Goal: Check status: Check status

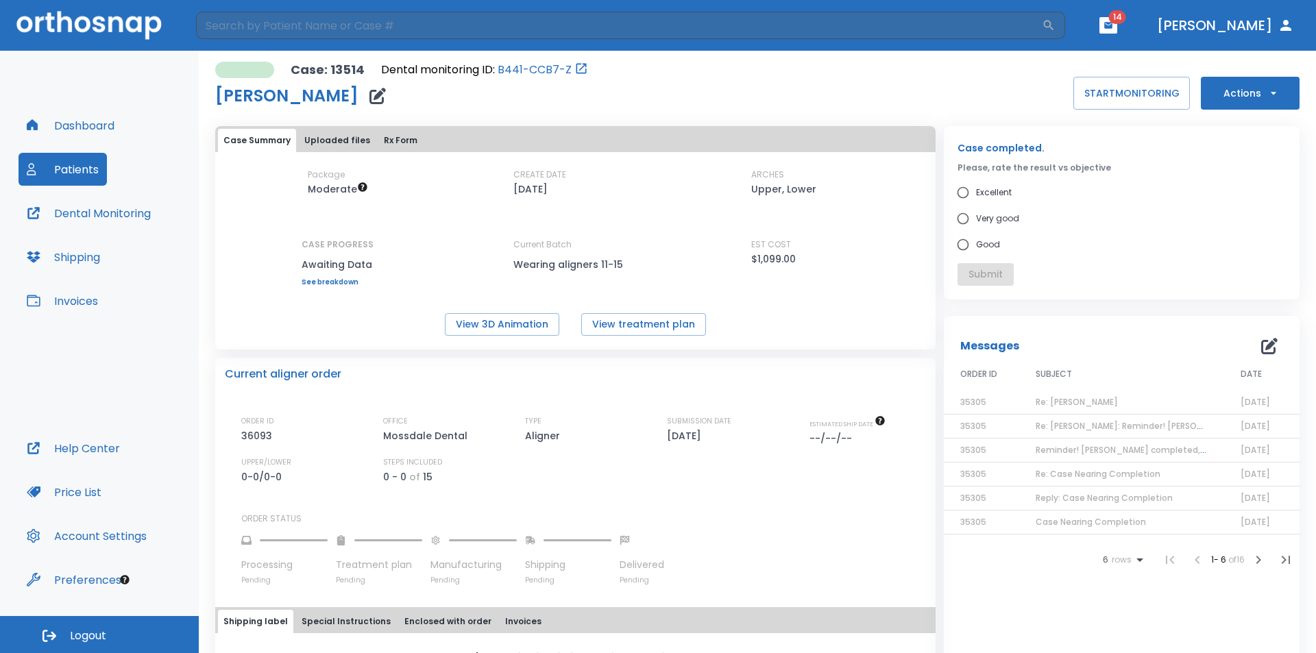
scroll to position [262, 0]
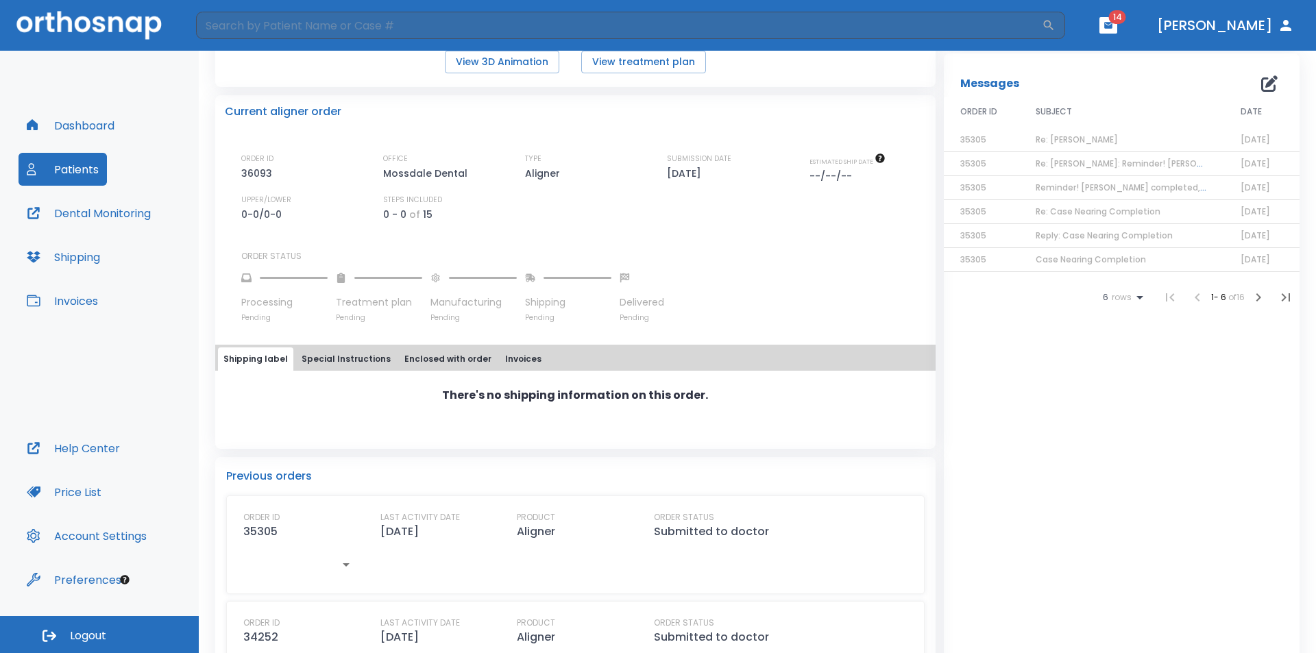
click at [1126, 18] on span "14" at bounding box center [1117, 17] width 17 height 14
click at [1113, 27] on icon "button" at bounding box center [1108, 26] width 10 height 10
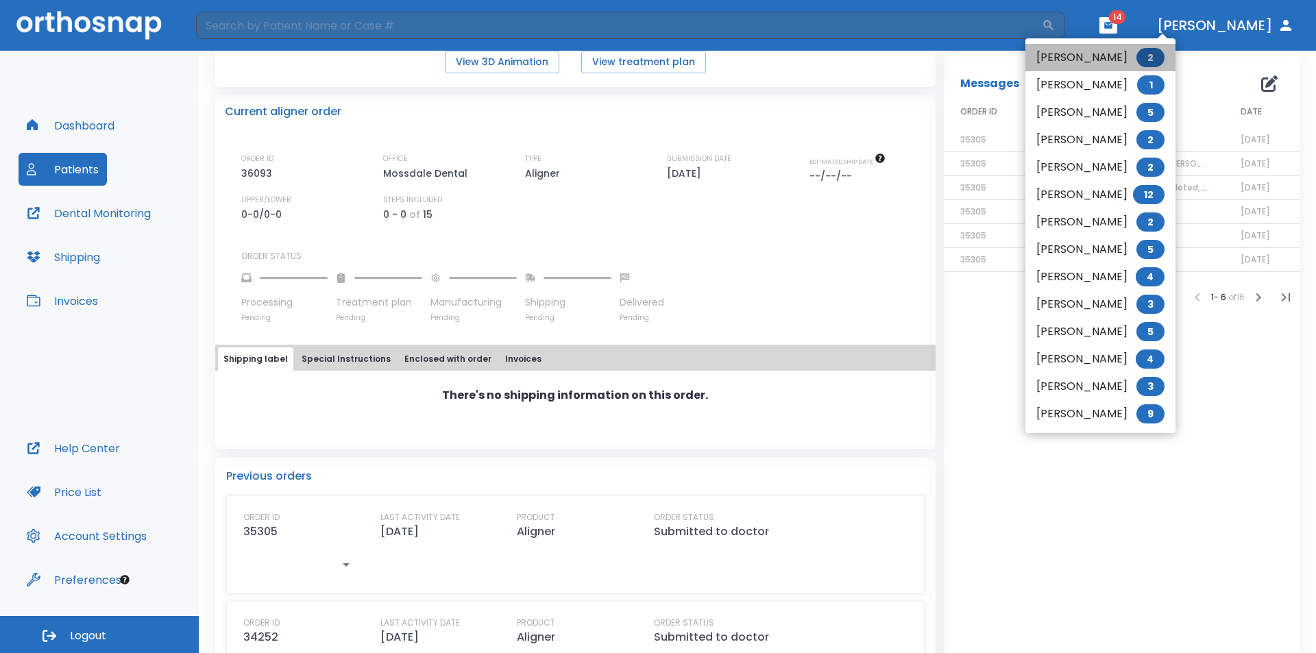
click at [1094, 53] on li "Venus Gorospe 2" at bounding box center [1100, 57] width 150 height 27
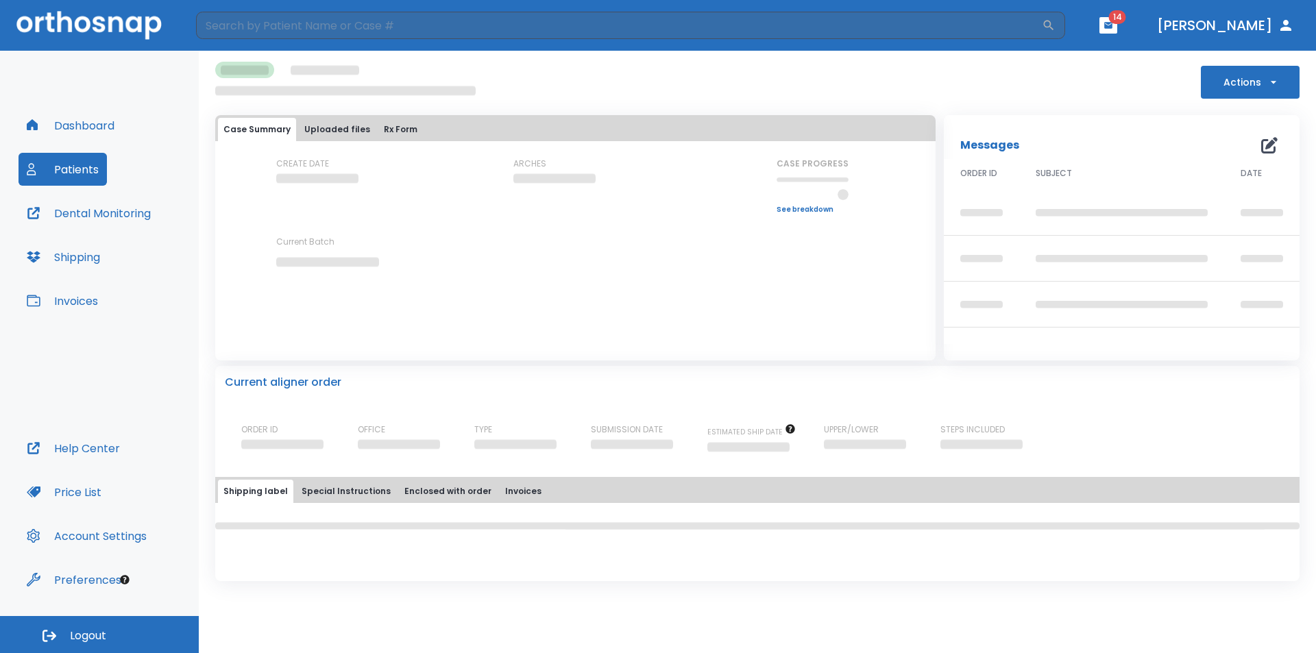
click at [79, 24] on img at bounding box center [88, 25] width 145 height 28
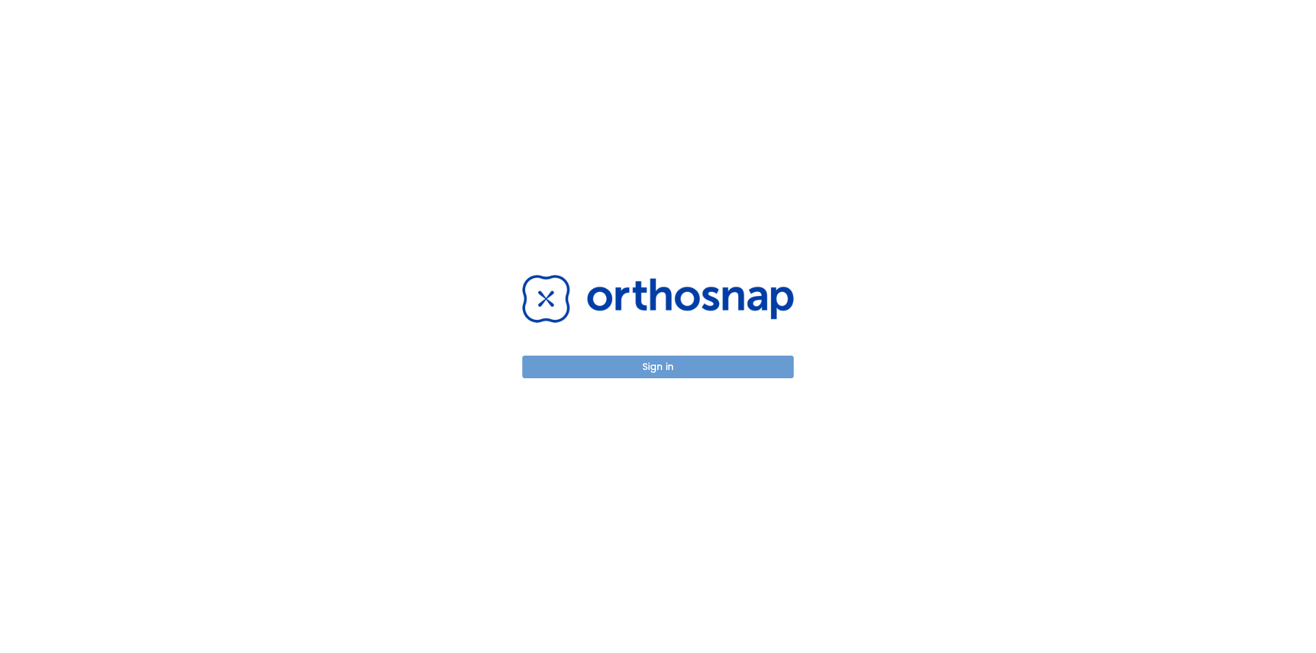
click at [691, 371] on button "Sign in" at bounding box center [657, 367] width 271 height 23
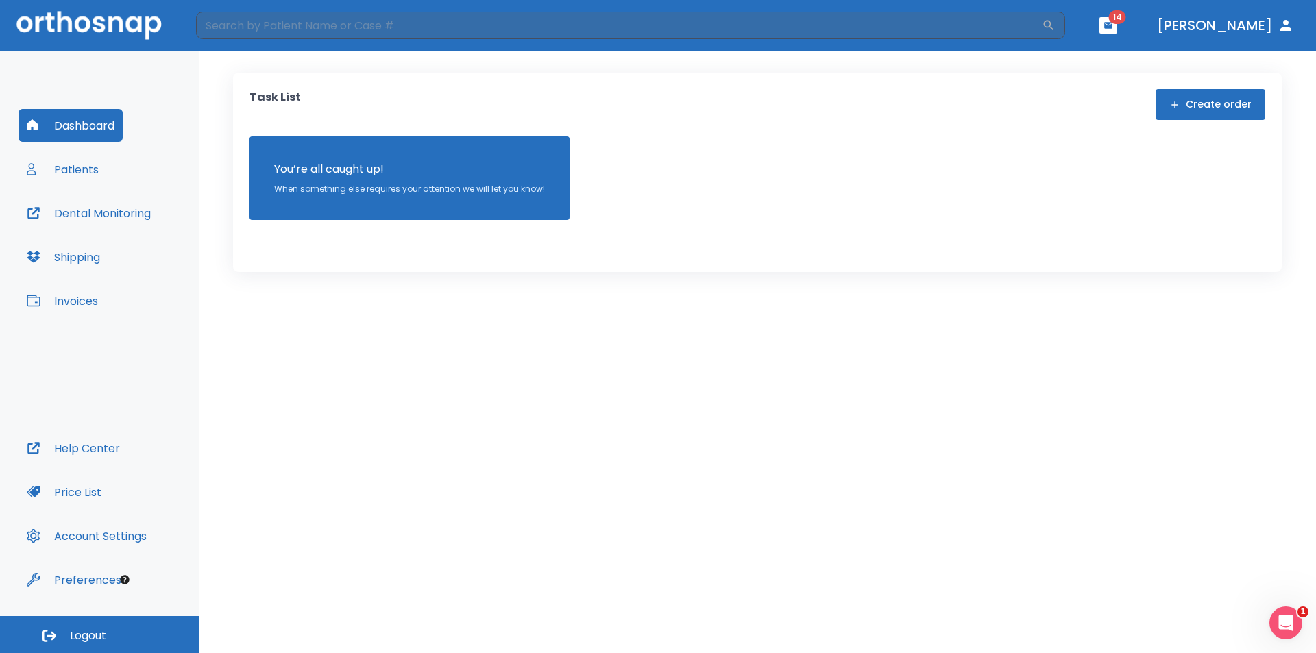
click at [1158, 25] on header "​ 14 Dr. Tath" at bounding box center [658, 25] width 1316 height 51
click at [1112, 28] on icon "button" at bounding box center [1108, 25] width 8 height 6
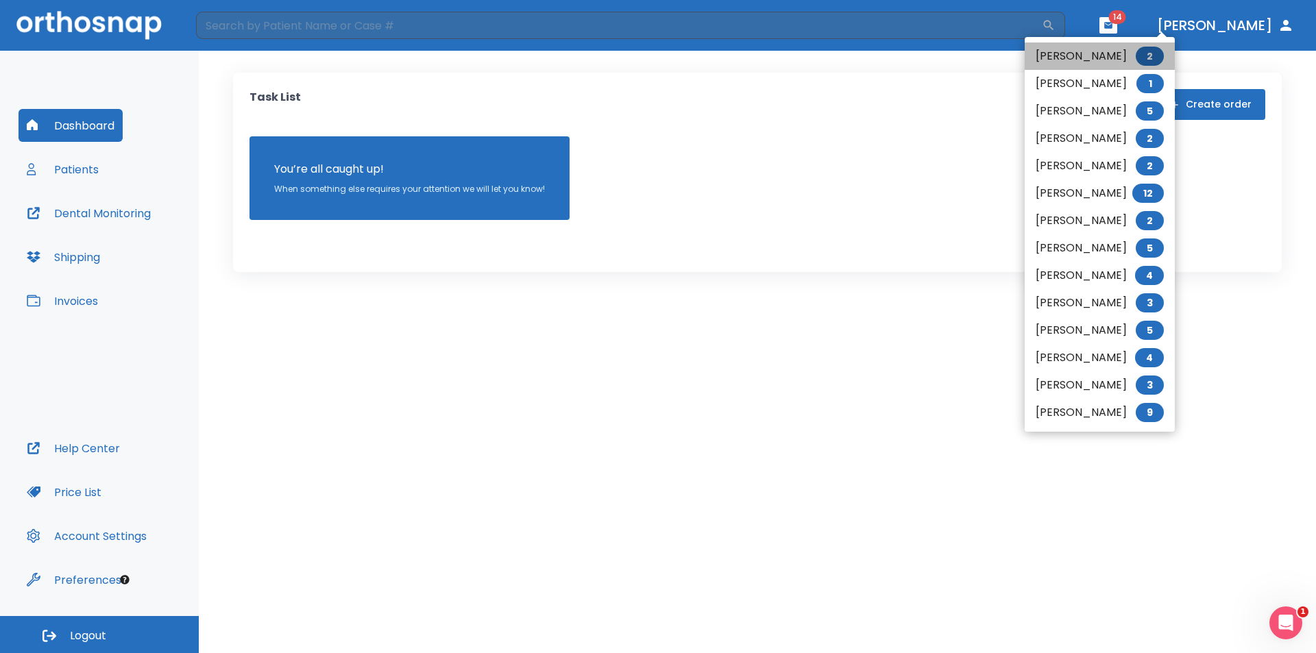
click at [1108, 57] on li "Venus Gorospe 2" at bounding box center [1099, 55] width 150 height 27
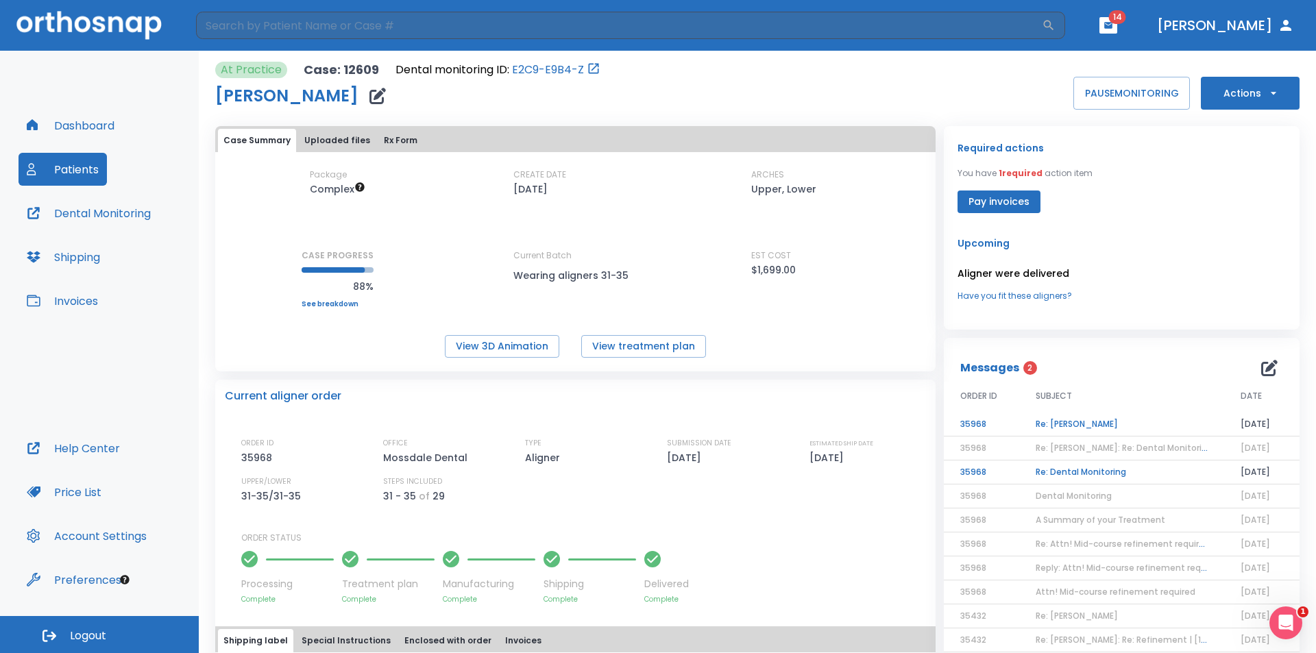
click at [1083, 423] on td "Re: Venus Gorospe" at bounding box center [1121, 424] width 205 height 24
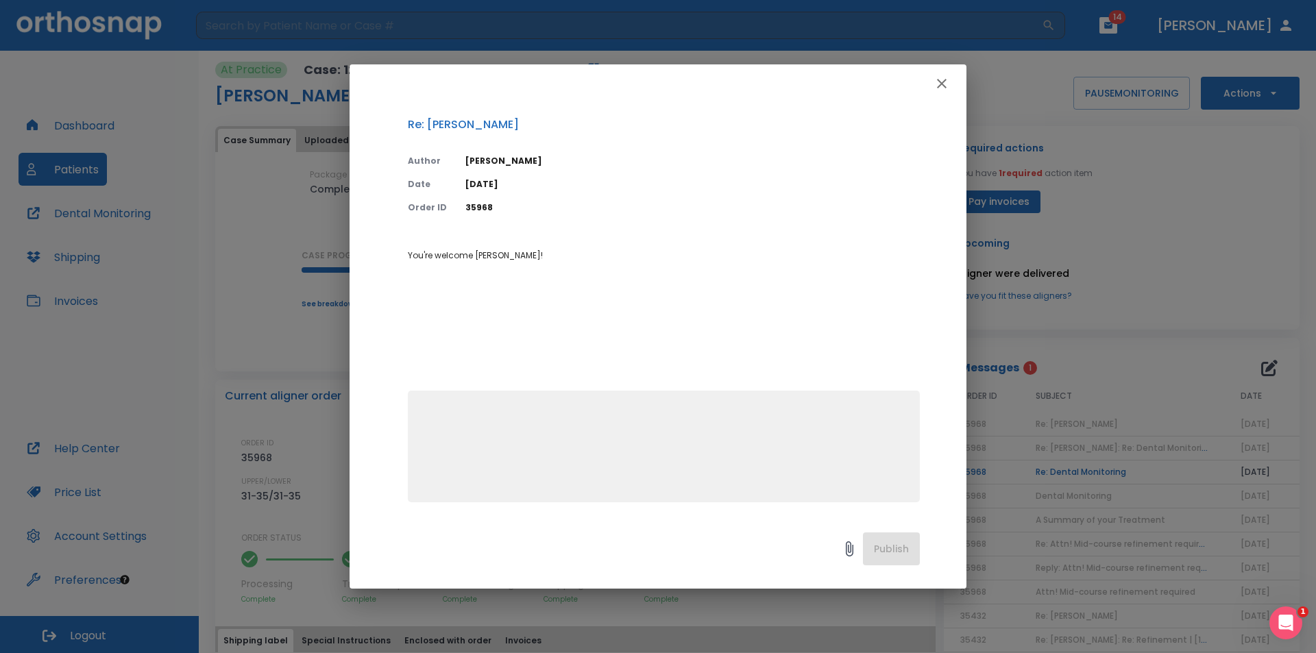
click at [941, 88] on icon "button" at bounding box center [941, 83] width 16 height 16
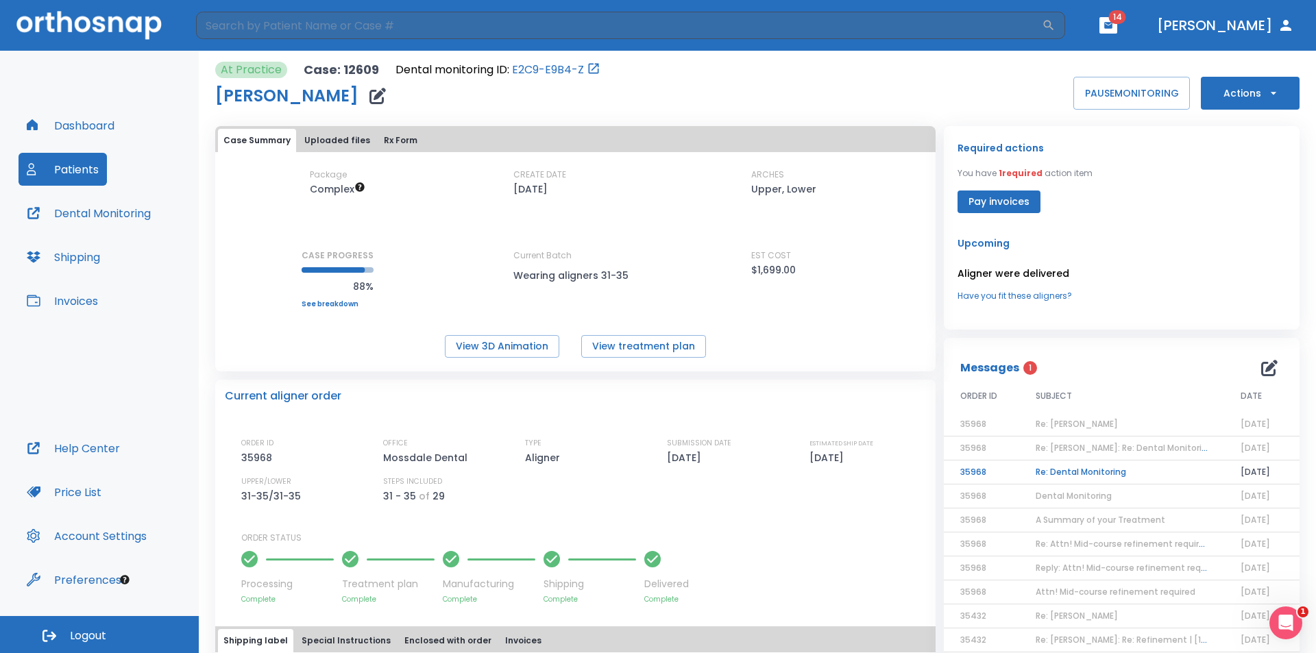
click at [1083, 469] on td "Re: Dental Monitoring" at bounding box center [1121, 472] width 205 height 24
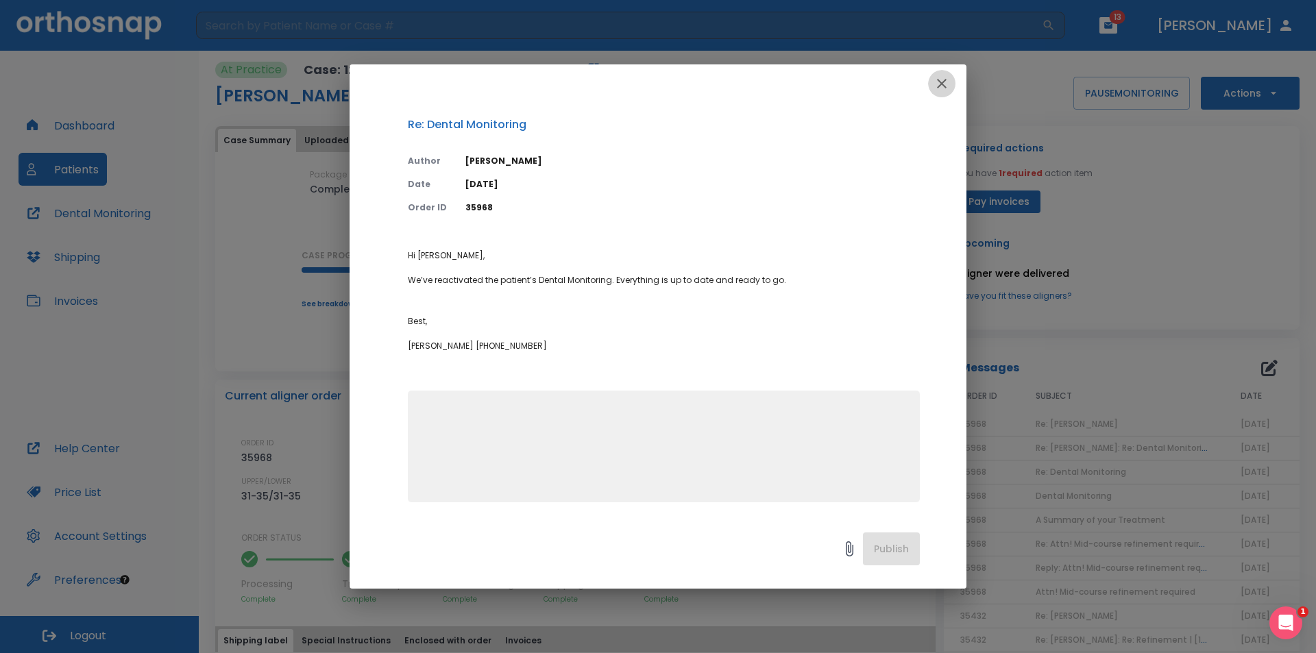
drag, startPoint x: 934, startPoint y: 92, endPoint x: 946, endPoint y: 92, distance: 11.6
click at [935, 92] on button "button" at bounding box center [941, 83] width 27 height 27
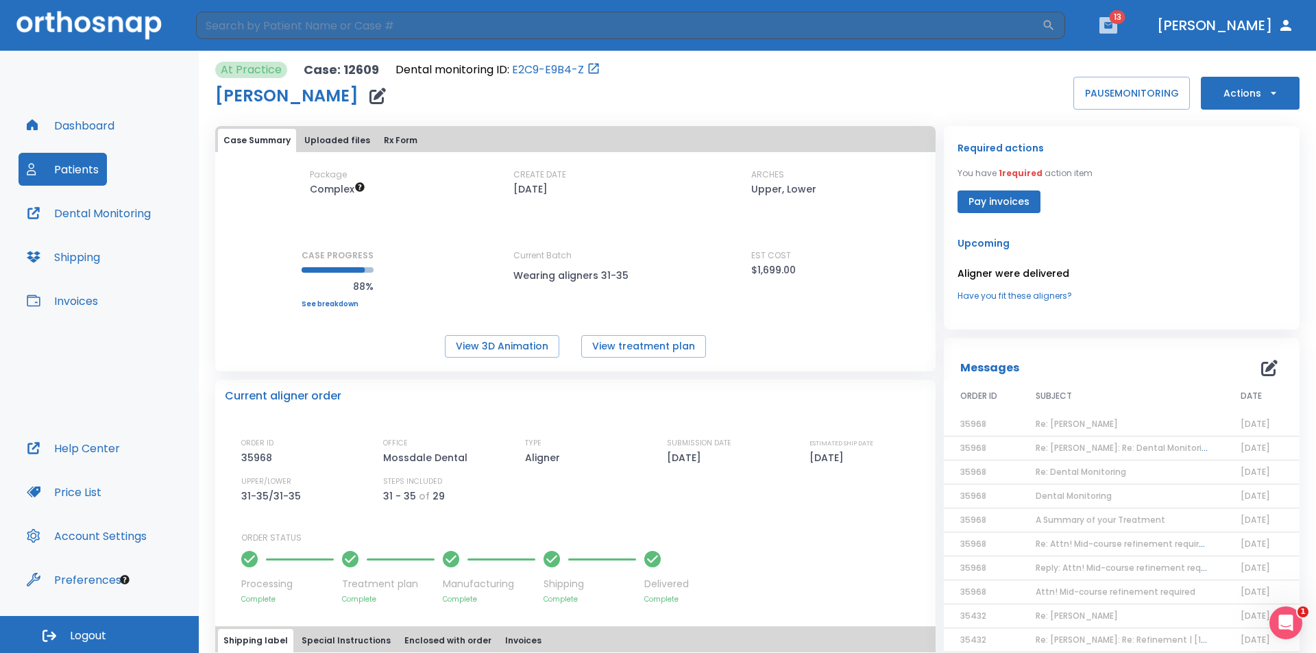
click at [1117, 31] on button "button" at bounding box center [1108, 25] width 18 height 16
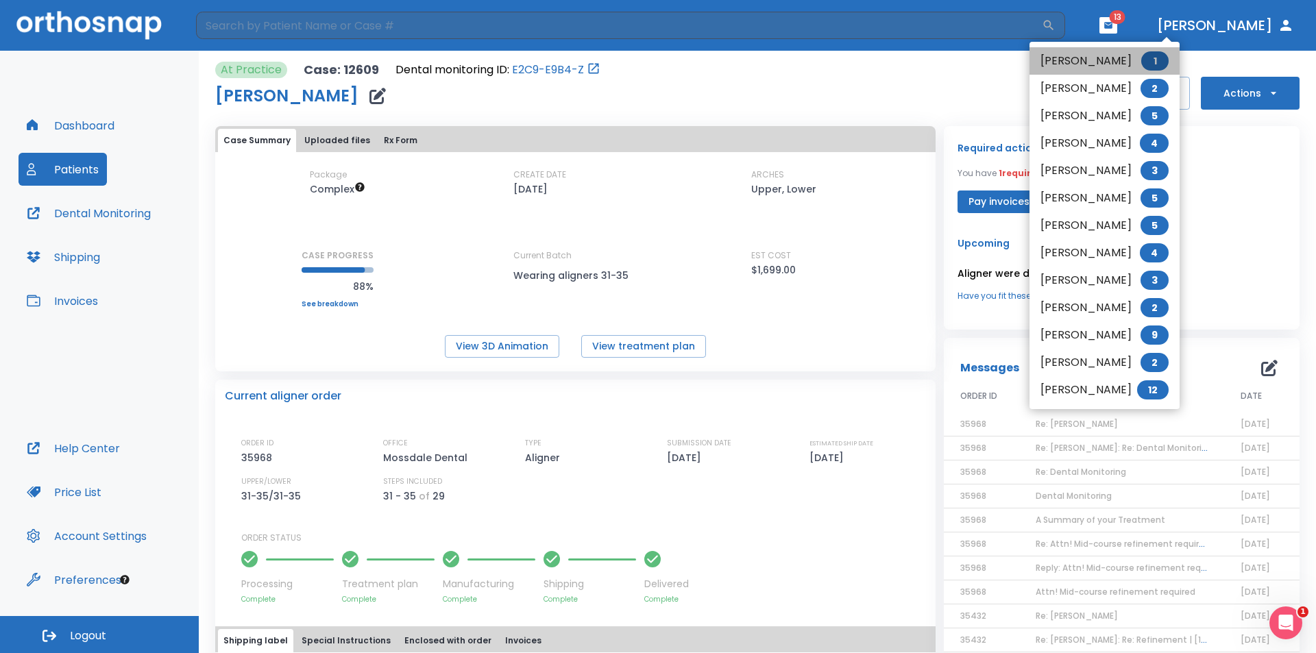
click at [1097, 67] on li "Karen Chavez 1" at bounding box center [1104, 60] width 150 height 27
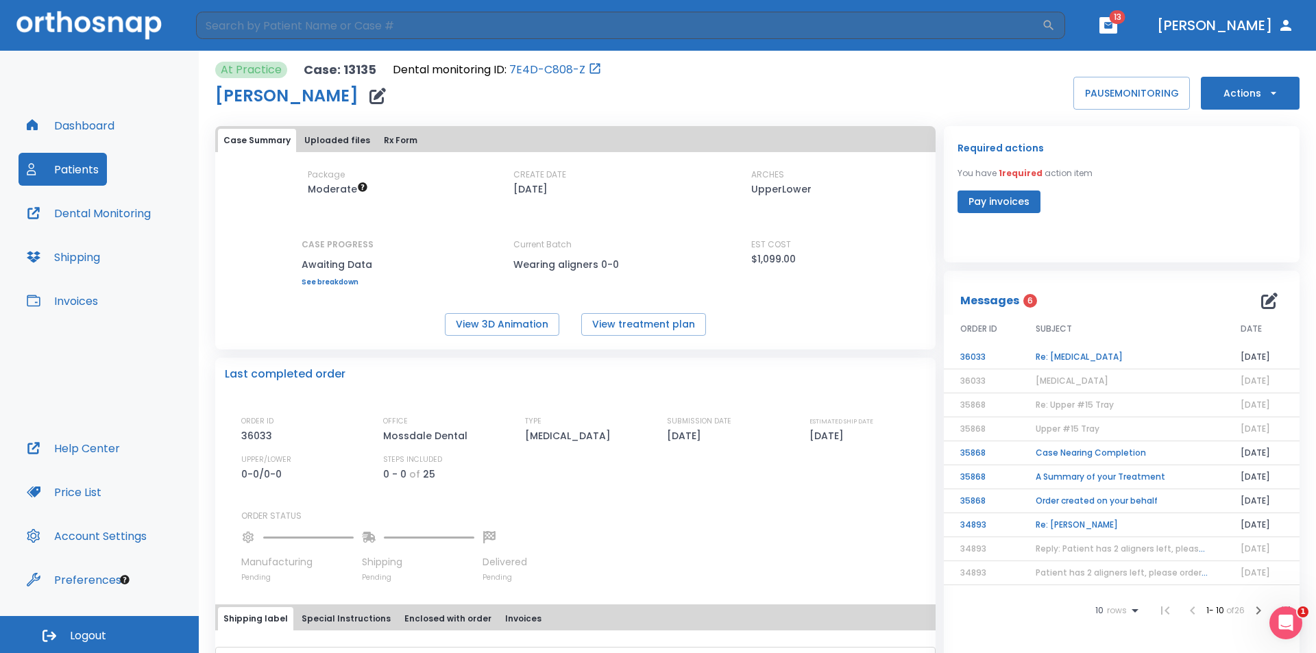
click at [1068, 360] on td "Re: Jaw Pain" at bounding box center [1121, 357] width 205 height 24
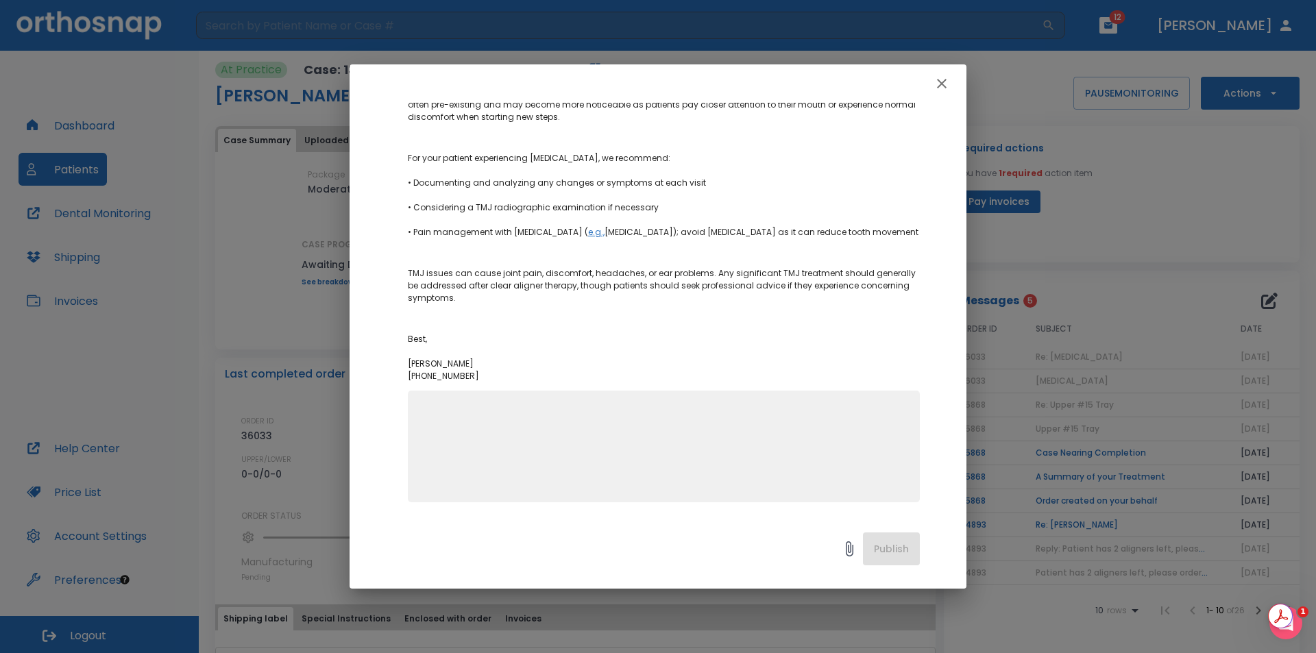
scroll to position [226, 0]
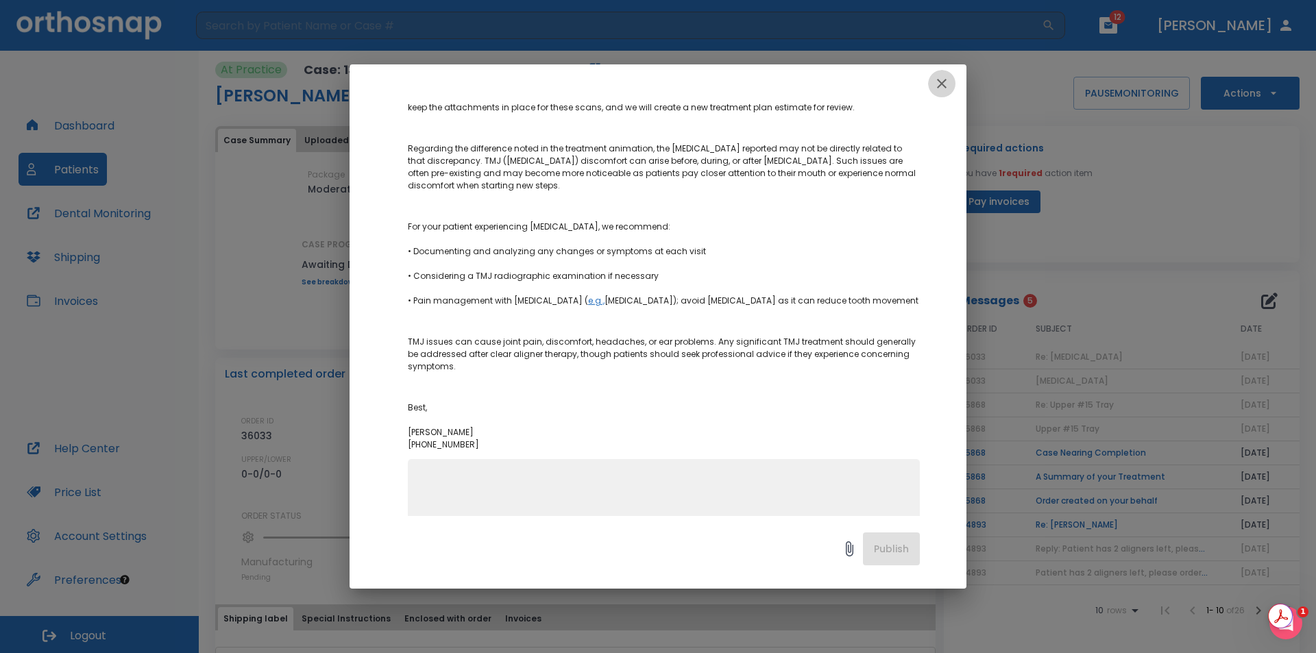
click at [946, 88] on icon "button" at bounding box center [942, 84] width 10 height 10
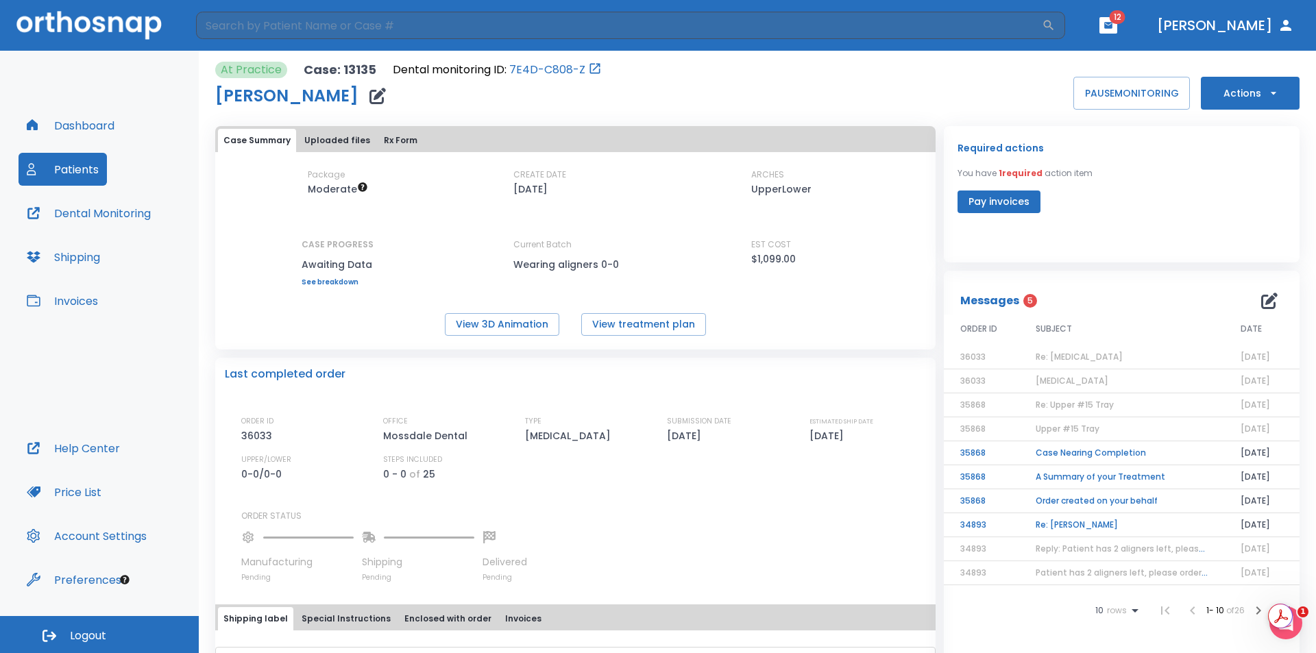
click at [1108, 460] on td "Case Nearing Completion" at bounding box center [1121, 453] width 205 height 24
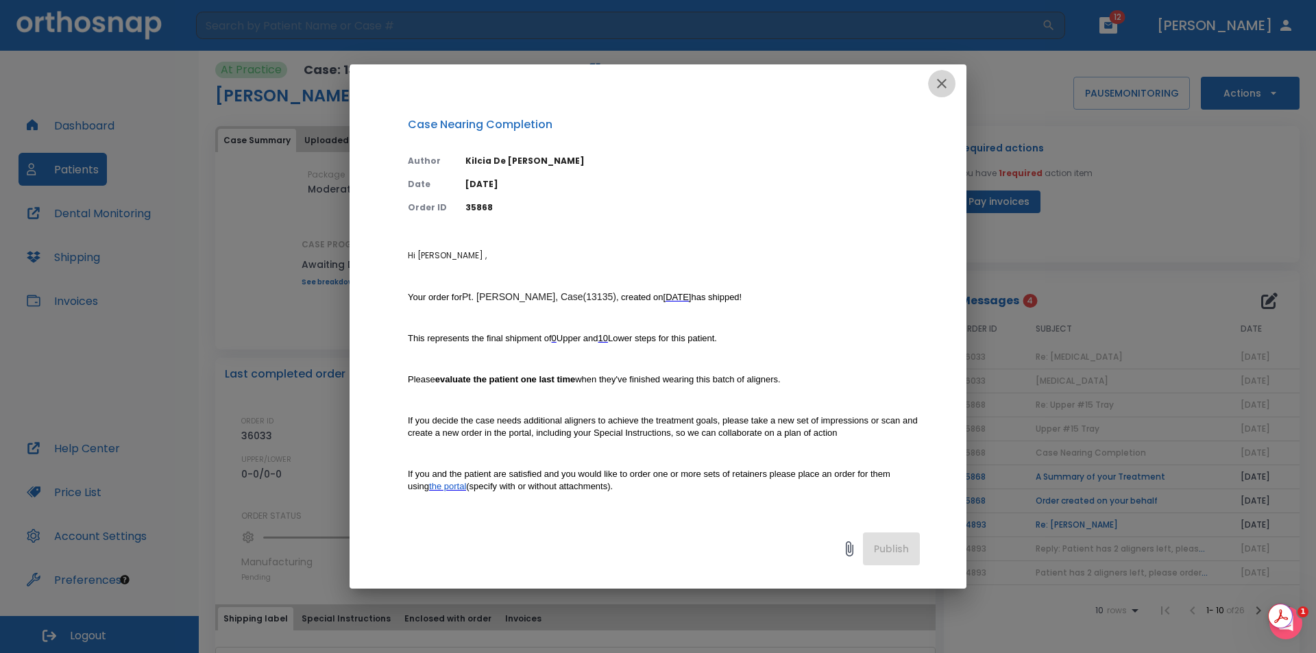
click at [943, 85] on icon "button" at bounding box center [942, 84] width 10 height 10
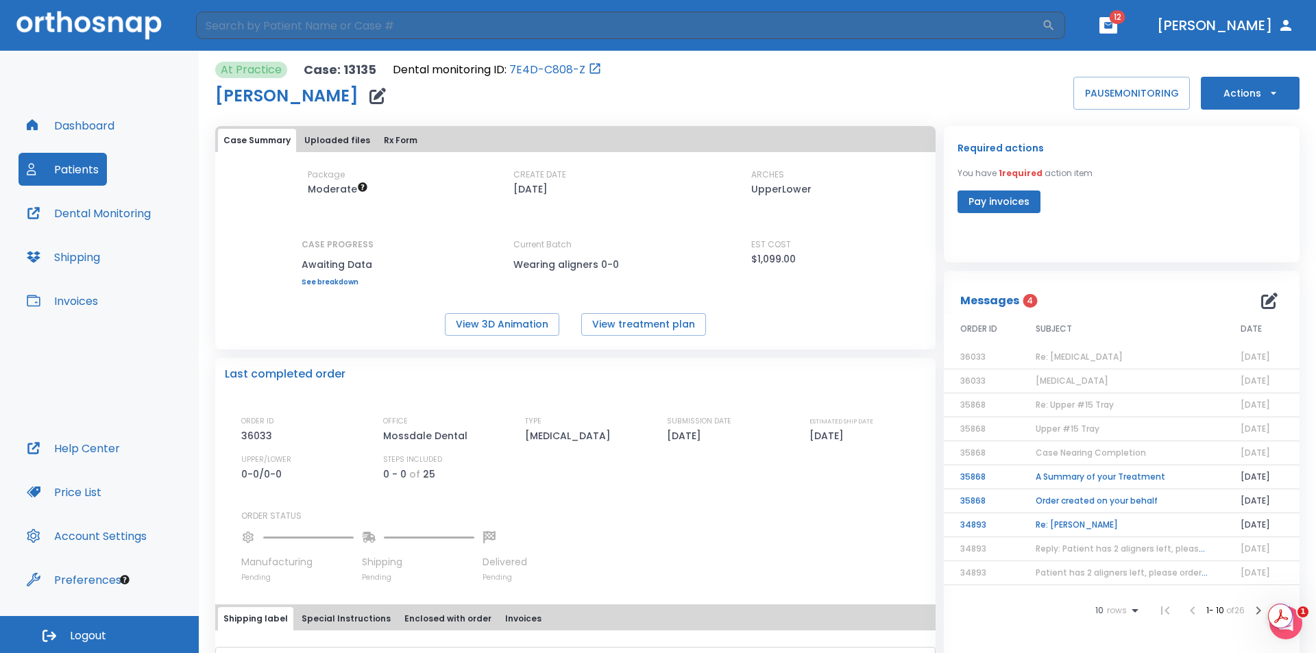
click at [1098, 473] on td "A Summary of your Treatment" at bounding box center [1121, 477] width 205 height 24
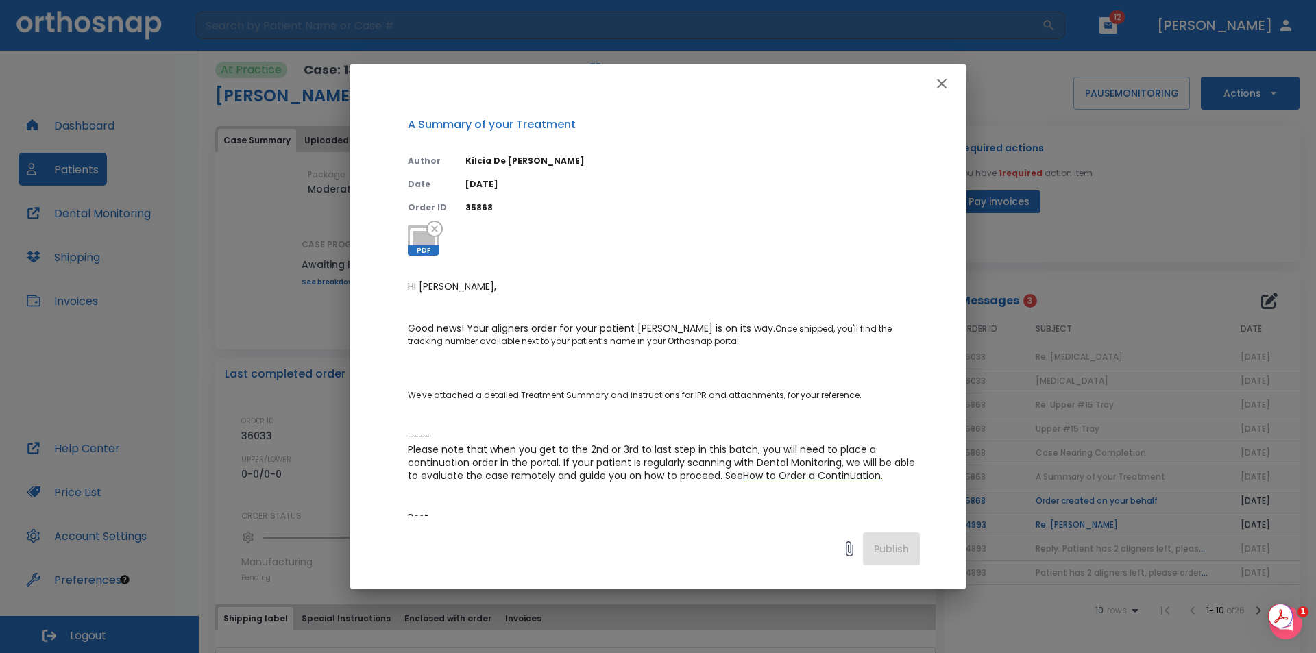
click at [1098, 473] on div "A Summary of your Treatment Author Kilcia De Jesus Date 07/24/25 Order ID 35868…" at bounding box center [658, 326] width 1316 height 653
click at [946, 93] on button "button" at bounding box center [941, 83] width 27 height 27
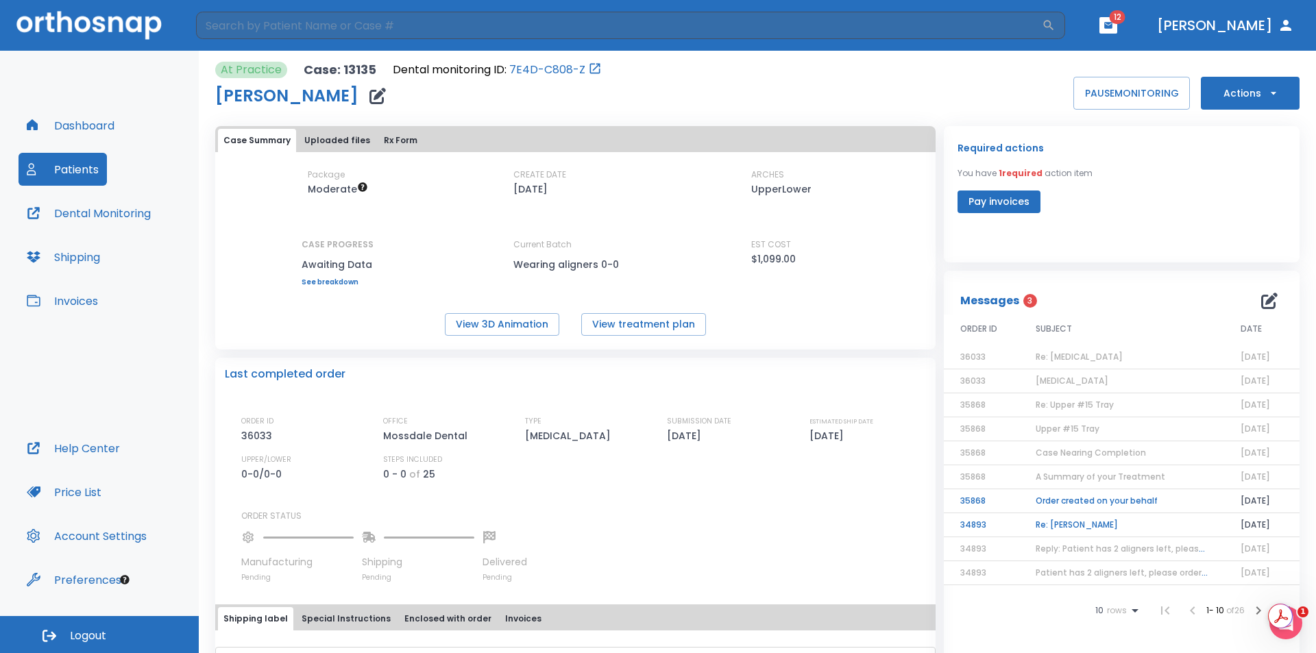
click at [1081, 503] on td "Order created on your behalf" at bounding box center [1121, 501] width 205 height 24
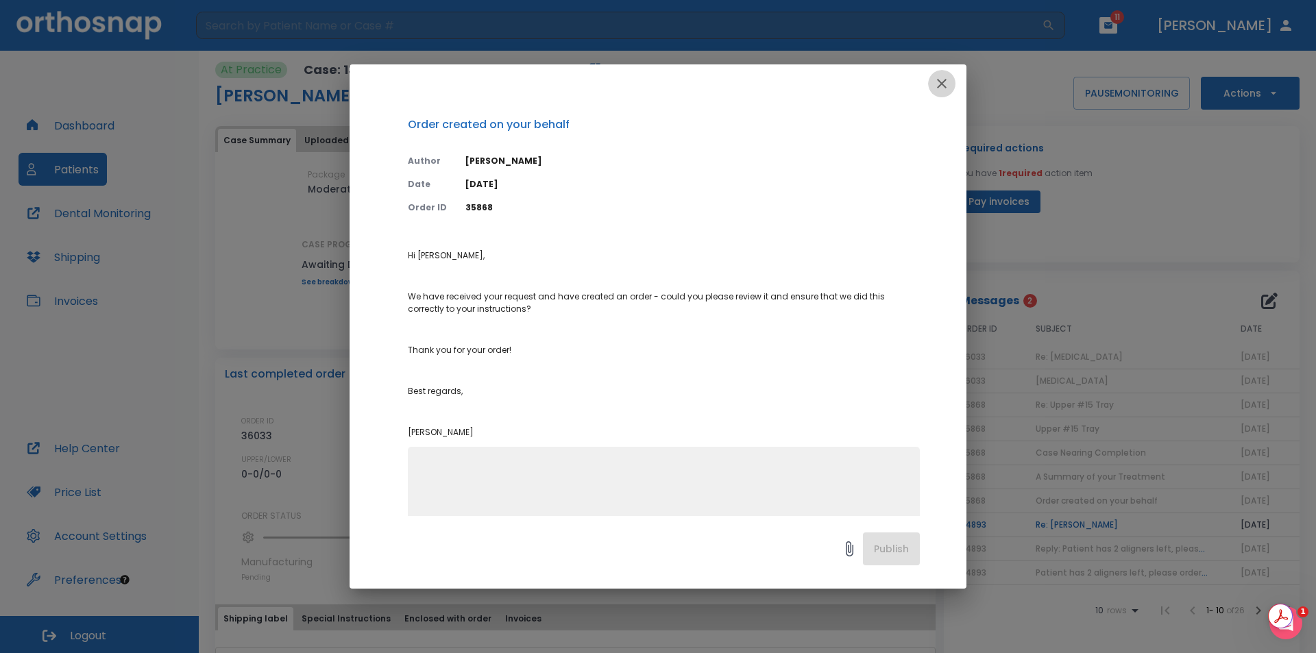
click at [928, 88] on button "button" at bounding box center [941, 83] width 27 height 27
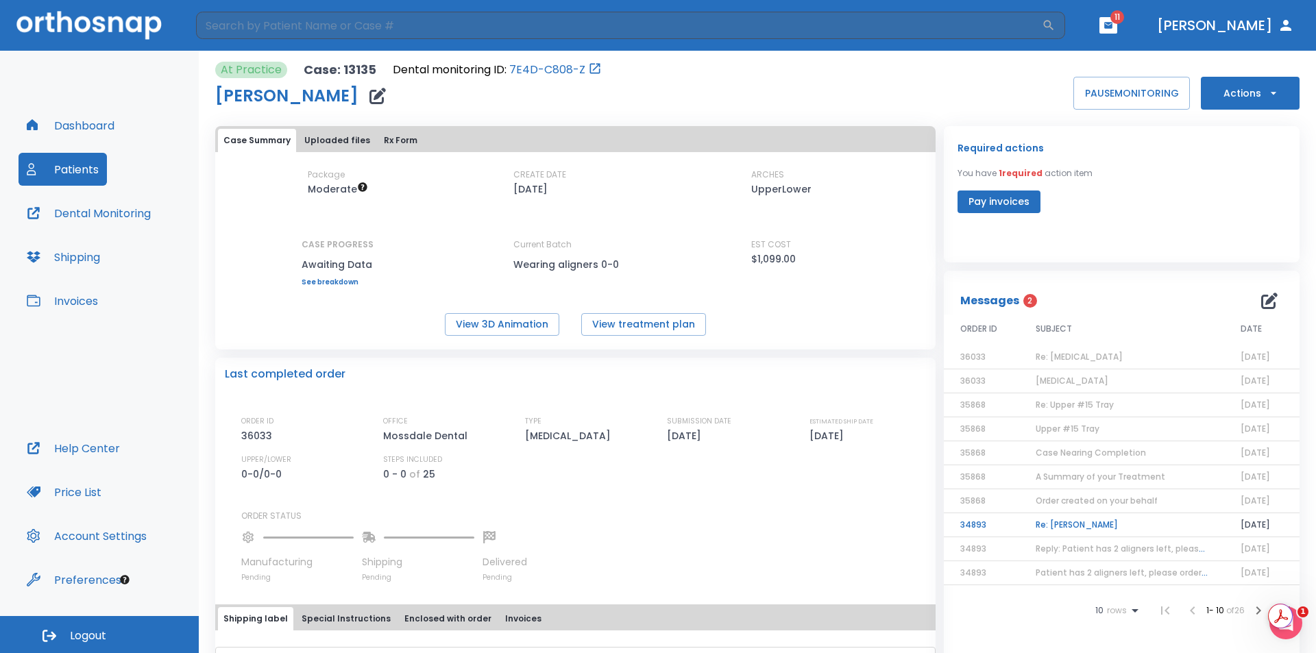
click at [1101, 525] on td "Re: Karen Chavez" at bounding box center [1121, 525] width 205 height 24
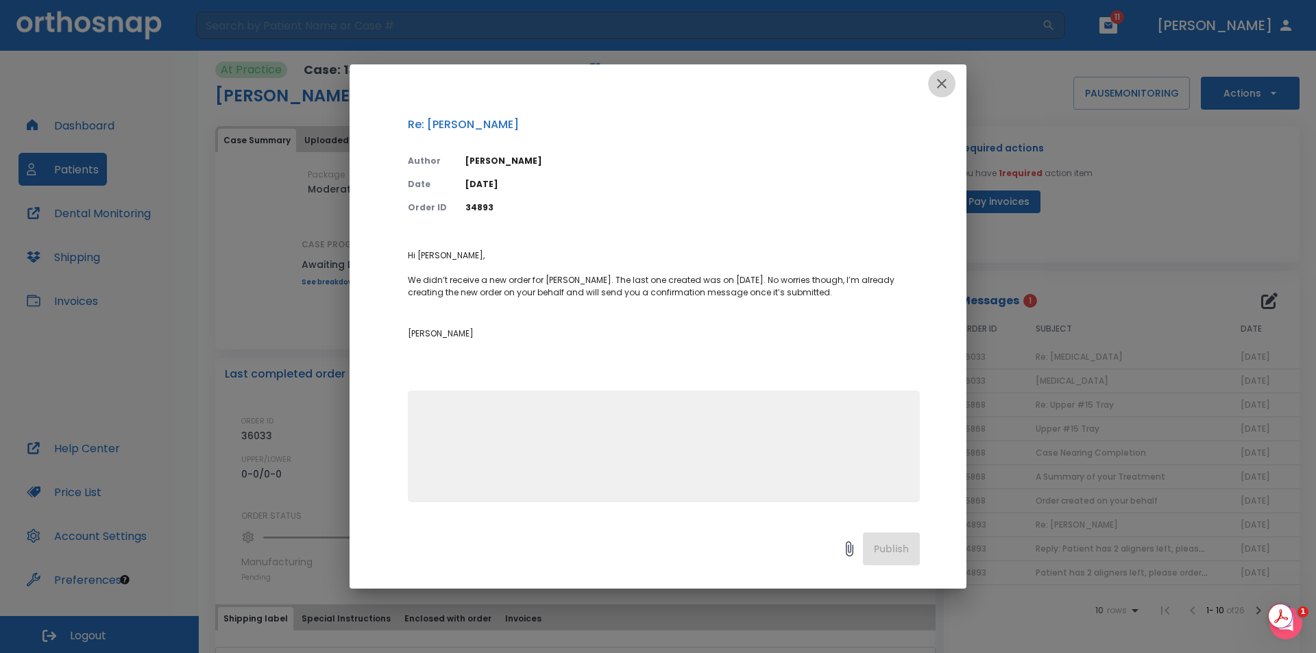
drag, startPoint x: 939, startPoint y: 88, endPoint x: 949, endPoint y: 90, distance: 9.8
click at [941, 88] on icon "button" at bounding box center [941, 83] width 16 height 16
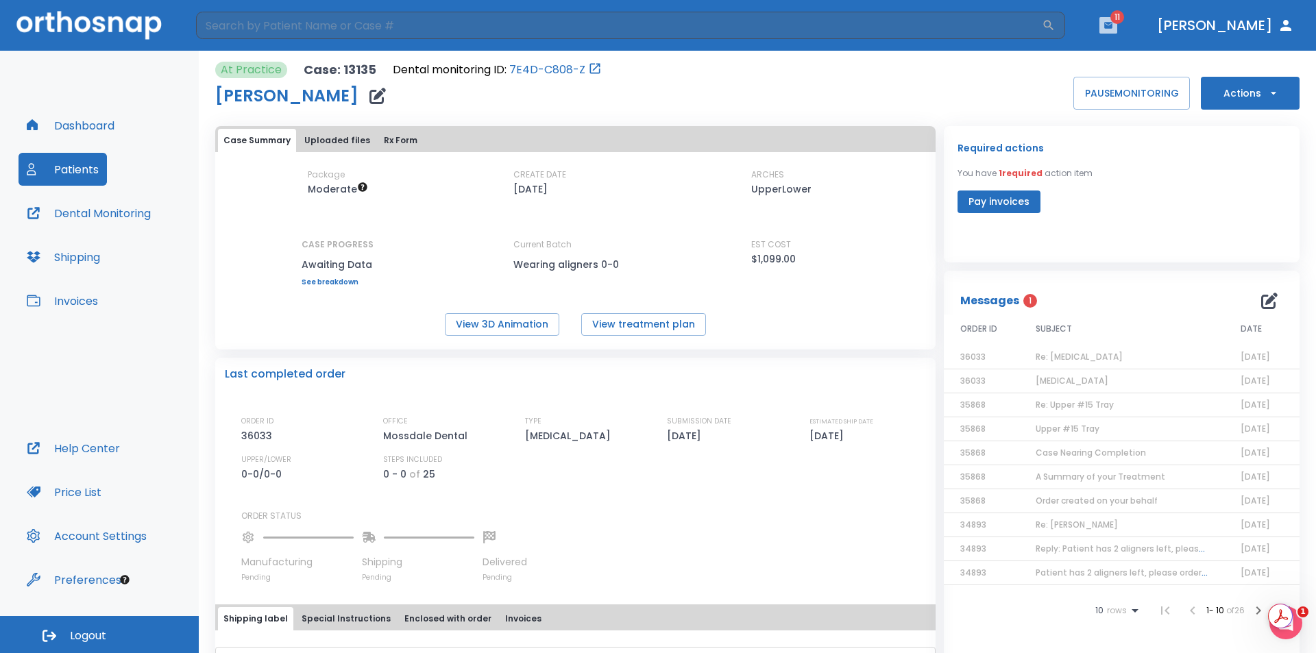
click at [1112, 23] on icon "button" at bounding box center [1108, 25] width 8 height 6
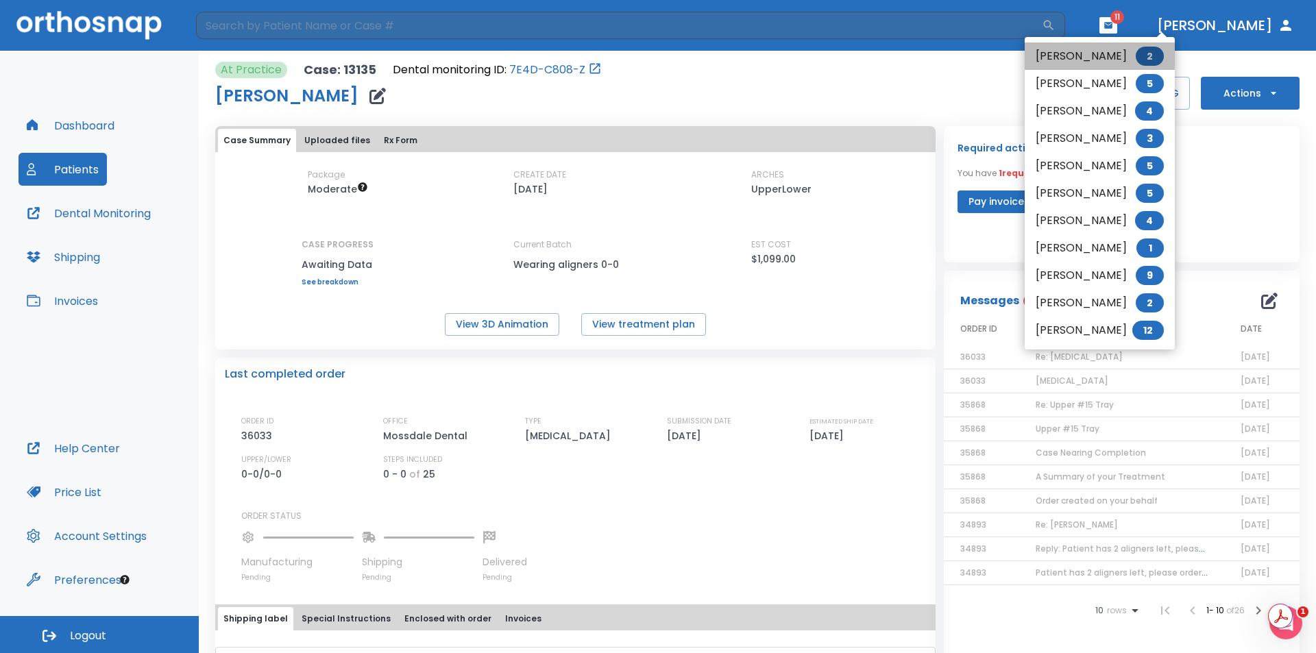
click at [1098, 58] on li "Briana Fernandez 2" at bounding box center [1099, 55] width 150 height 27
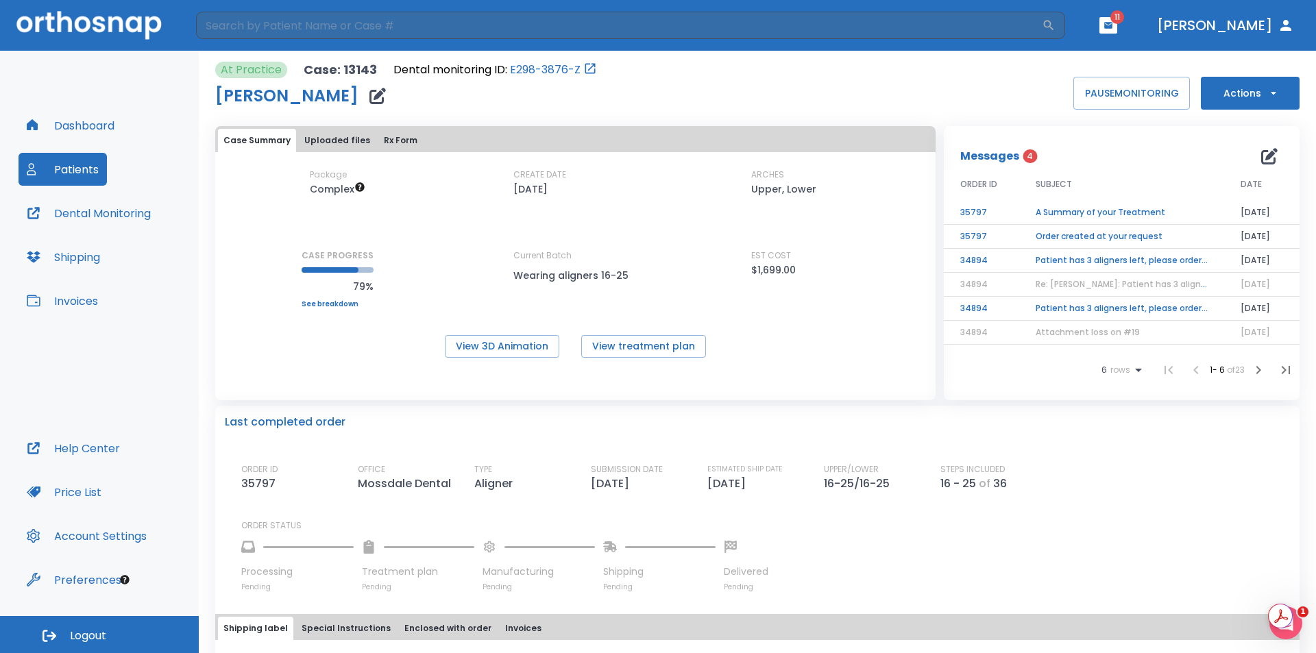
click at [1126, 238] on td "Order created at your request" at bounding box center [1121, 237] width 205 height 24
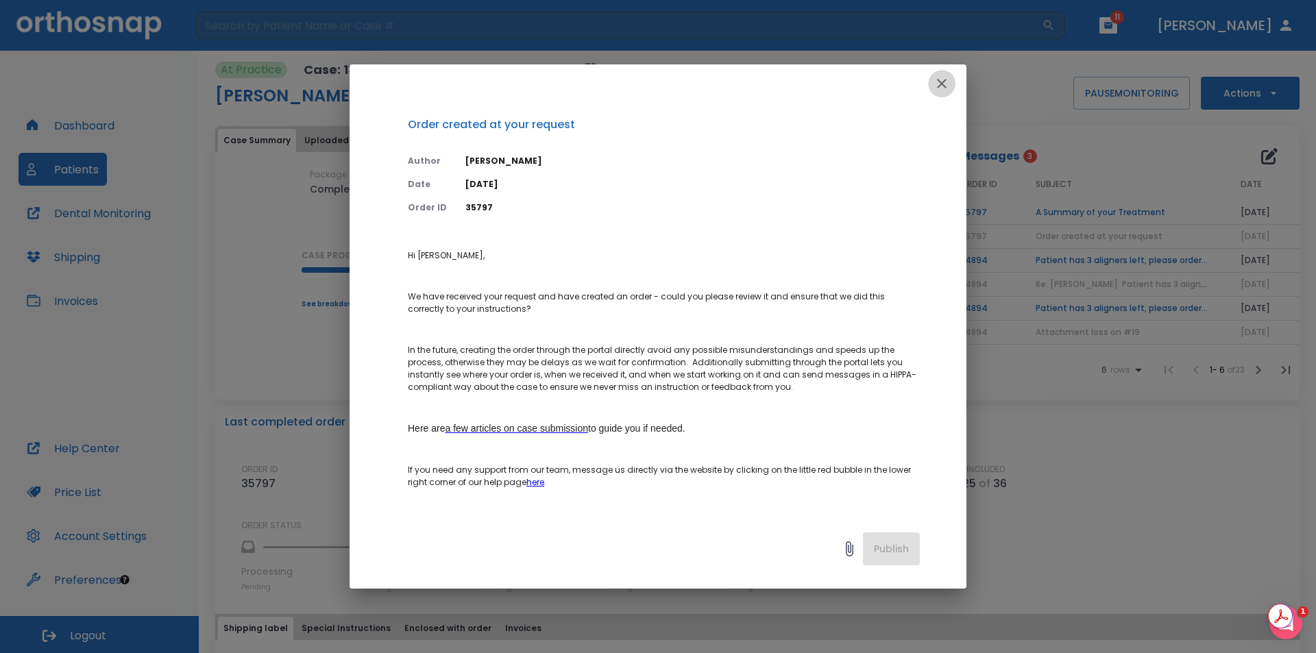
drag, startPoint x: 941, startPoint y: 90, endPoint x: 989, endPoint y: 127, distance: 60.6
click at [943, 91] on icon "button" at bounding box center [941, 83] width 16 height 16
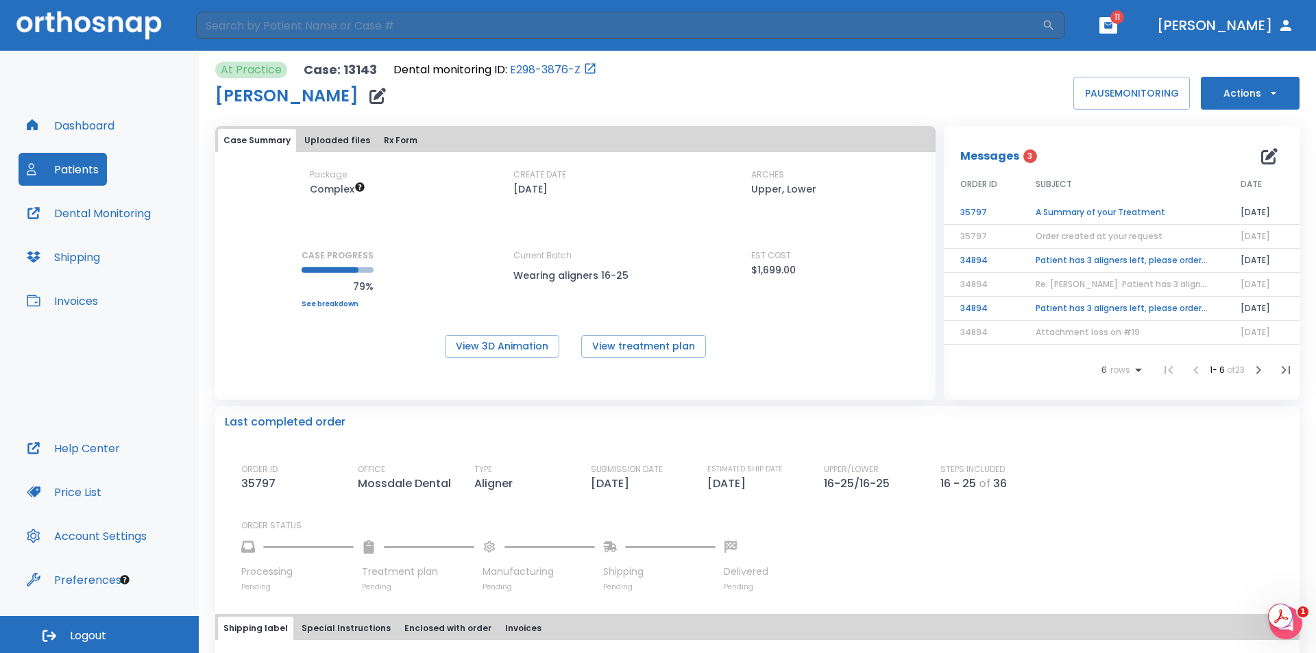
click at [1065, 267] on td "Patient has 3 aligners left, please order next set!" at bounding box center [1121, 261] width 205 height 24
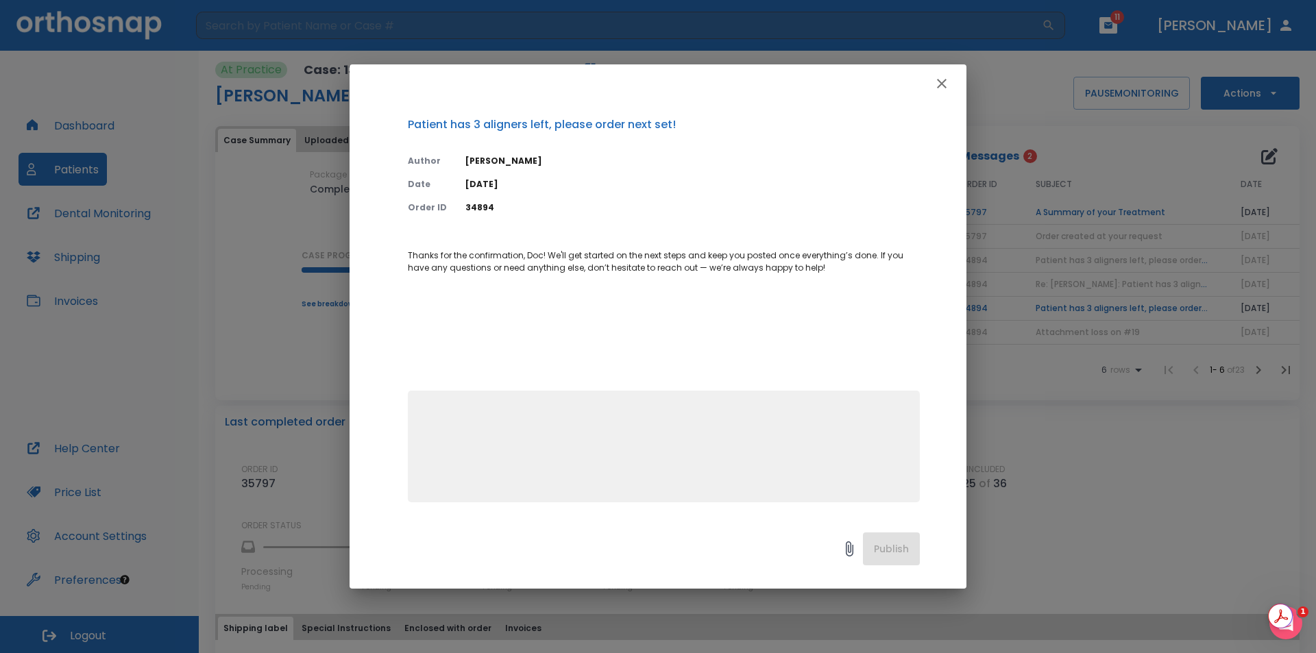
click at [936, 75] on button "button" at bounding box center [941, 83] width 27 height 27
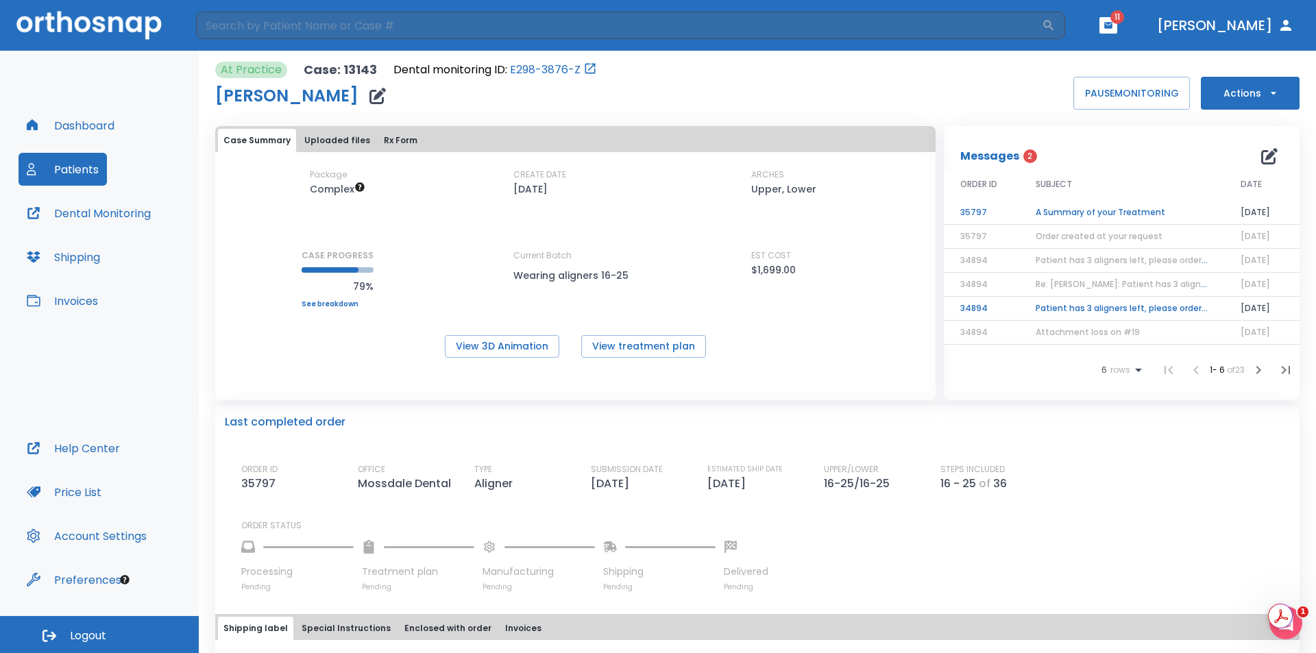
click at [1096, 307] on td "Patient has 3 aligners left, please order next set!" at bounding box center [1121, 309] width 205 height 24
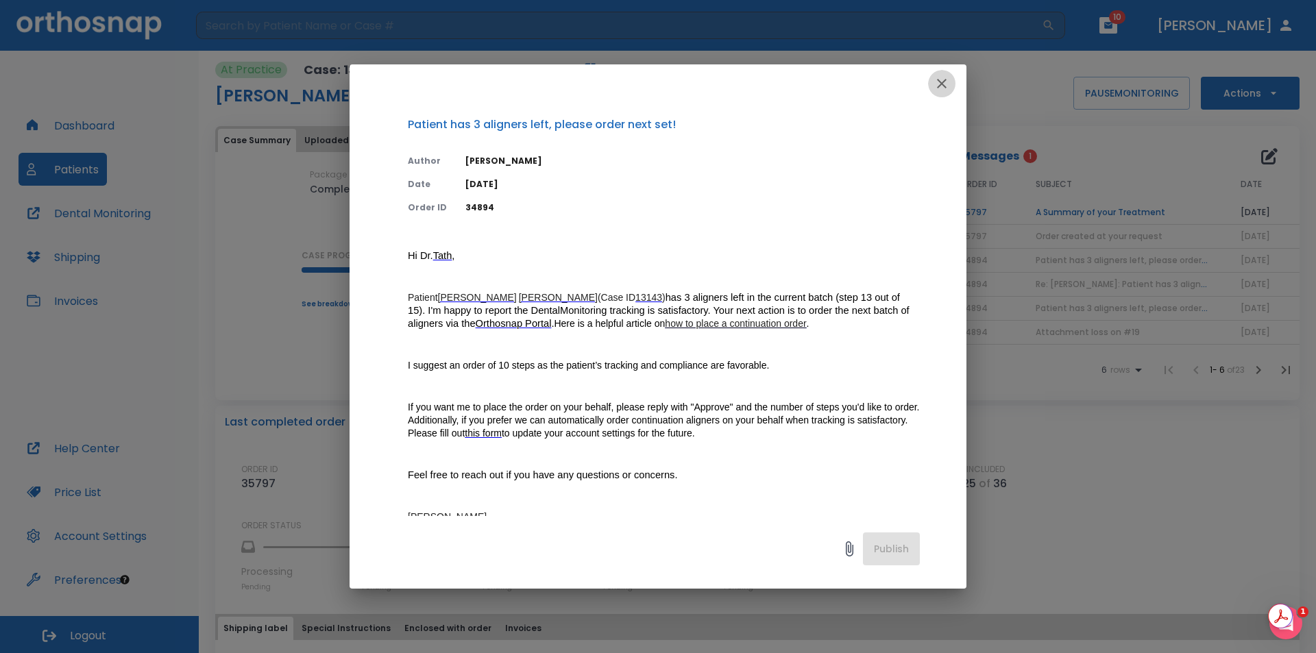
click at [952, 86] on button "button" at bounding box center [941, 83] width 27 height 27
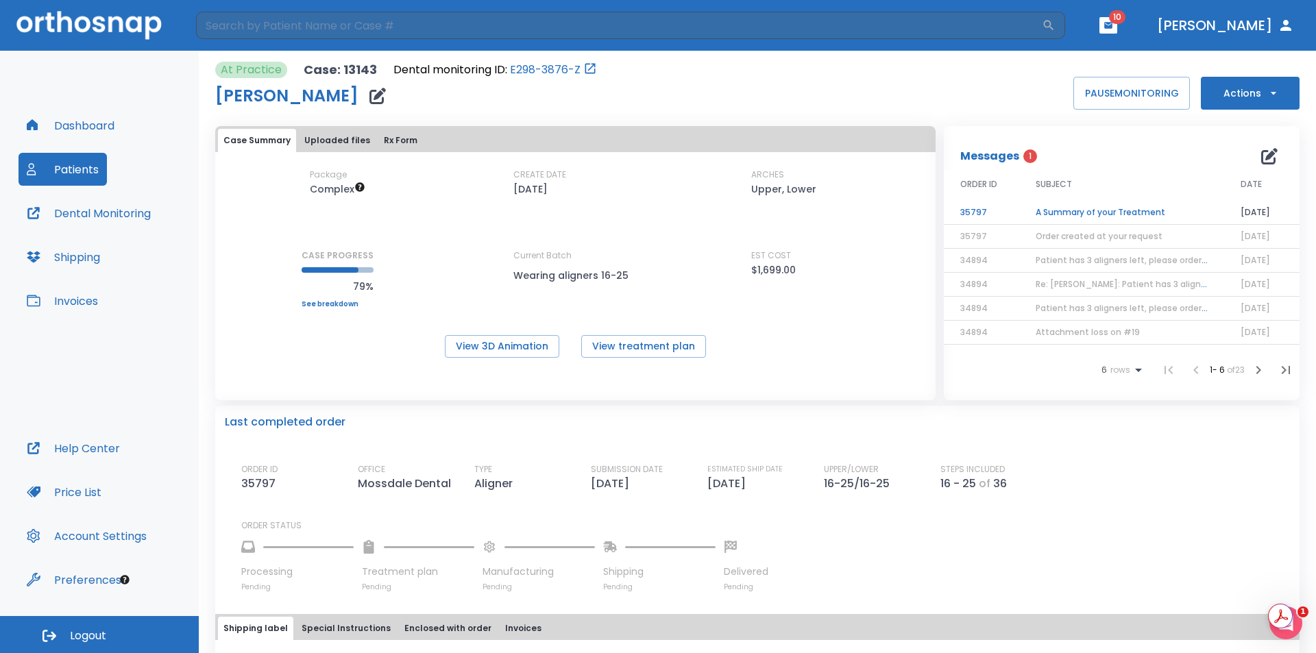
click at [1076, 214] on td "A Summary of your Treatment" at bounding box center [1121, 213] width 205 height 24
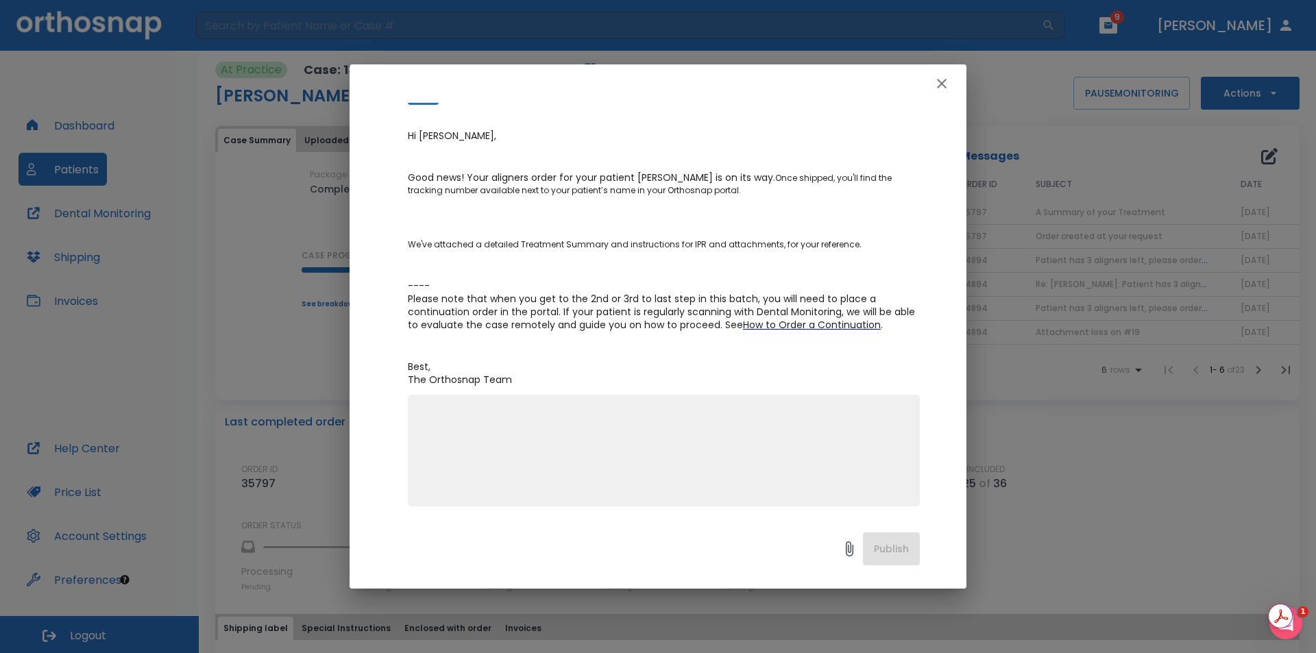
scroll to position [155, 0]
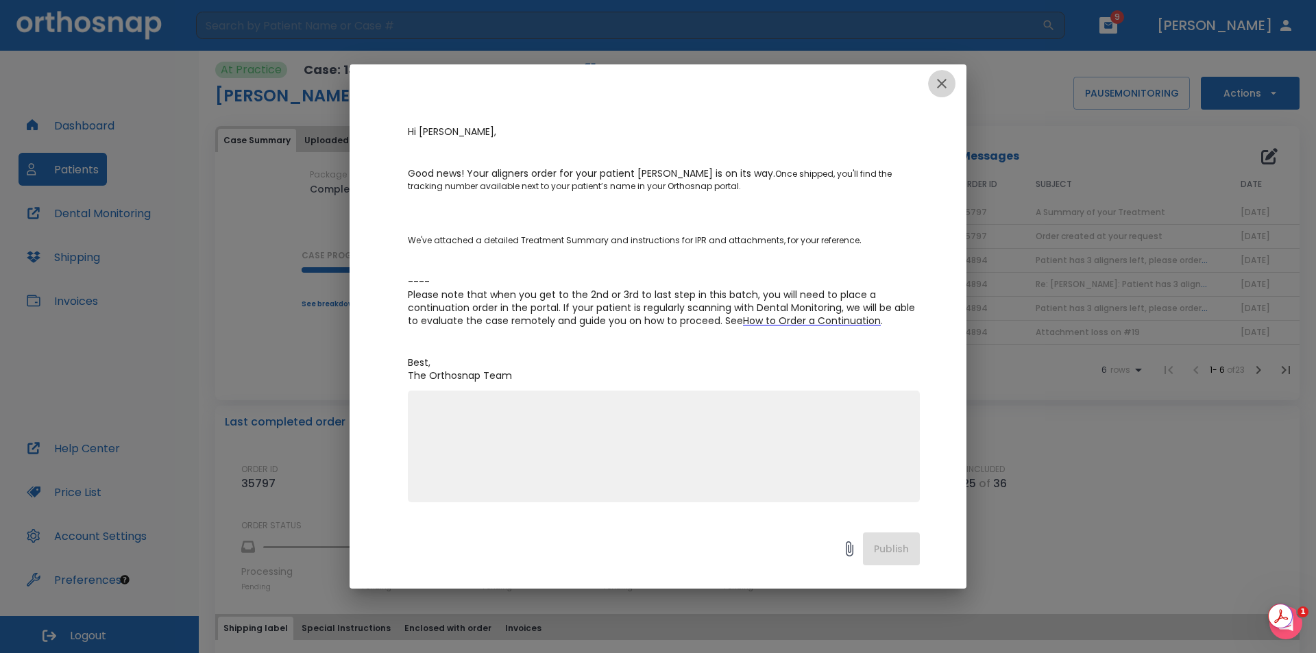
drag, startPoint x: 935, startPoint y: 87, endPoint x: 943, endPoint y: 90, distance: 9.5
click at [937, 90] on icon "button" at bounding box center [941, 83] width 16 height 16
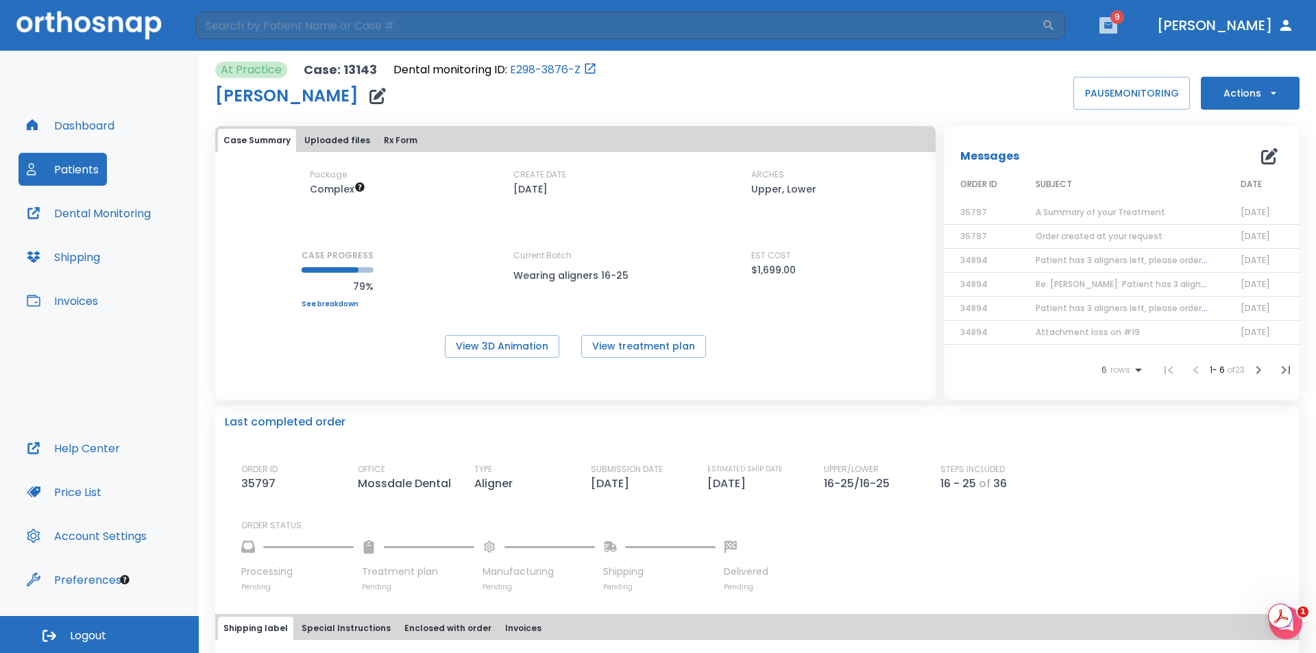
click at [1179, 30] on header "​ 9 Dr. Tath" at bounding box center [658, 25] width 1316 height 51
click at [1112, 26] on icon "button" at bounding box center [1108, 25] width 8 height 6
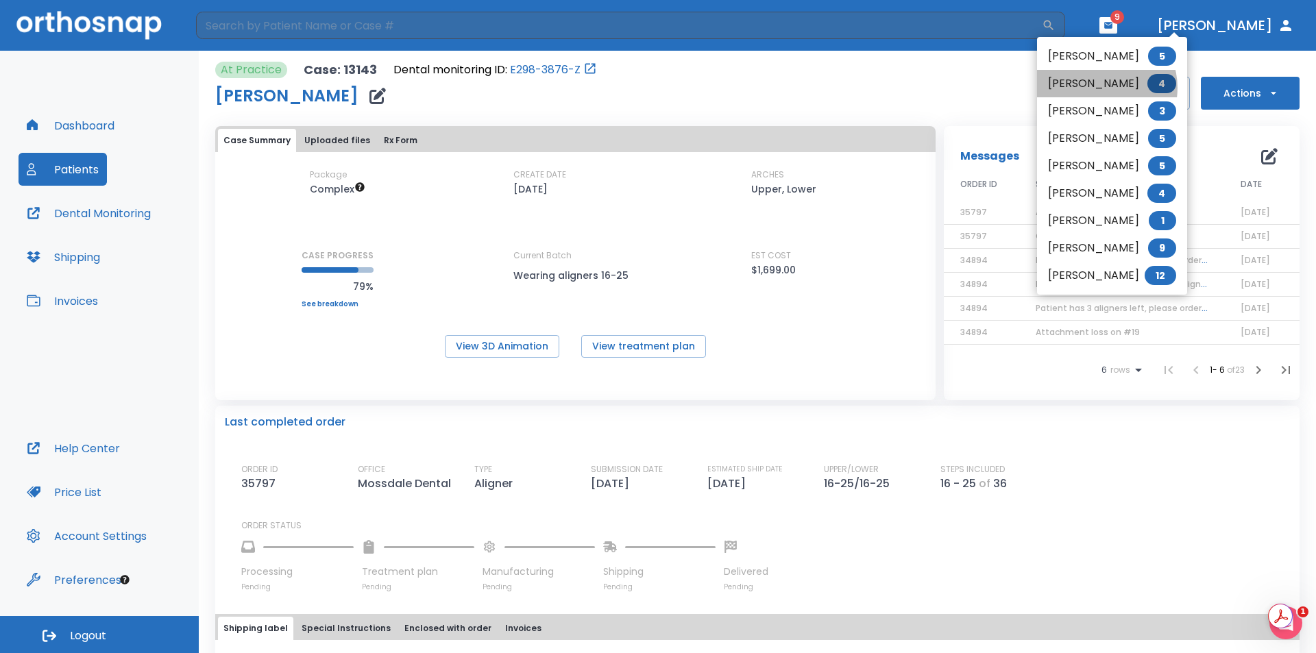
click at [1101, 88] on li "Harspreet Kaur 4" at bounding box center [1112, 83] width 150 height 27
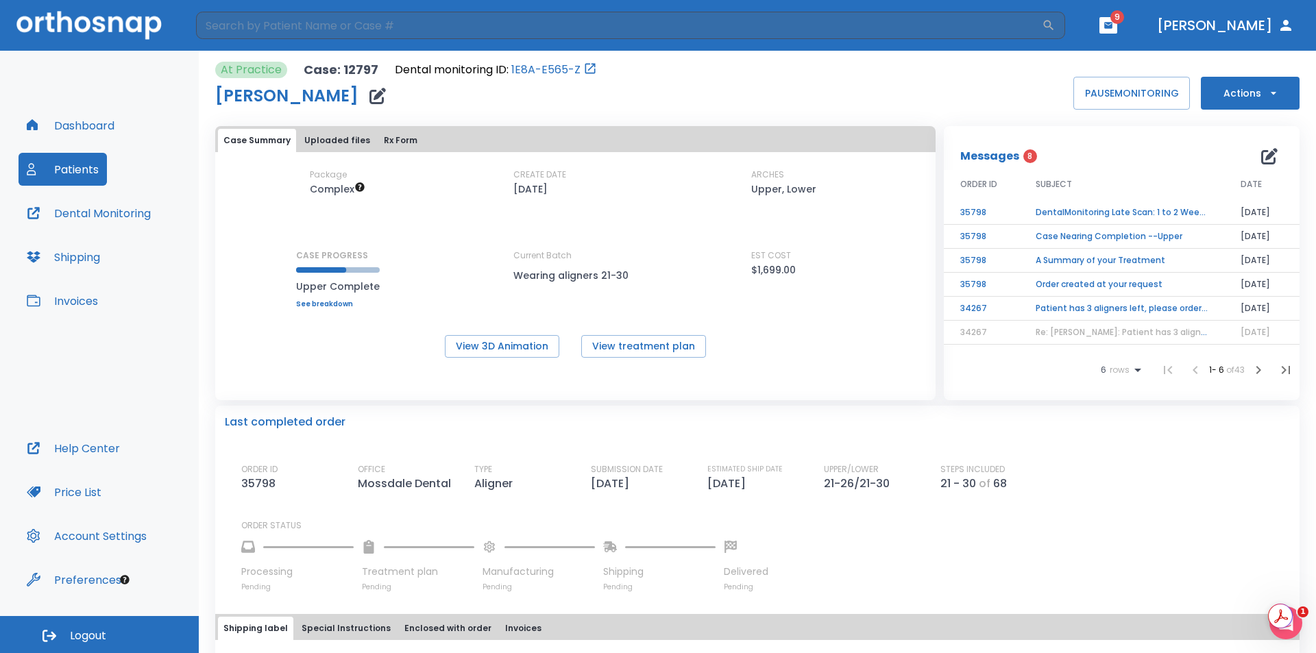
click at [1102, 309] on td "Patient has 3 aligners left, please order next set!" at bounding box center [1121, 309] width 205 height 24
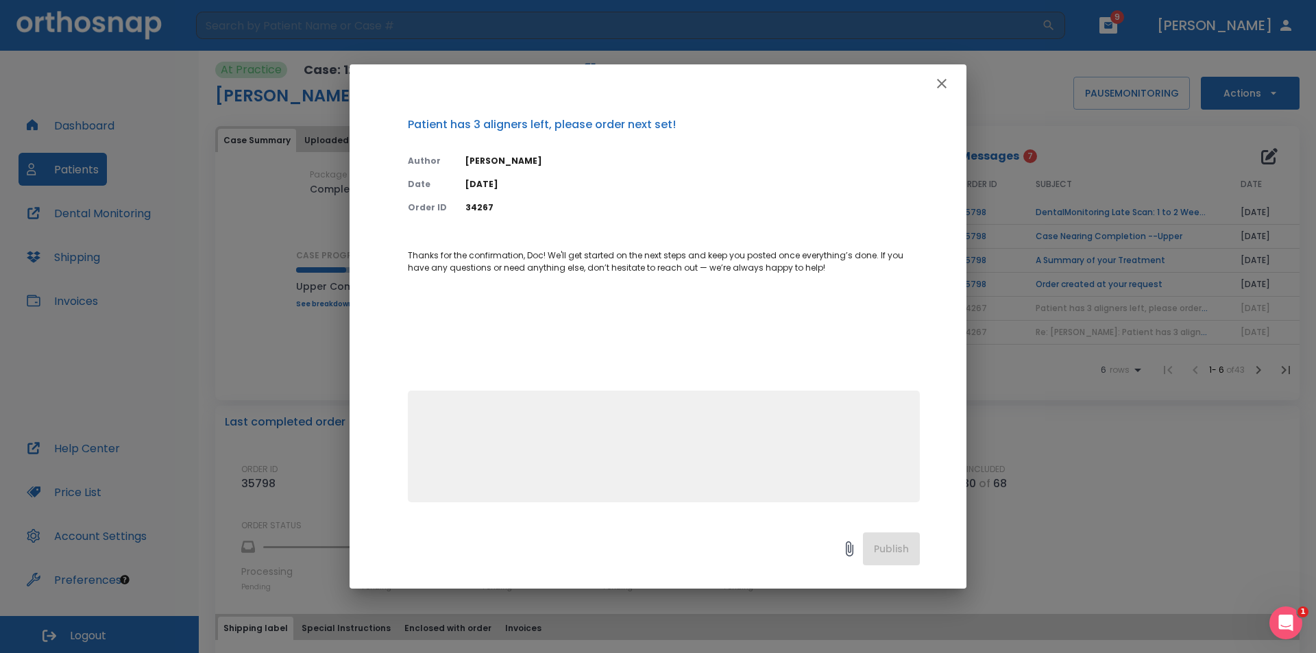
click at [941, 77] on icon "button" at bounding box center [941, 83] width 16 height 16
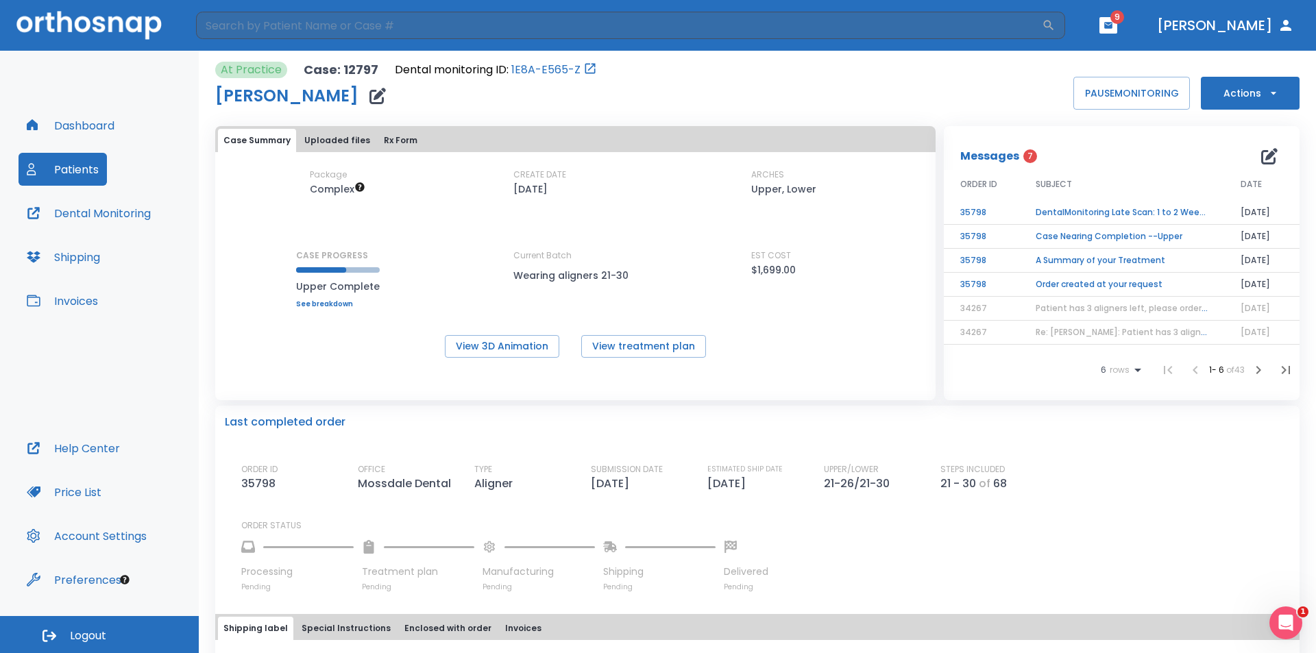
click at [1108, 275] on td "Order created at your request" at bounding box center [1121, 285] width 205 height 24
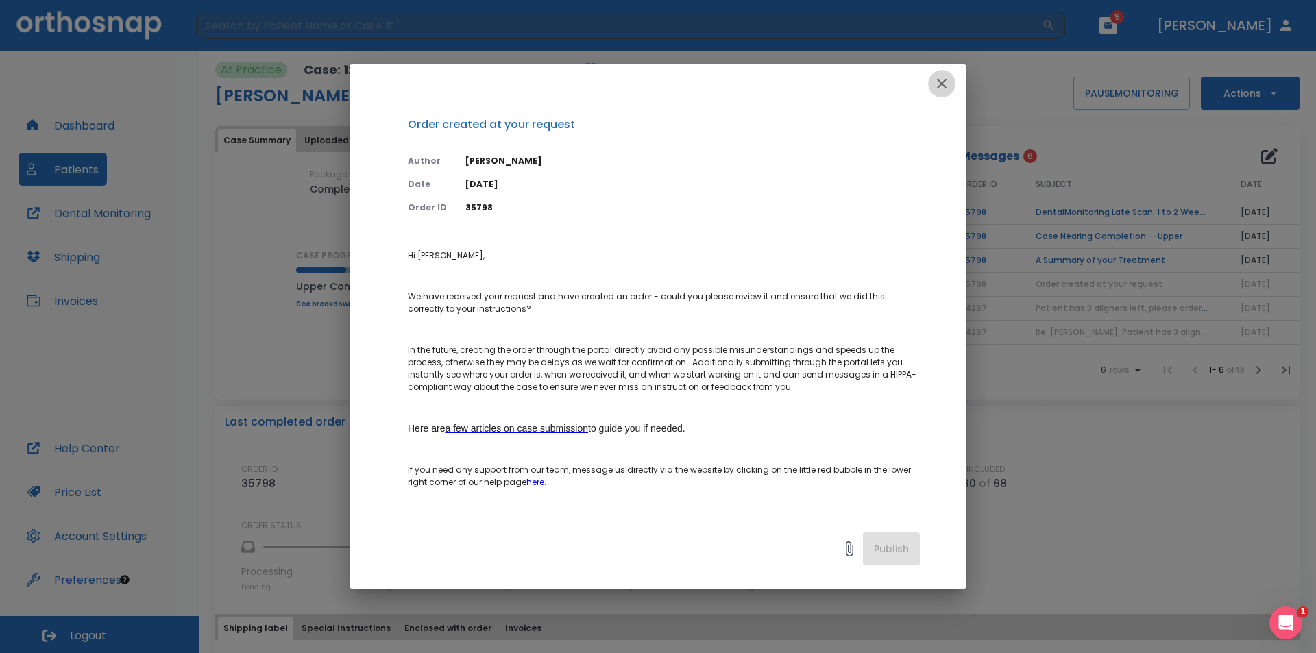
drag, startPoint x: 943, startPoint y: 86, endPoint x: 1041, endPoint y: 161, distance: 123.1
click at [946, 86] on icon "button" at bounding box center [941, 83] width 16 height 16
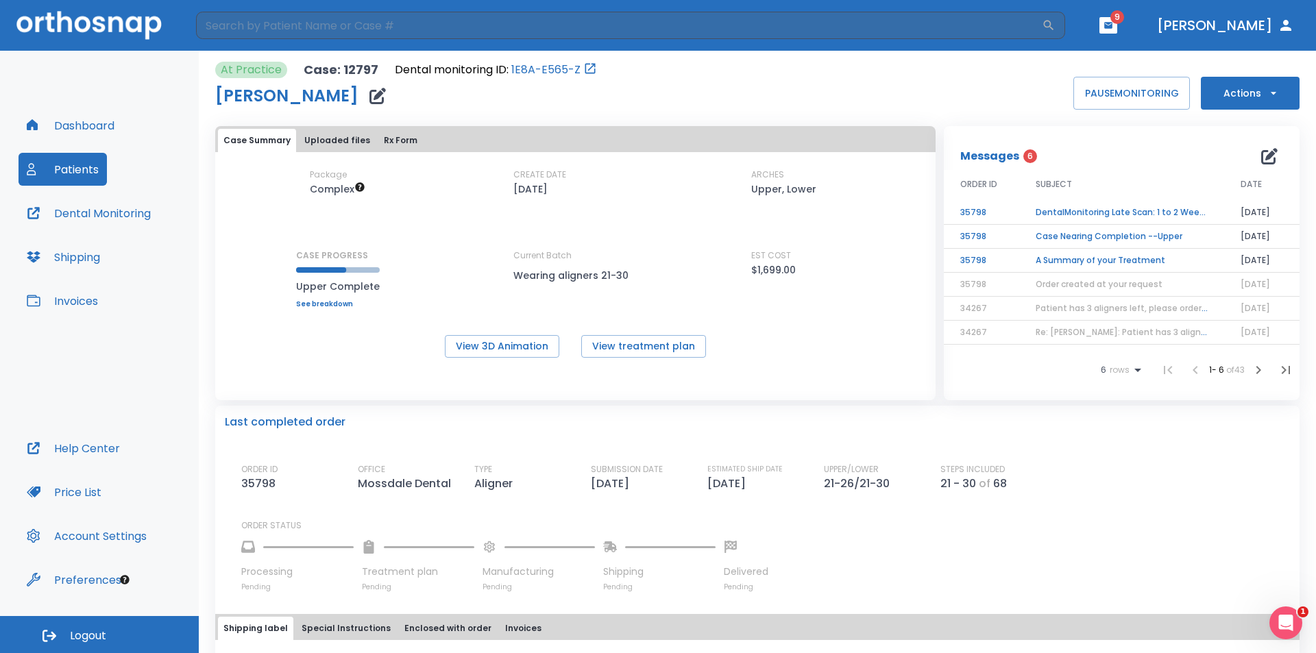
click at [1101, 259] on td "A Summary of your Treatment" at bounding box center [1121, 261] width 205 height 24
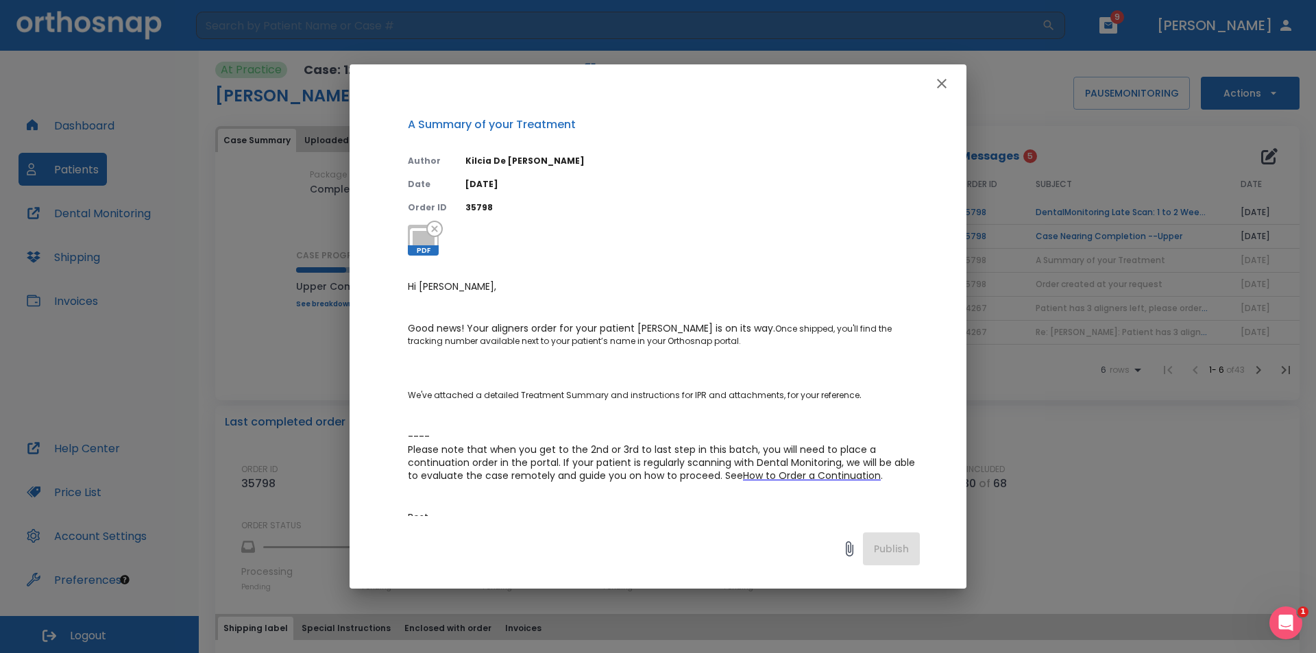
drag, startPoint x: 930, startPoint y: 73, endPoint x: 933, endPoint y: 79, distance: 7.1
click at [930, 75] on div at bounding box center [657, 83] width 617 height 38
click at [938, 84] on icon "button" at bounding box center [941, 83] width 16 height 16
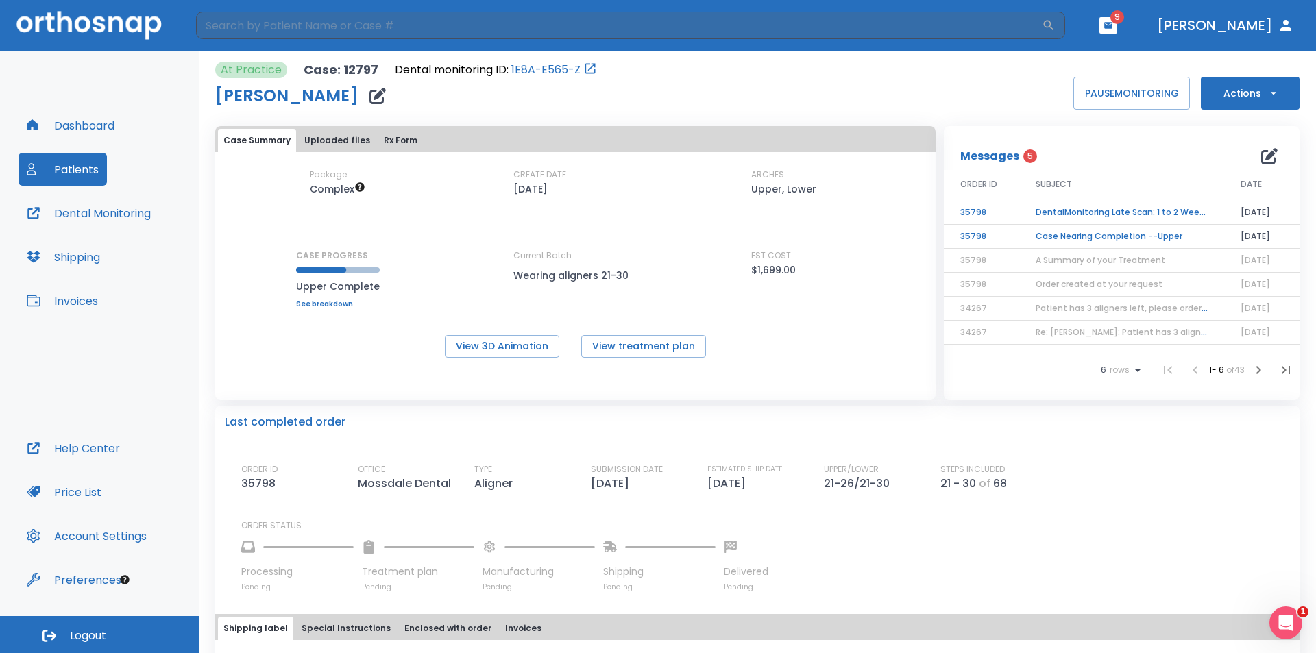
click at [1117, 232] on td "Case Nearing Completion --Upper" at bounding box center [1121, 237] width 205 height 24
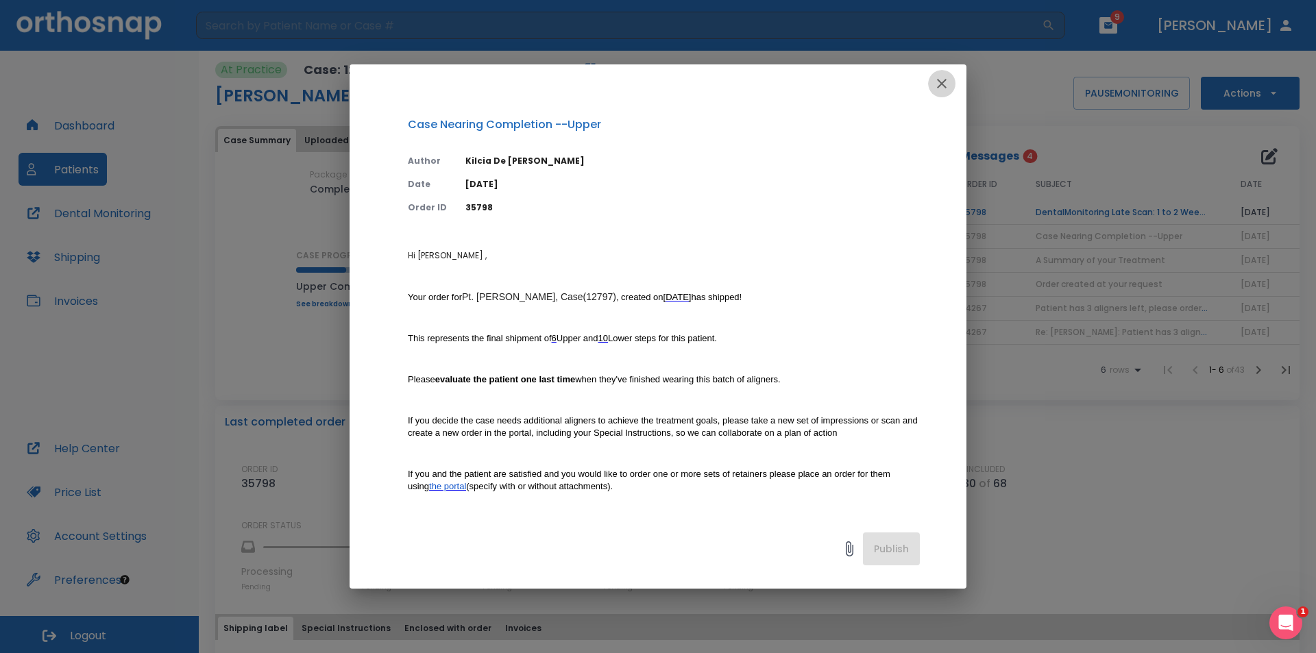
click at [938, 90] on icon "button" at bounding box center [941, 83] width 16 height 16
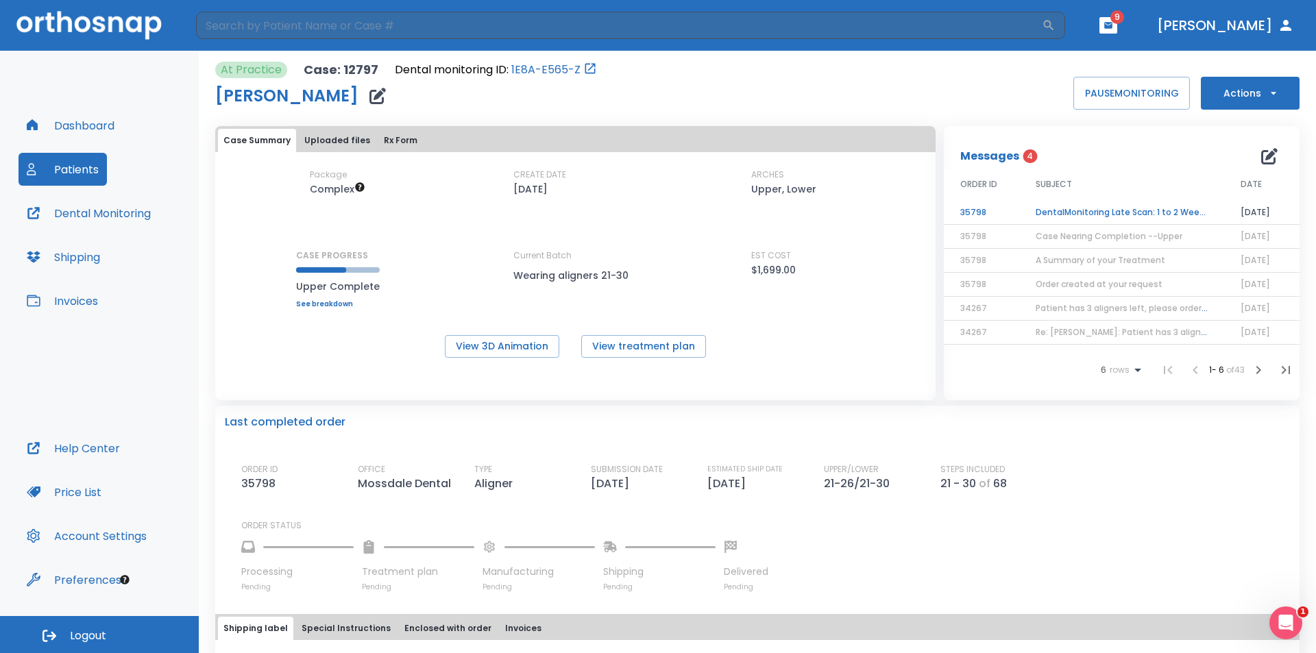
click at [1091, 210] on td "DentalMonitoring Late Scan: 1 to 2 Weeks Notification" at bounding box center [1121, 213] width 205 height 24
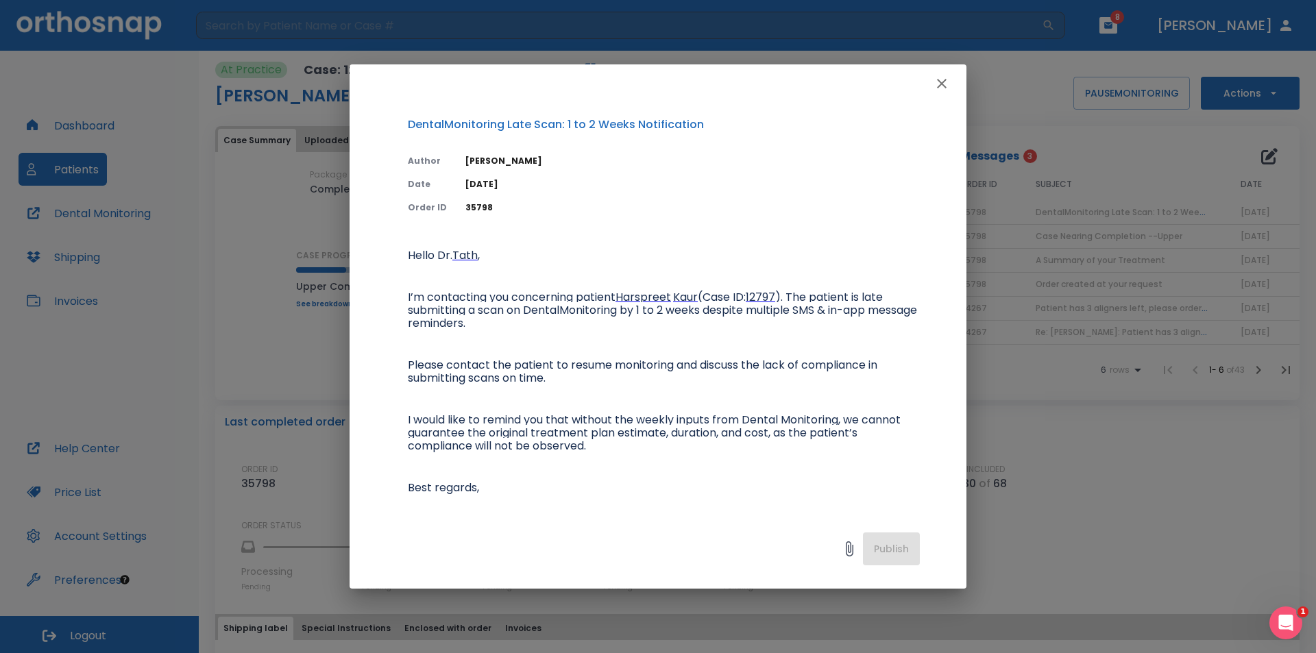
click at [952, 82] on button "button" at bounding box center [941, 83] width 27 height 27
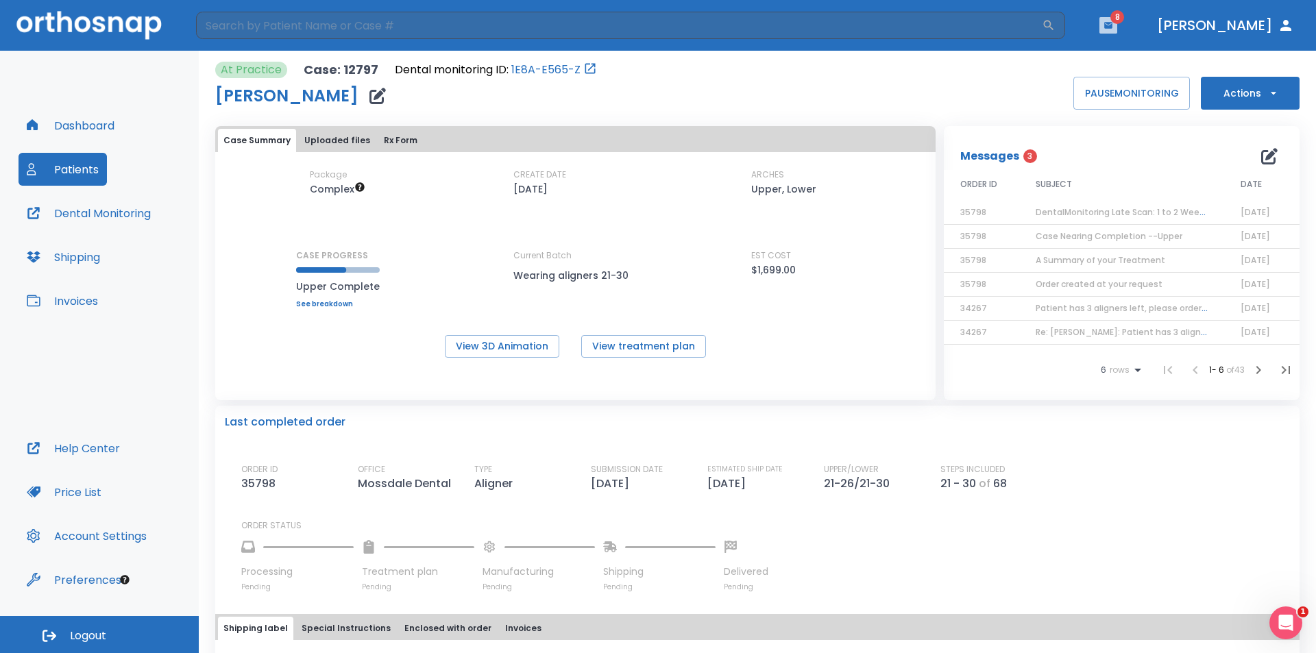
click at [1117, 32] on button "button" at bounding box center [1108, 25] width 18 height 16
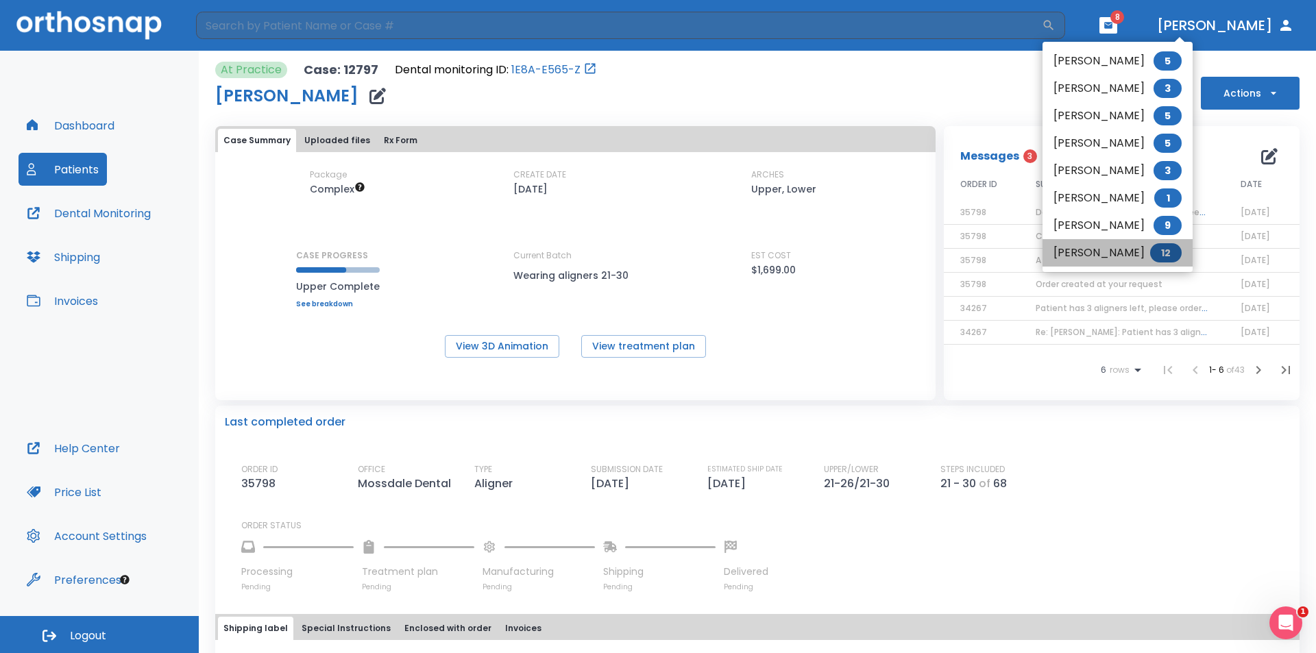
drag, startPoint x: 1117, startPoint y: 248, endPoint x: 1110, endPoint y: 252, distance: 8.0
click at [1116, 249] on li "Jordyn Ruiz 12" at bounding box center [1117, 252] width 150 height 27
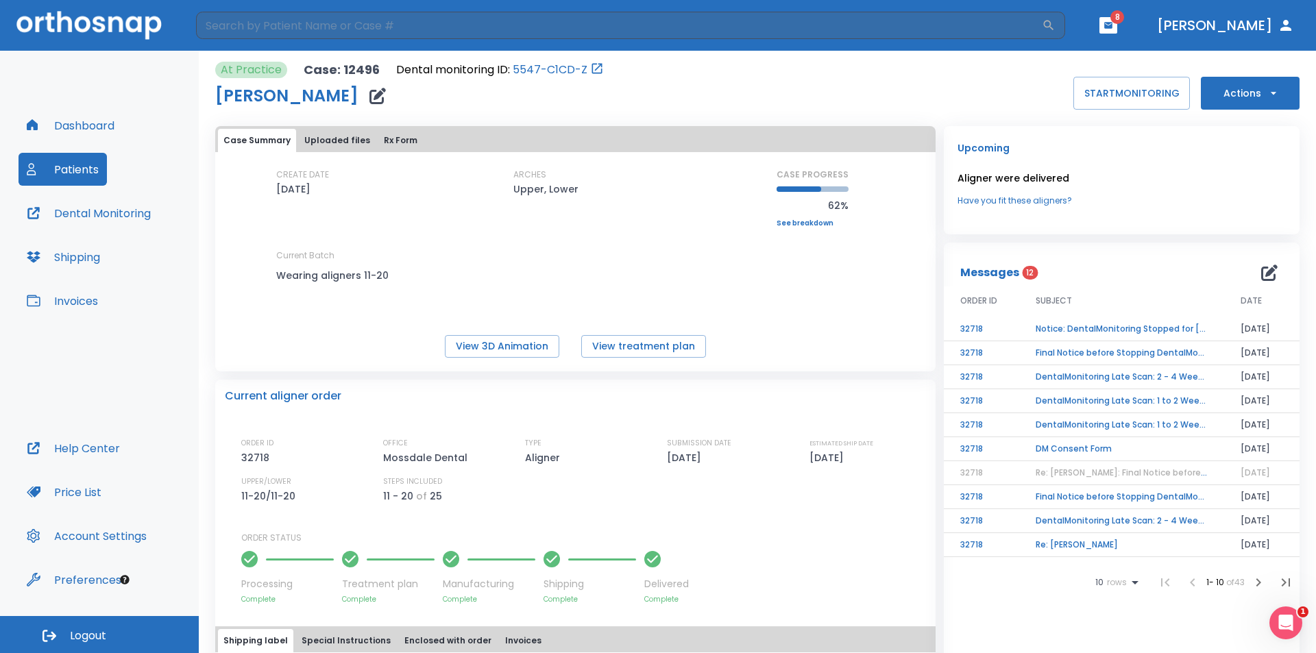
click at [1094, 325] on td "Notice: DentalMonitoring Stopped for Jordyn Ruiz" at bounding box center [1121, 329] width 205 height 24
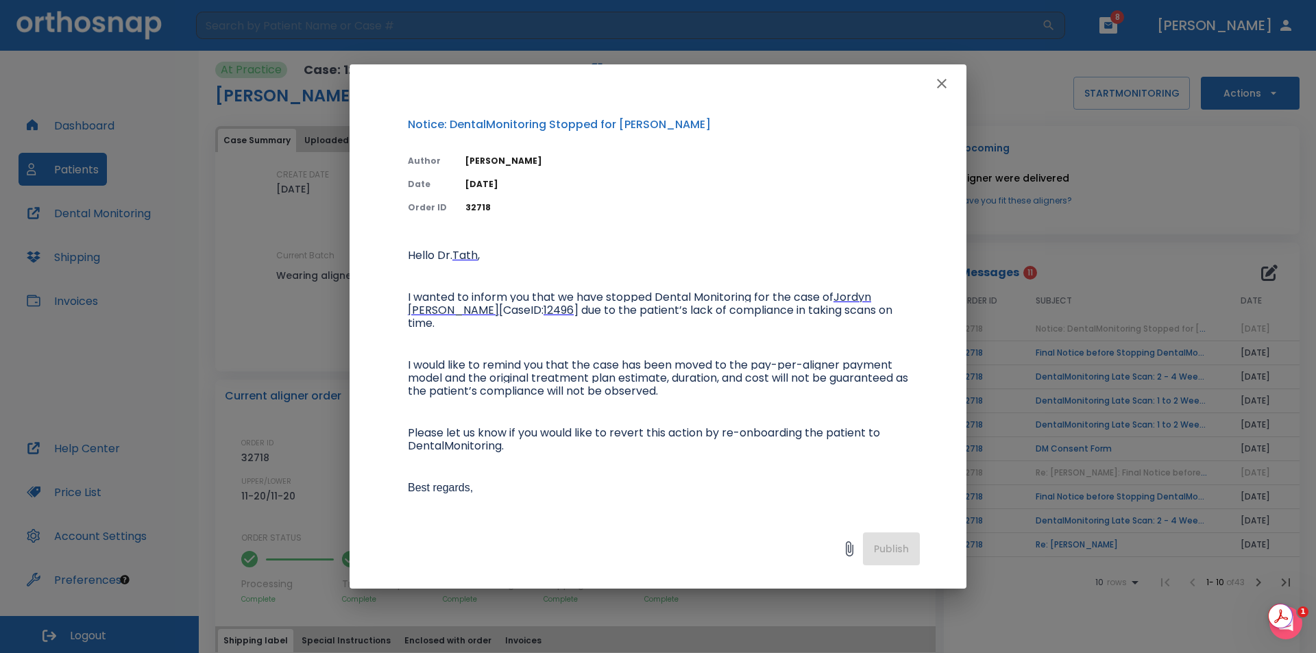
drag, startPoint x: 945, startPoint y: 84, endPoint x: 959, endPoint y: 99, distance: 20.8
click at [946, 86] on icon "button" at bounding box center [941, 83] width 16 height 16
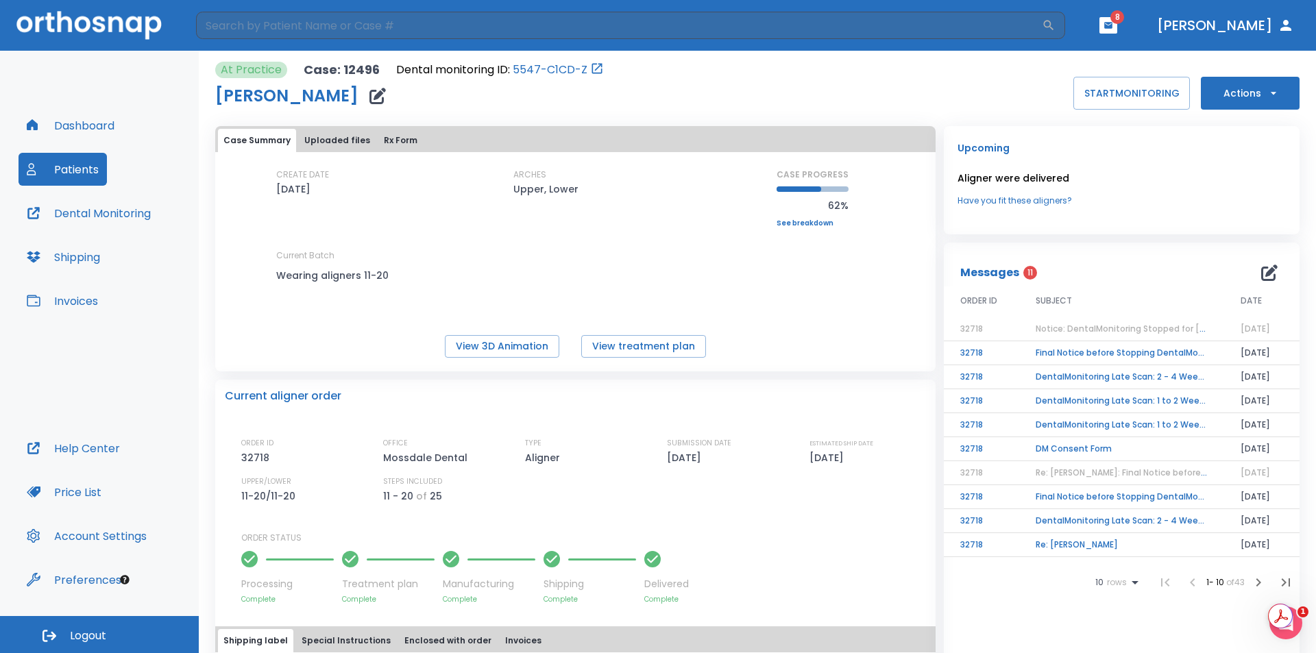
click at [1115, 348] on td "Final Notice before Stopping DentalMonitoring" at bounding box center [1121, 353] width 205 height 24
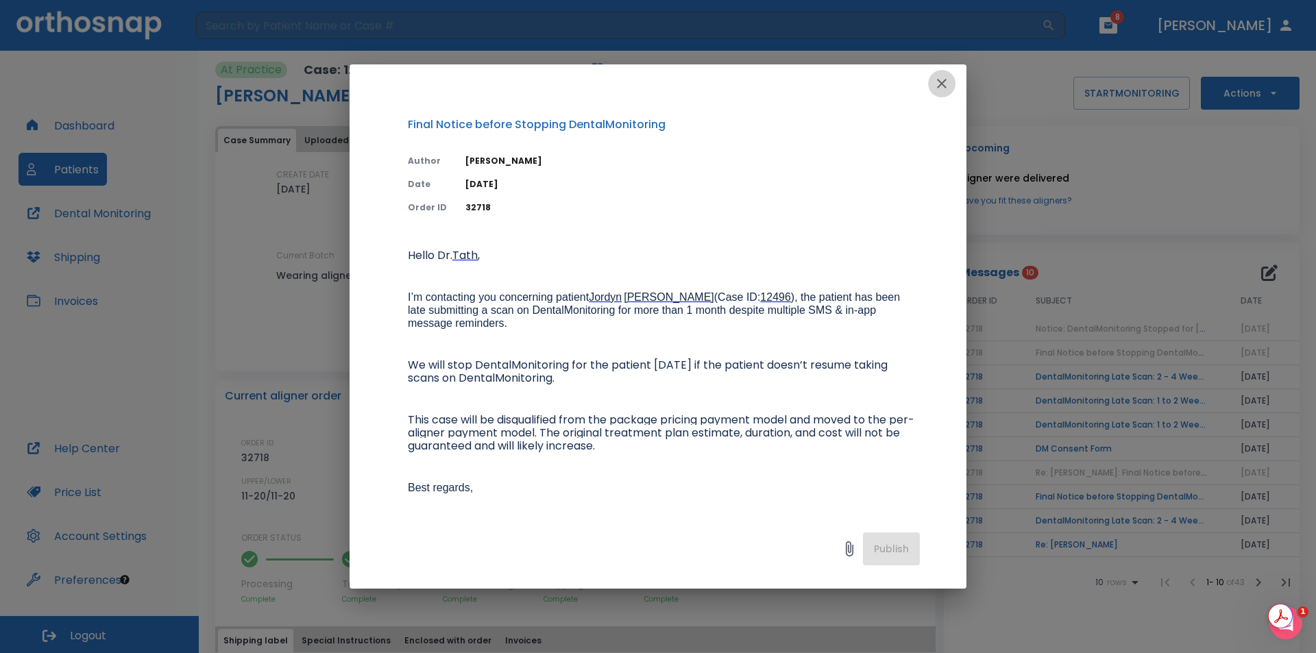
drag, startPoint x: 937, startPoint y: 90, endPoint x: 1050, endPoint y: 238, distance: 185.8
click at [939, 90] on icon "button" at bounding box center [941, 83] width 16 height 16
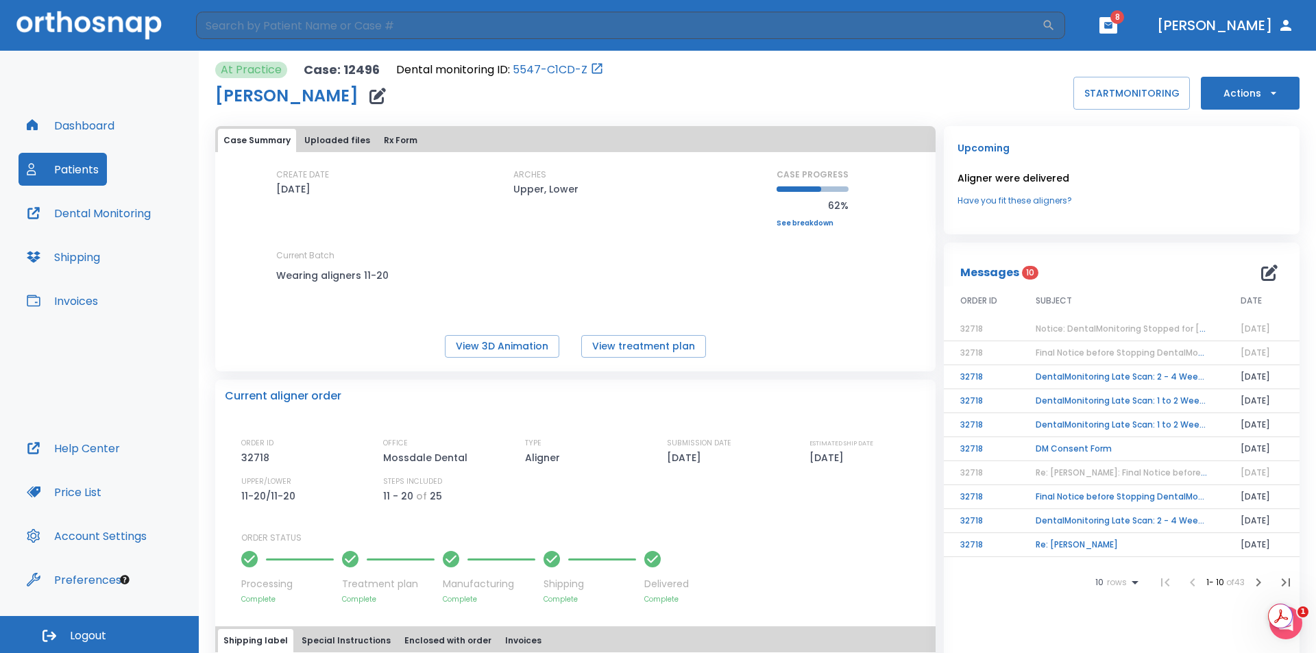
click at [1142, 384] on td "DentalMonitoring Late Scan: 2 - 4 Weeks Notification" at bounding box center [1121, 377] width 205 height 24
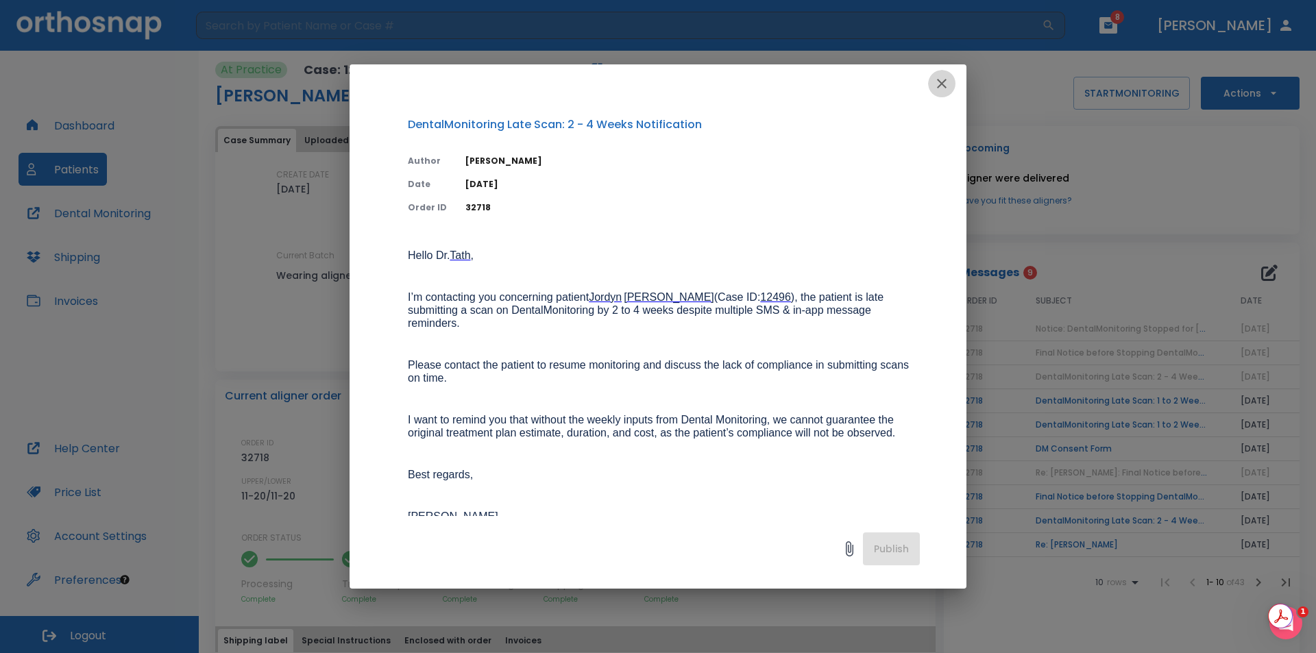
click at [933, 92] on button "button" at bounding box center [941, 83] width 27 height 27
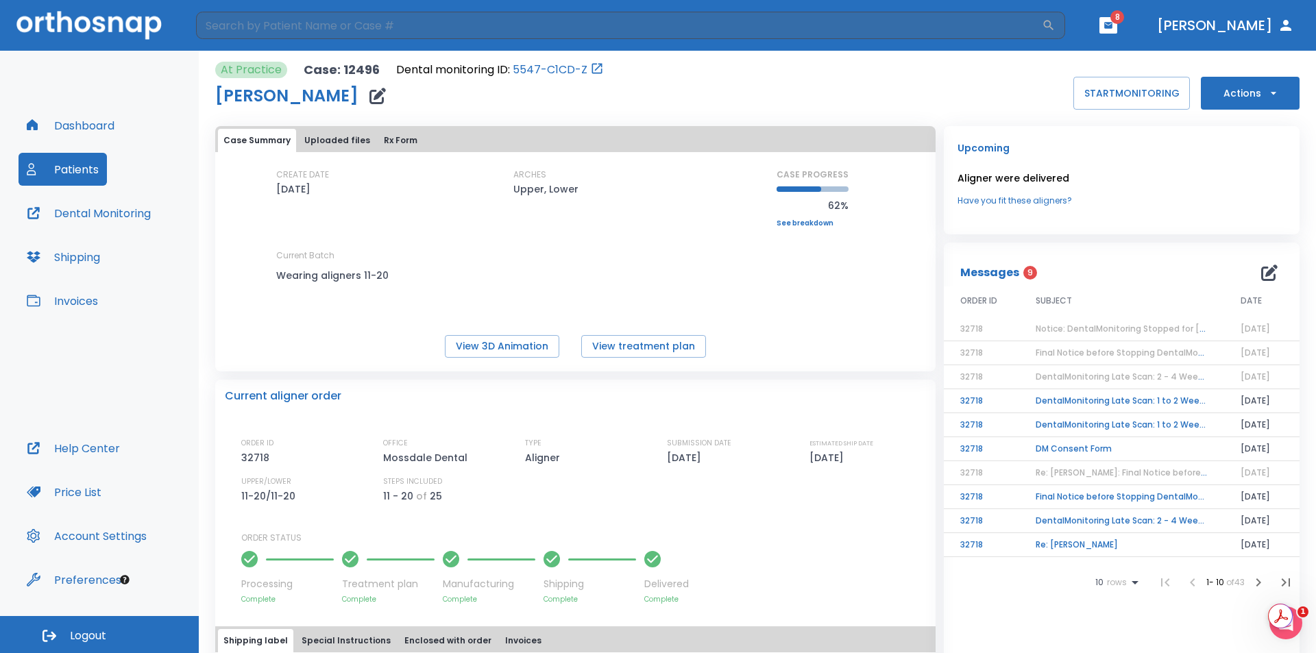
click at [1106, 397] on td "DentalMonitoring Late Scan: 1 to 2 Weeks Notification" at bounding box center [1121, 401] width 205 height 24
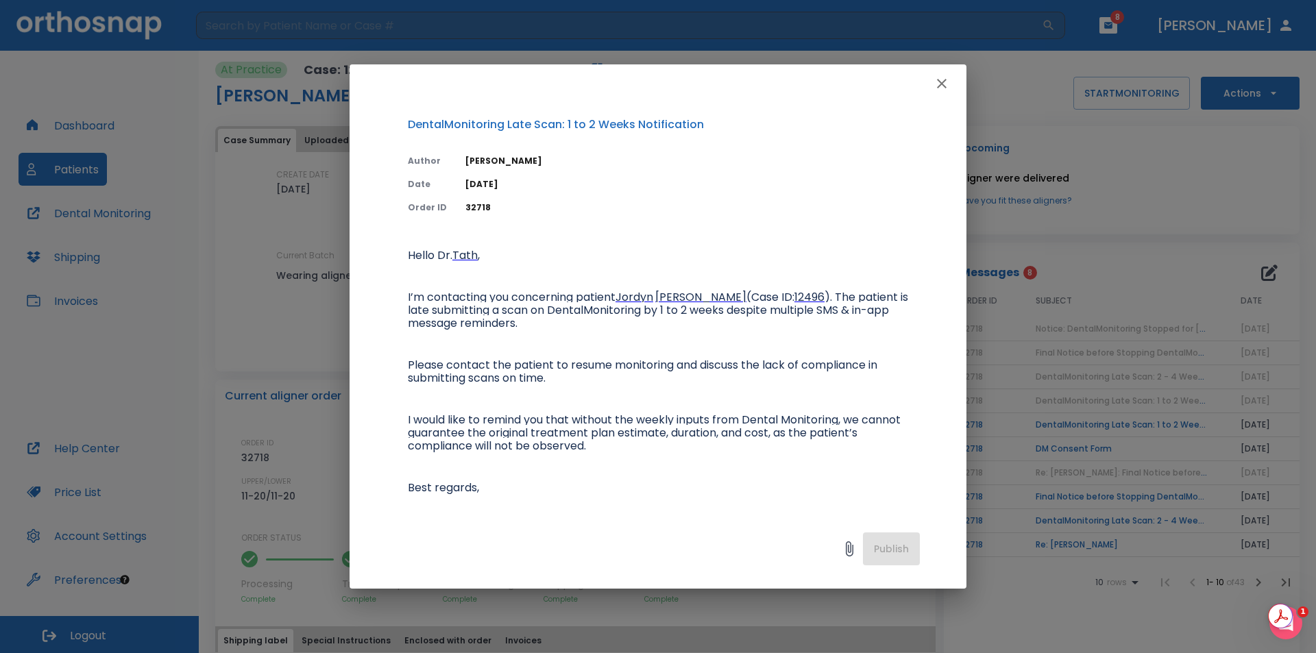
drag, startPoint x: 943, startPoint y: 81, endPoint x: 954, endPoint y: 96, distance: 18.6
click at [943, 82] on icon "button" at bounding box center [942, 84] width 10 height 10
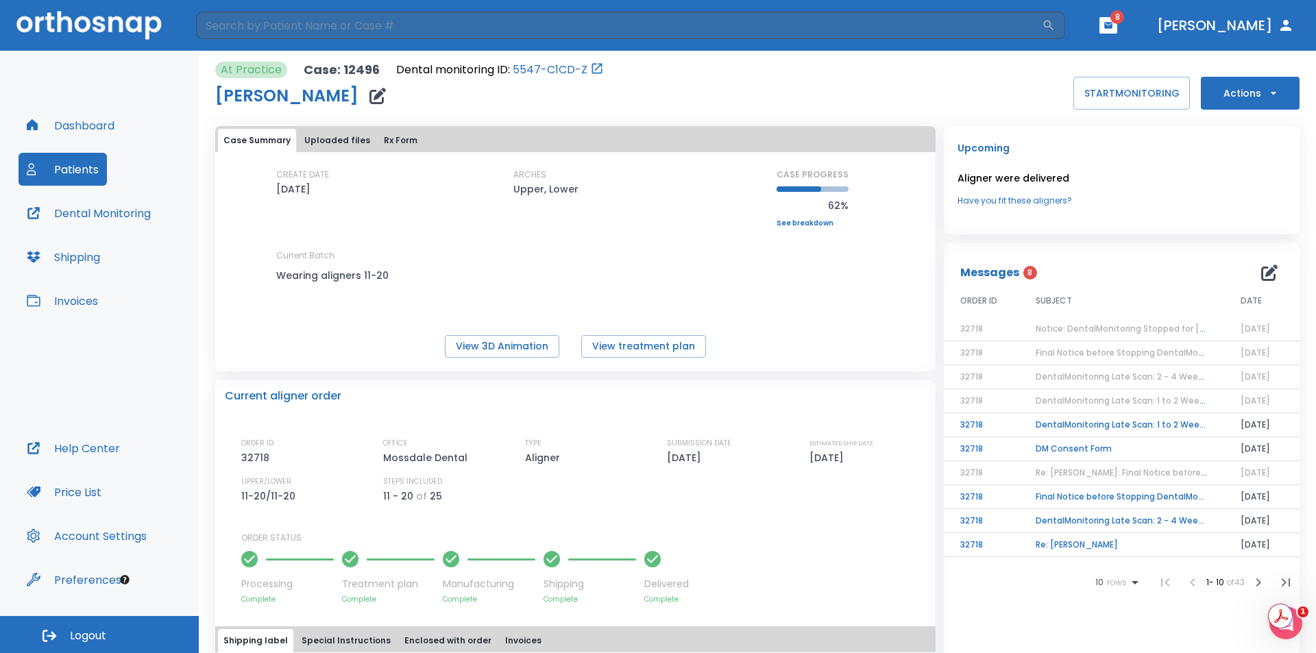
click at [1120, 421] on td "DentalMonitoring Late Scan: 1 to 2 Weeks Notification" at bounding box center [1121, 425] width 205 height 24
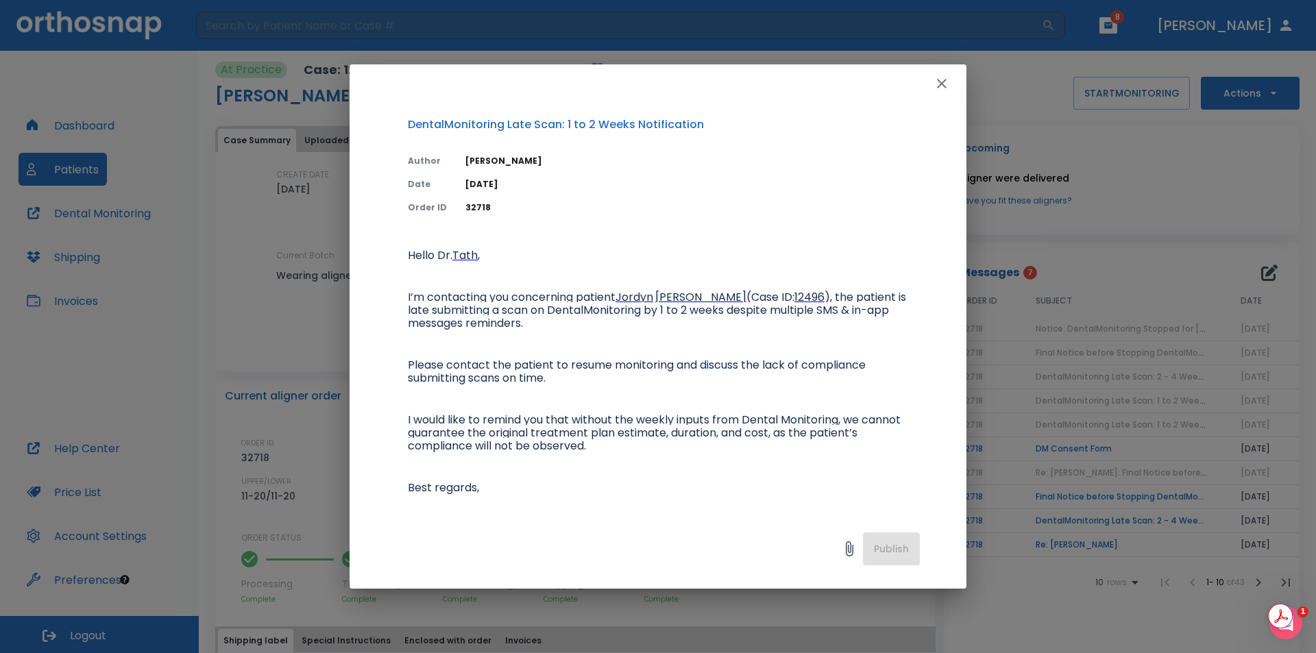
click at [934, 90] on icon "button" at bounding box center [941, 83] width 16 height 16
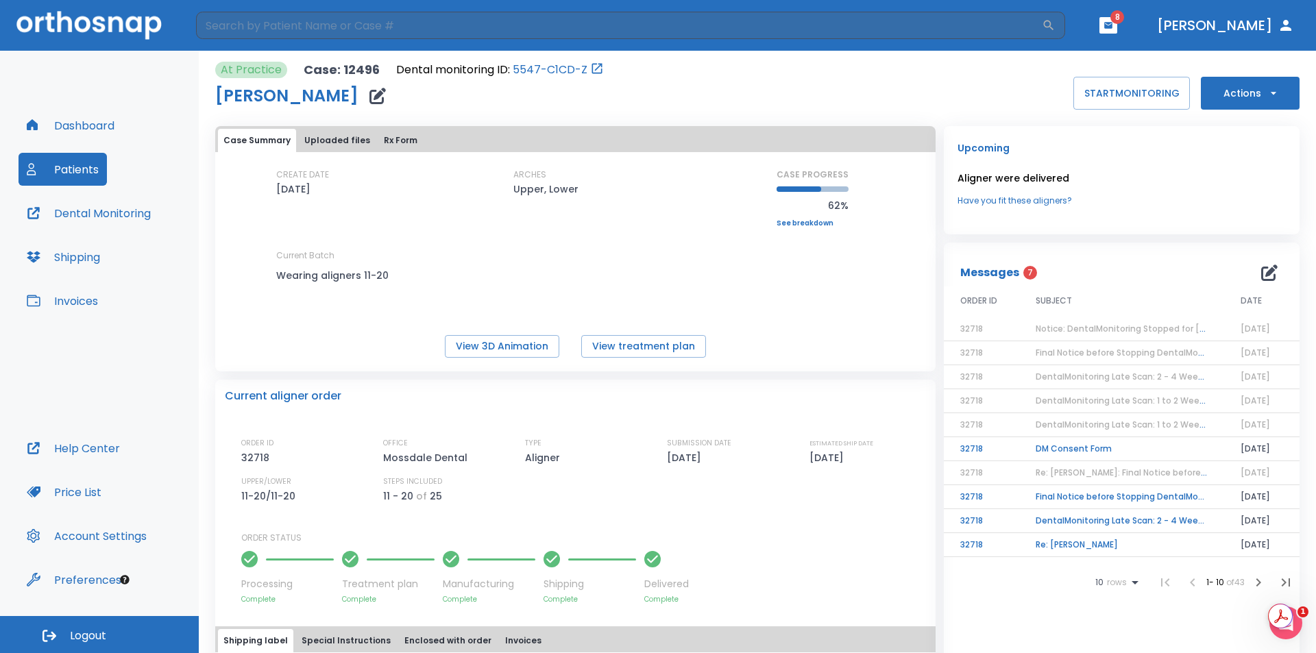
click at [1098, 447] on td "DM Consent Form" at bounding box center [1121, 449] width 205 height 24
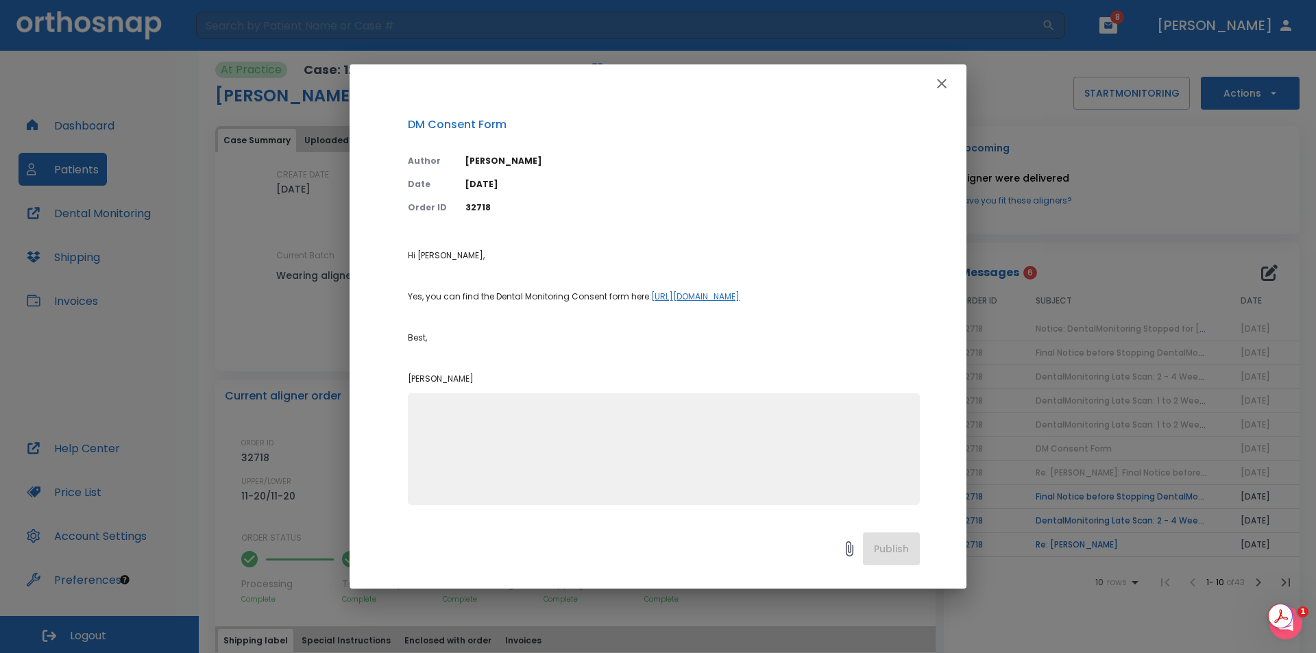
click at [739, 295] on link "https://help.orthosnap.com/en/articles/10698977-dental-monitoring-consent-form-…" at bounding box center [695, 297] width 88 height 12
click at [941, 84] on icon "button" at bounding box center [942, 84] width 10 height 10
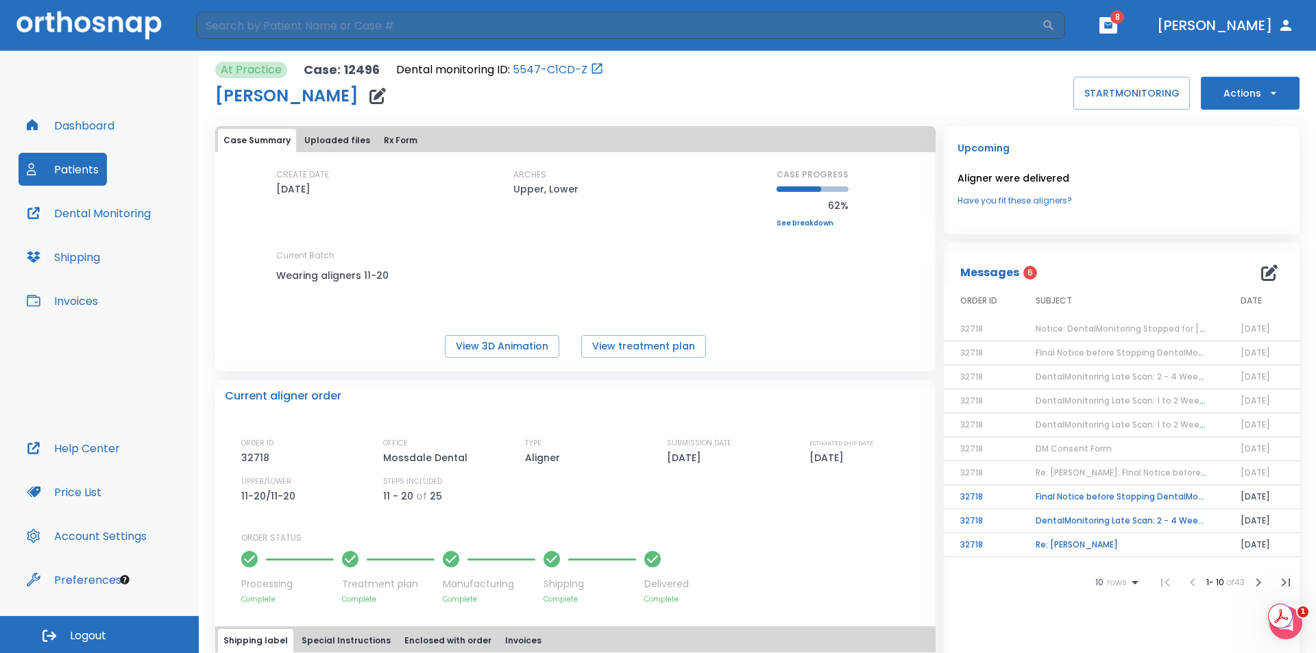
click at [1066, 497] on td "Final Notice before Stopping DentalMonitoring" at bounding box center [1121, 497] width 205 height 24
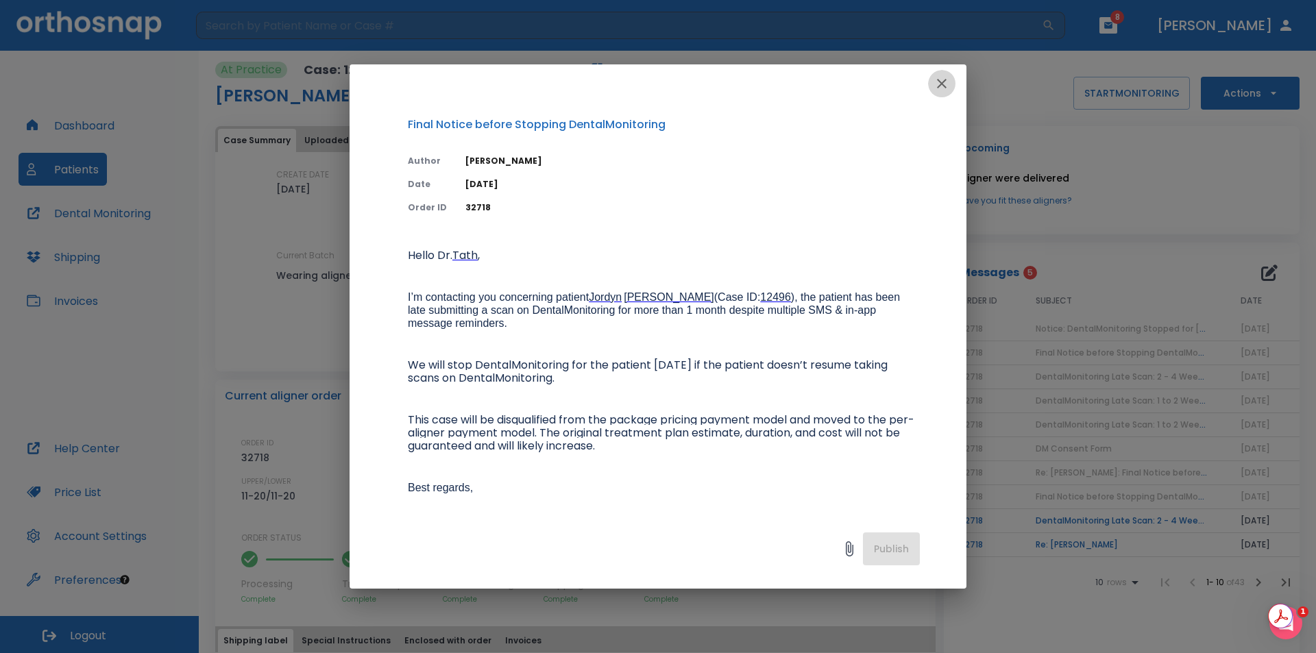
drag, startPoint x: 943, startPoint y: 86, endPoint x: 1033, endPoint y: 271, distance: 205.6
click at [959, 100] on div at bounding box center [657, 83] width 617 height 38
drag, startPoint x: 945, startPoint y: 84, endPoint x: 993, endPoint y: 144, distance: 76.5
click at [945, 86] on icon "button" at bounding box center [941, 83] width 16 height 16
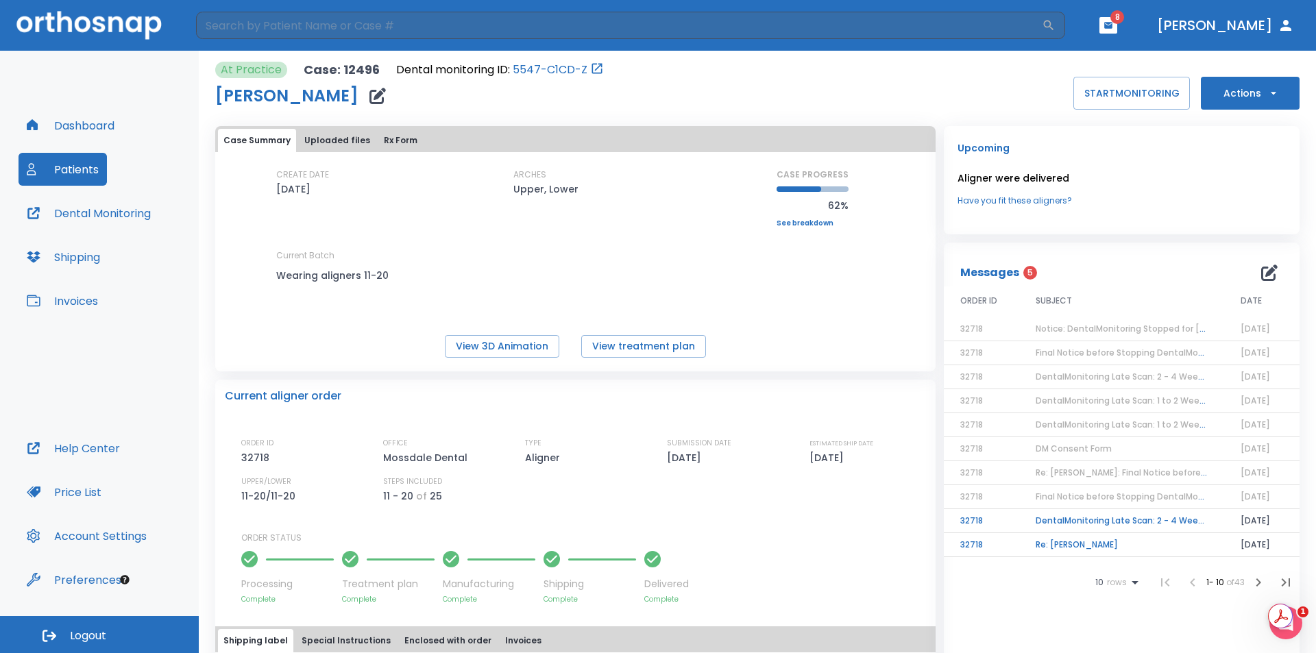
click at [1084, 530] on td "DentalMonitoring Late Scan: 2 - 4 Weeks Notification" at bounding box center [1121, 521] width 205 height 24
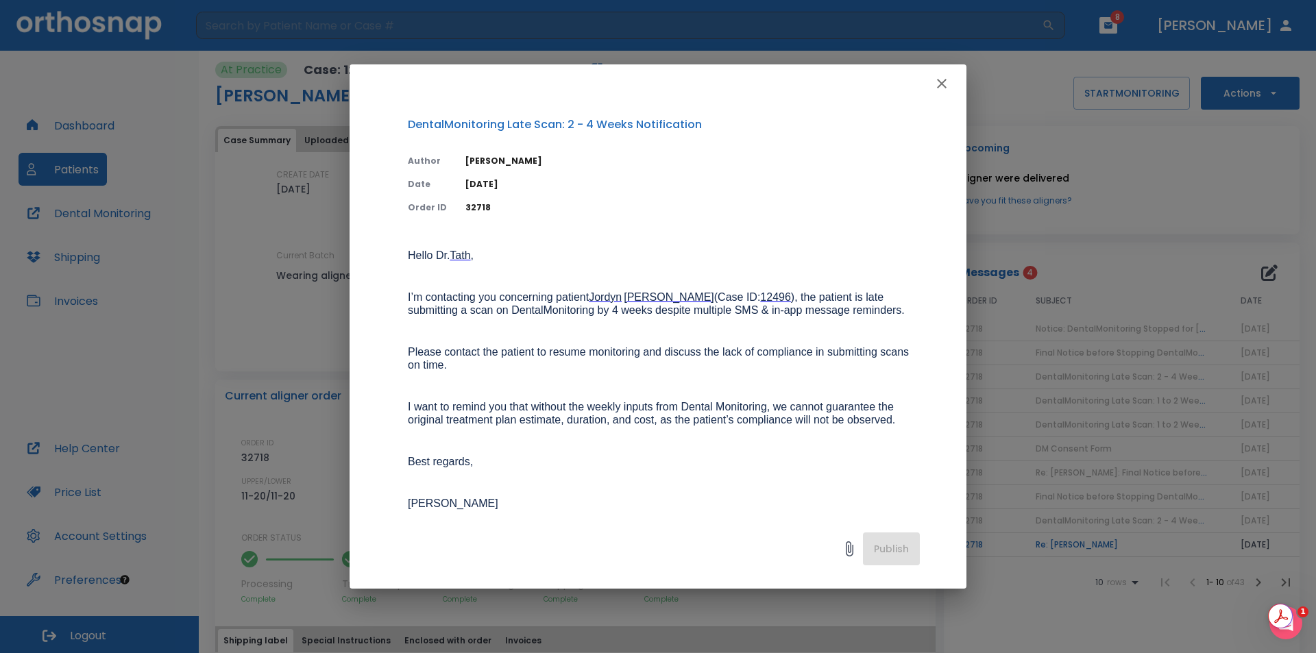
drag, startPoint x: 939, startPoint y: 78, endPoint x: 949, endPoint y: 82, distance: 10.4
click at [946, 81] on icon "button" at bounding box center [941, 83] width 16 height 16
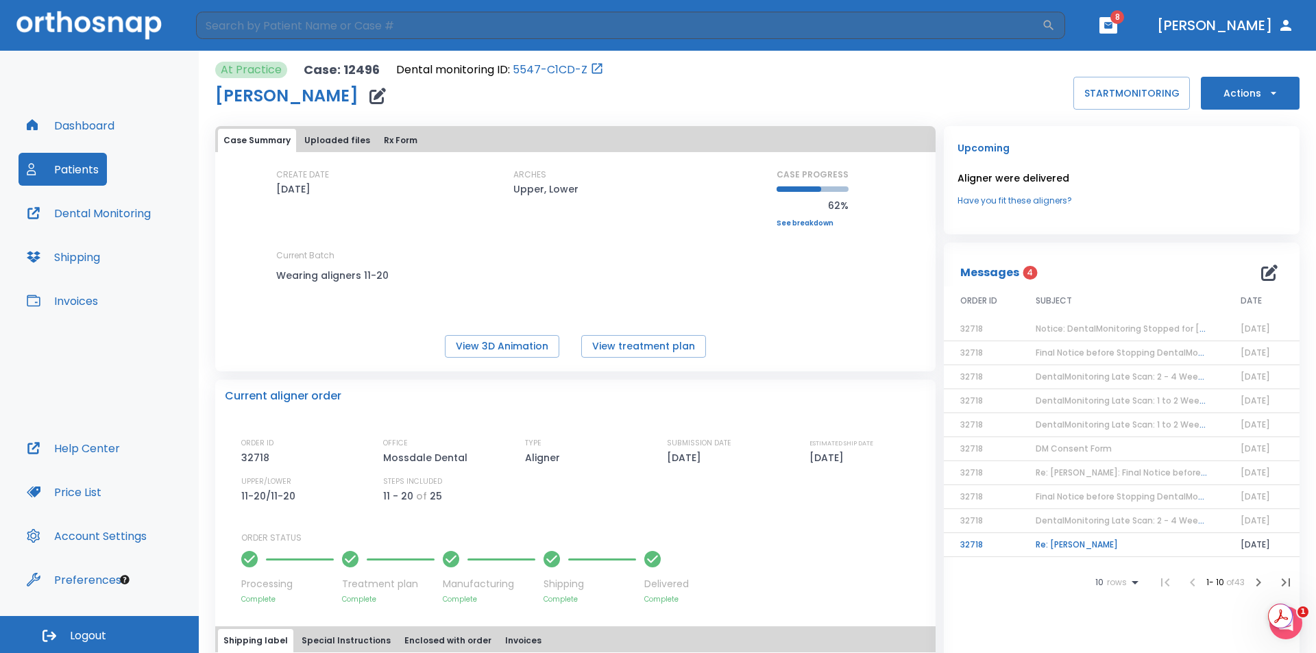
click at [1078, 549] on td "Re: Jordyn Ruiz" at bounding box center [1121, 545] width 205 height 24
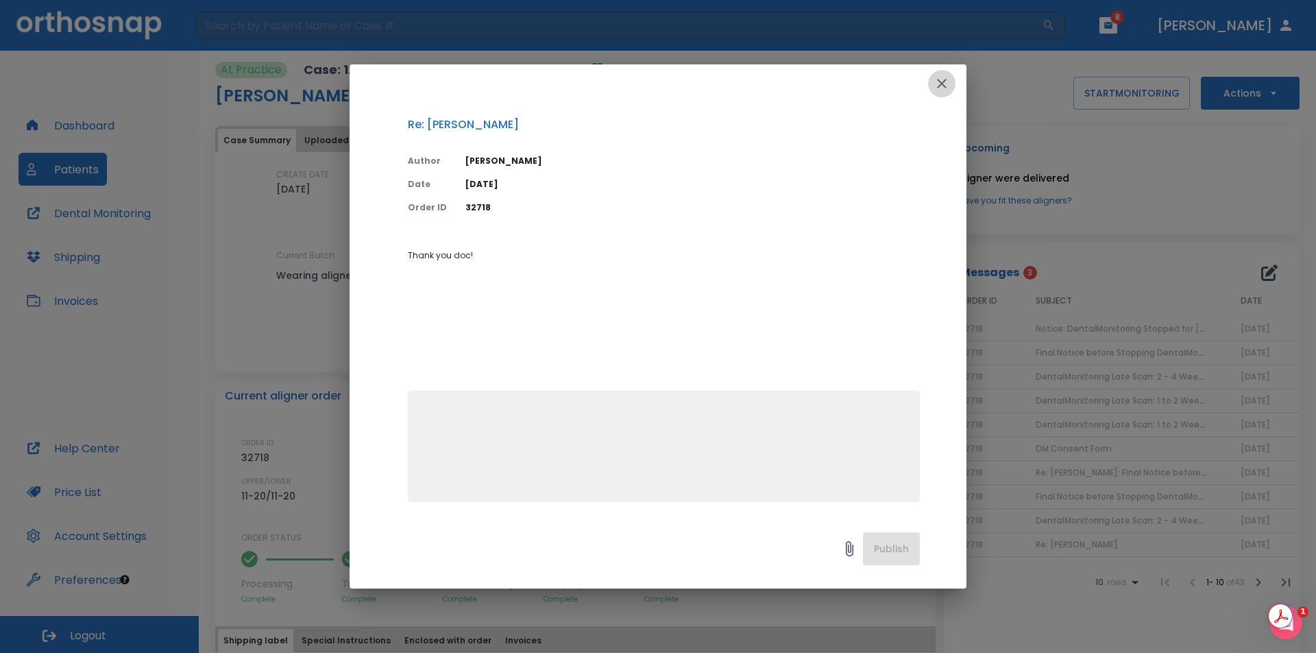
click at [943, 77] on icon "button" at bounding box center [941, 83] width 16 height 16
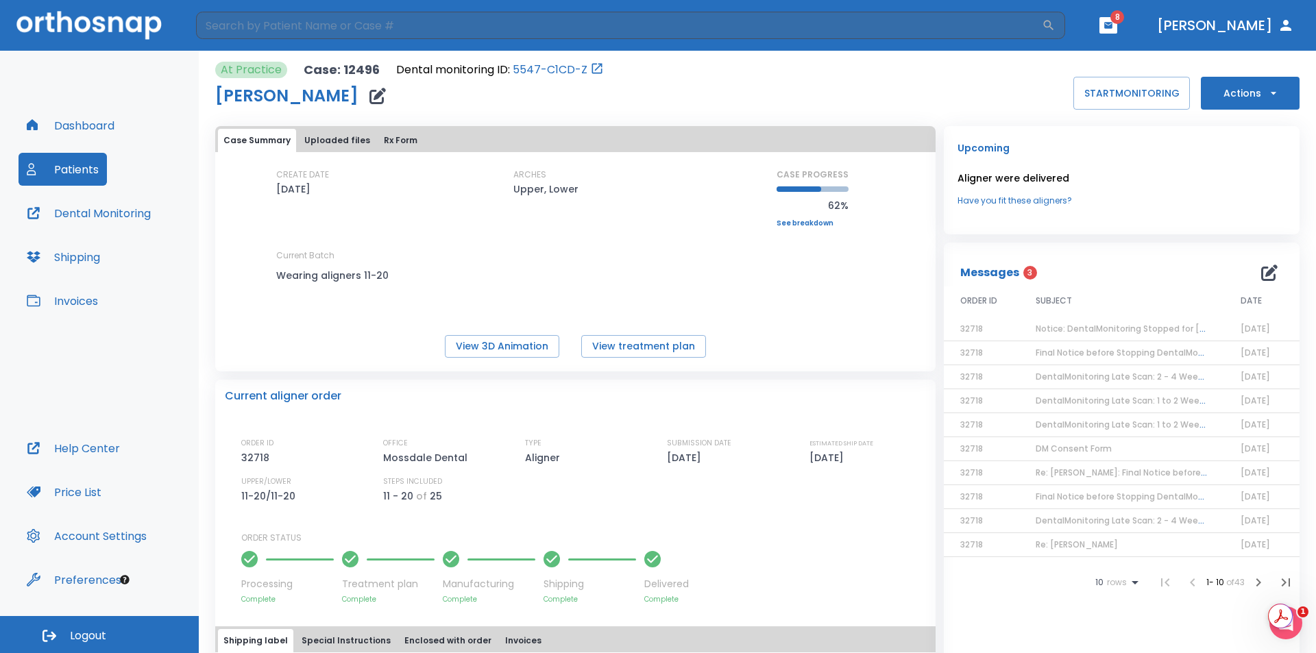
click at [1177, 7] on header "​ 8 Dr. Tath" at bounding box center [658, 25] width 1316 height 51
click at [1124, 16] on span "8" at bounding box center [1117, 17] width 14 height 14
click at [1112, 25] on icon "button" at bounding box center [1108, 25] width 8 height 6
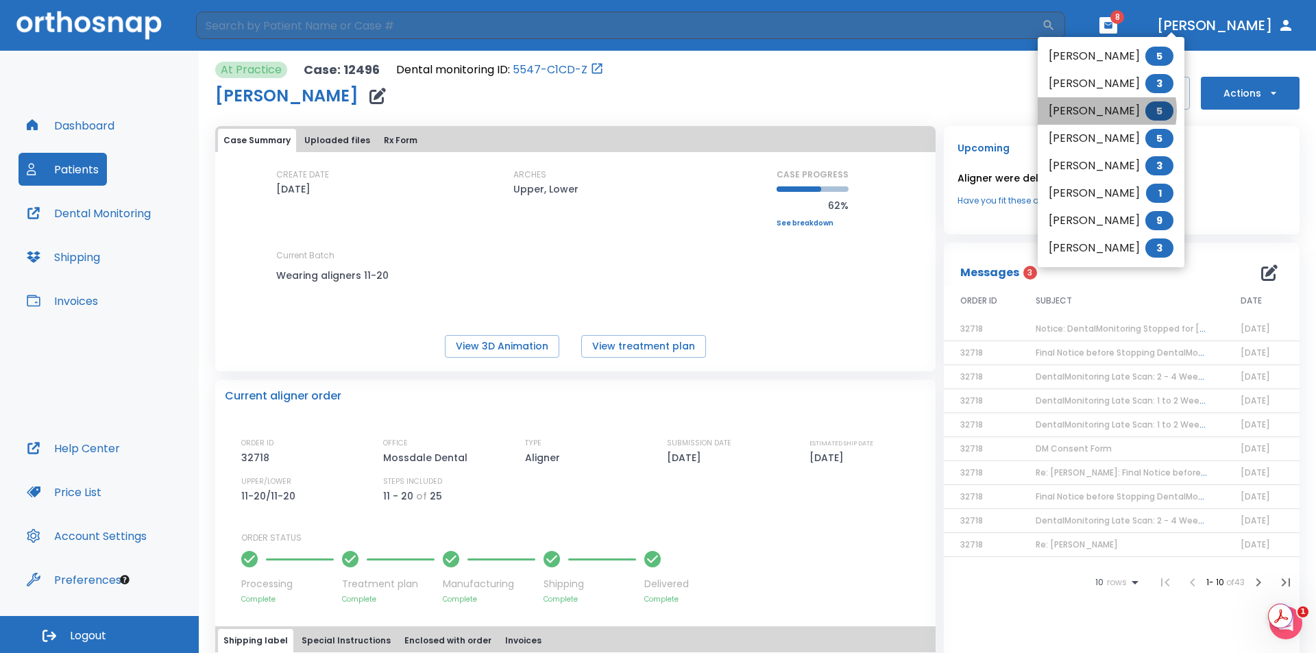
click at [1097, 111] on li "Yesenia Nunez 5" at bounding box center [1110, 110] width 147 height 27
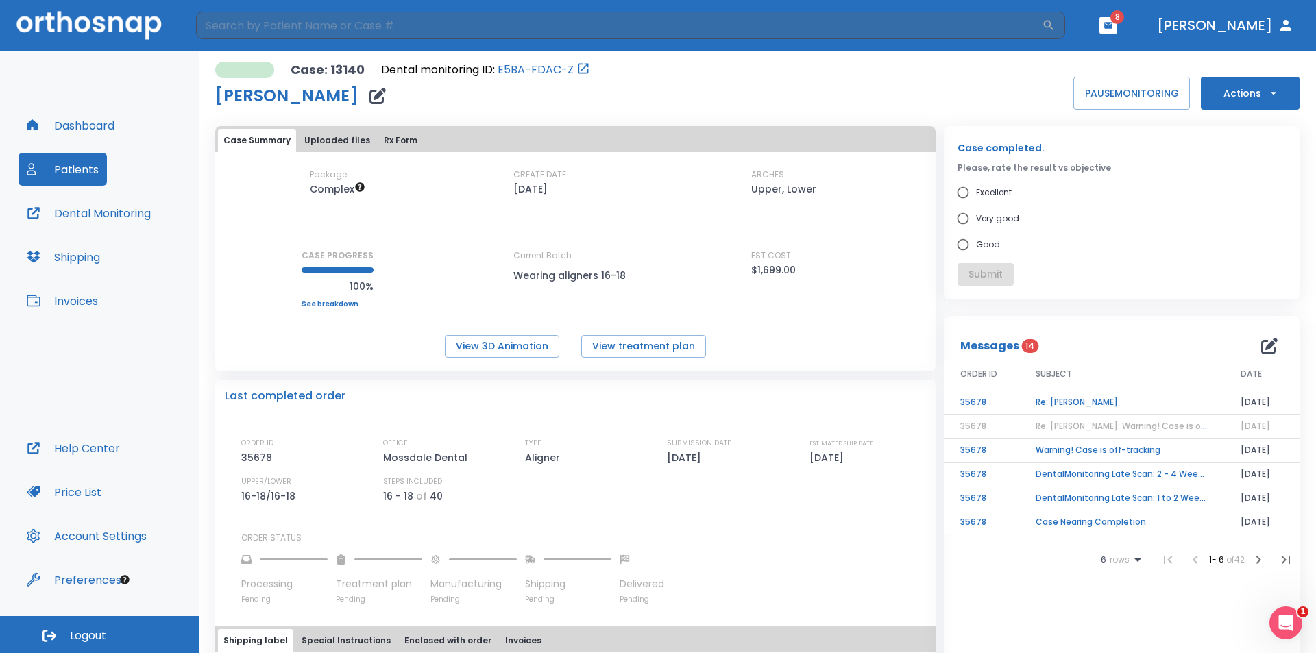
click at [1069, 403] on td "Re: Yesenia Nunez" at bounding box center [1121, 403] width 205 height 24
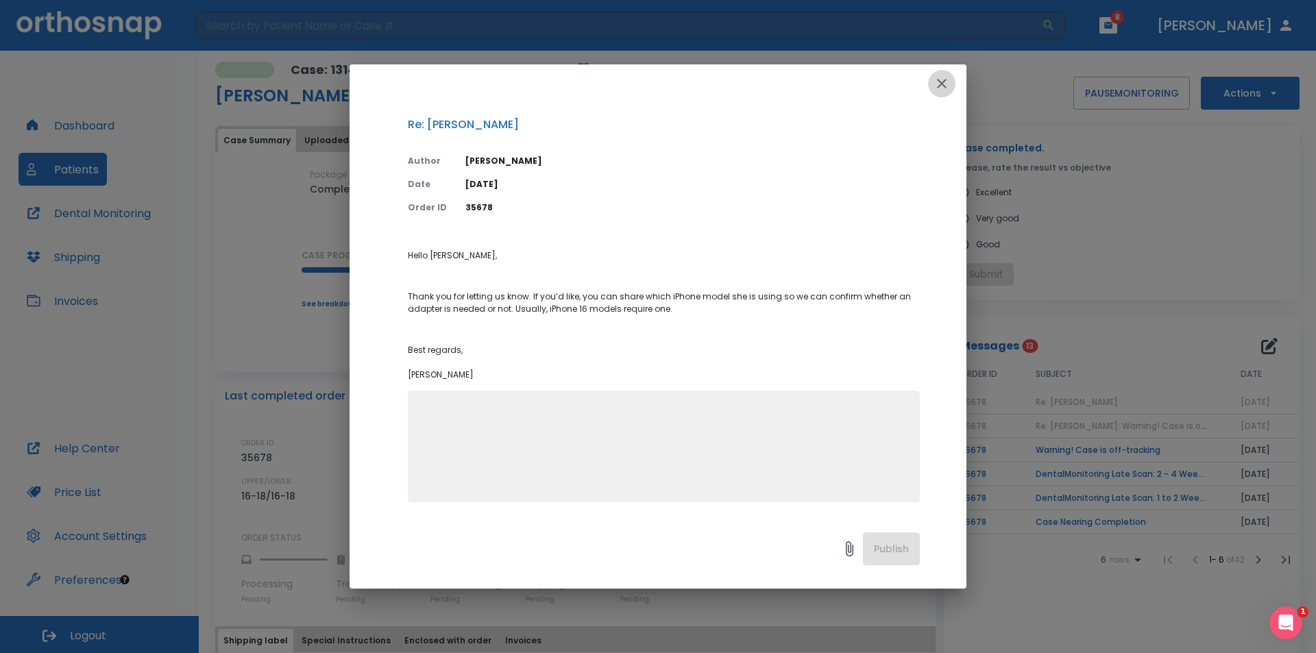
drag, startPoint x: 943, startPoint y: 89, endPoint x: 952, endPoint y: 119, distance: 31.4
click at [944, 95] on button "button" at bounding box center [941, 83] width 27 height 27
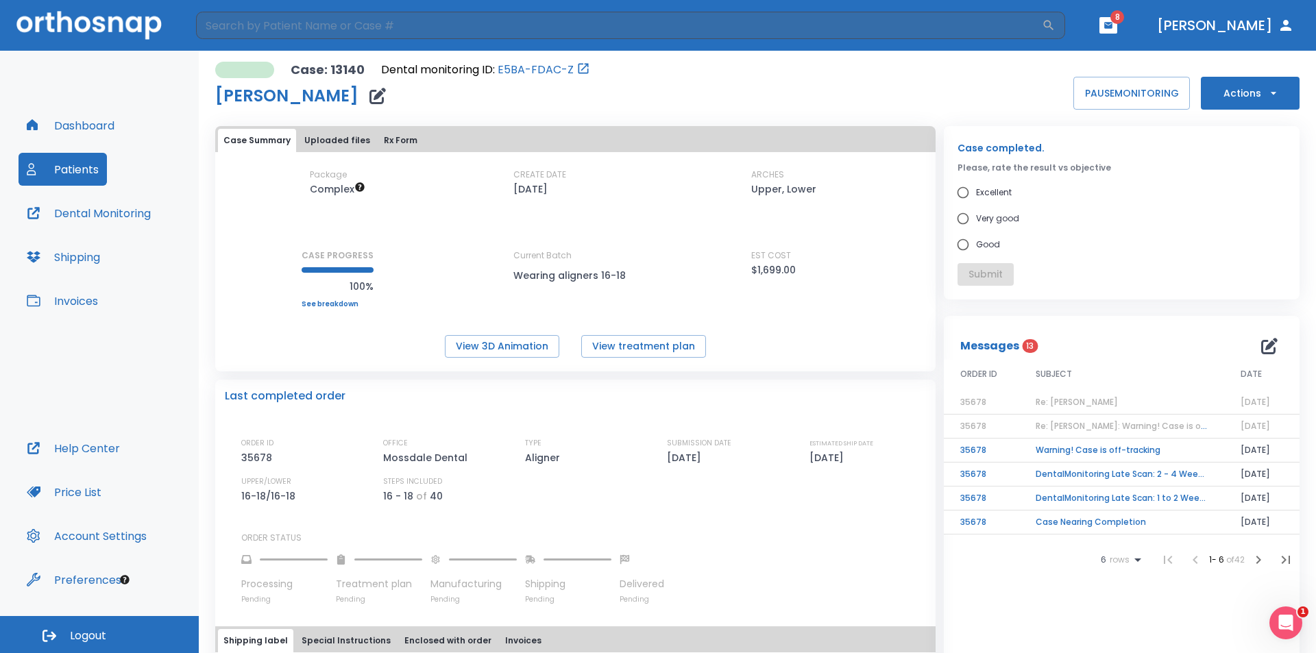
click at [1110, 523] on td "Case Nearing Completion" at bounding box center [1121, 522] width 205 height 24
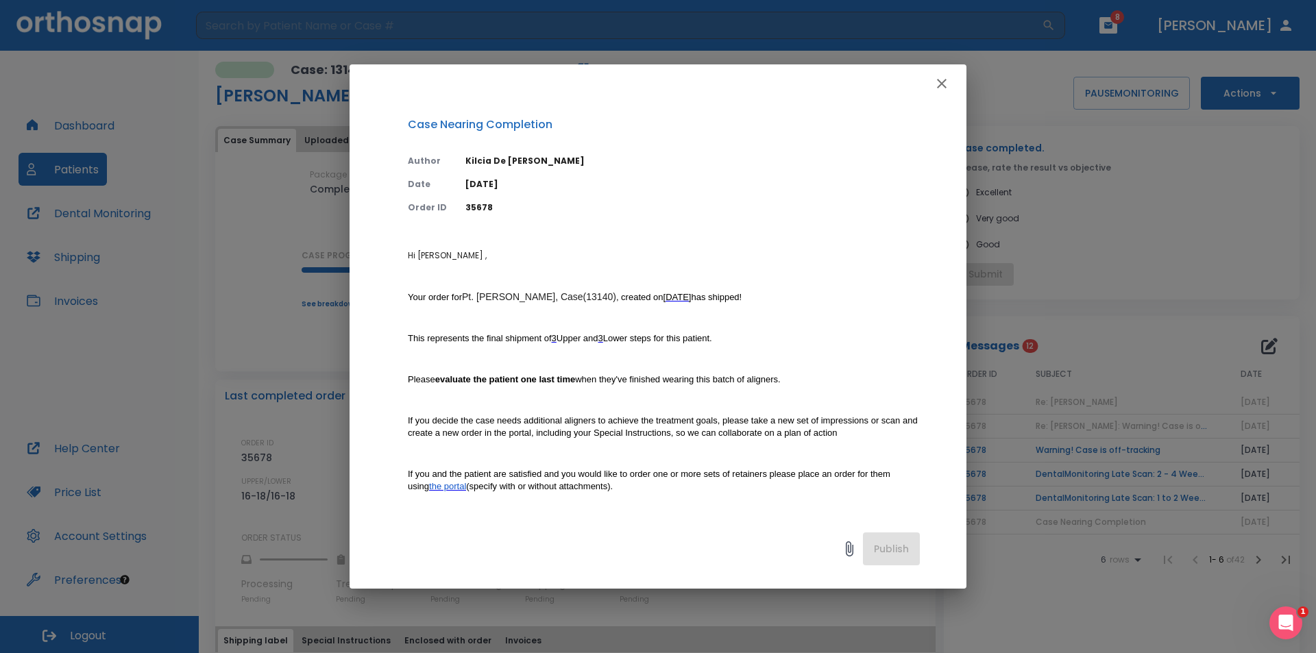
drag, startPoint x: 941, startPoint y: 85, endPoint x: 948, endPoint y: 98, distance: 14.7
click at [945, 95] on button "button" at bounding box center [941, 83] width 27 height 27
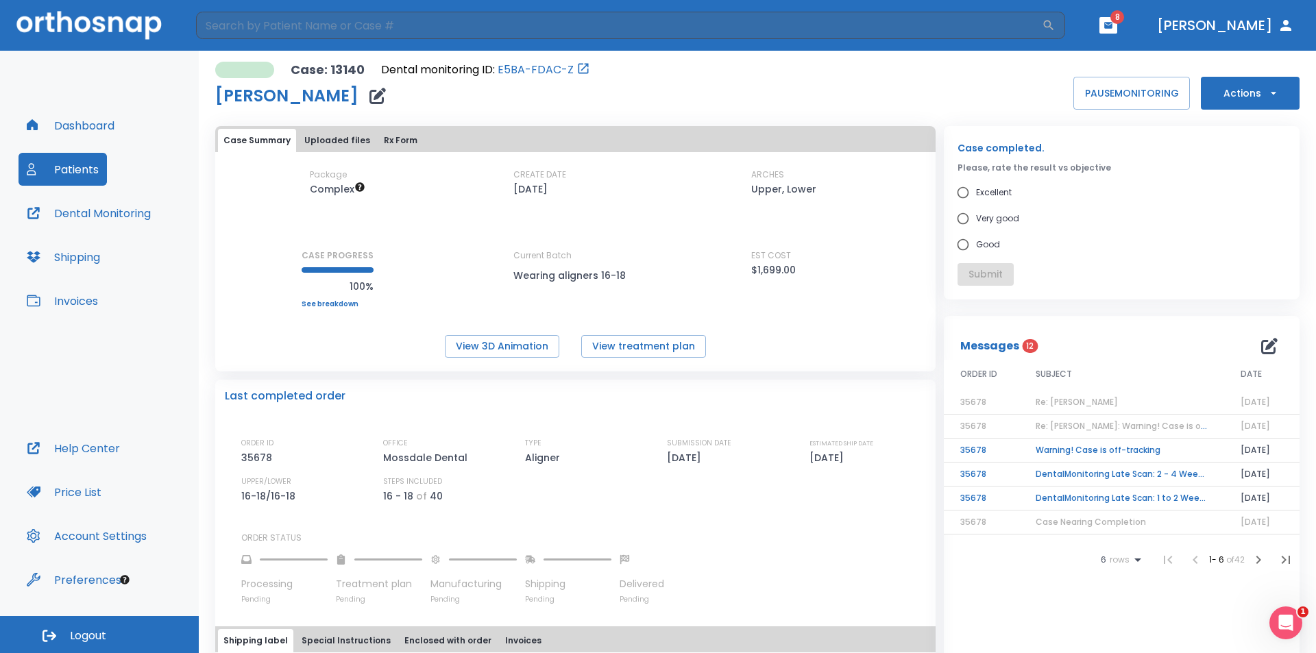
click at [1059, 491] on td "DentalMonitoring Late Scan: 1 to 2 Weeks Notification" at bounding box center [1121, 498] width 205 height 24
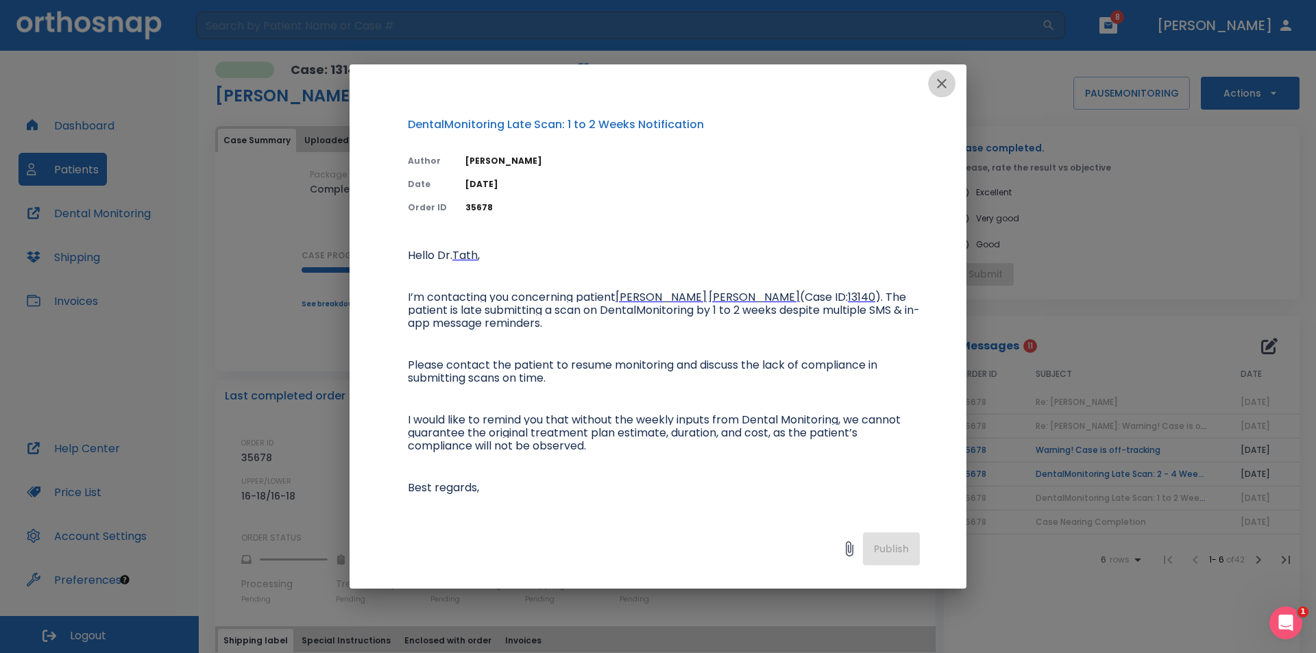
click at [945, 81] on icon "button" at bounding box center [942, 84] width 10 height 10
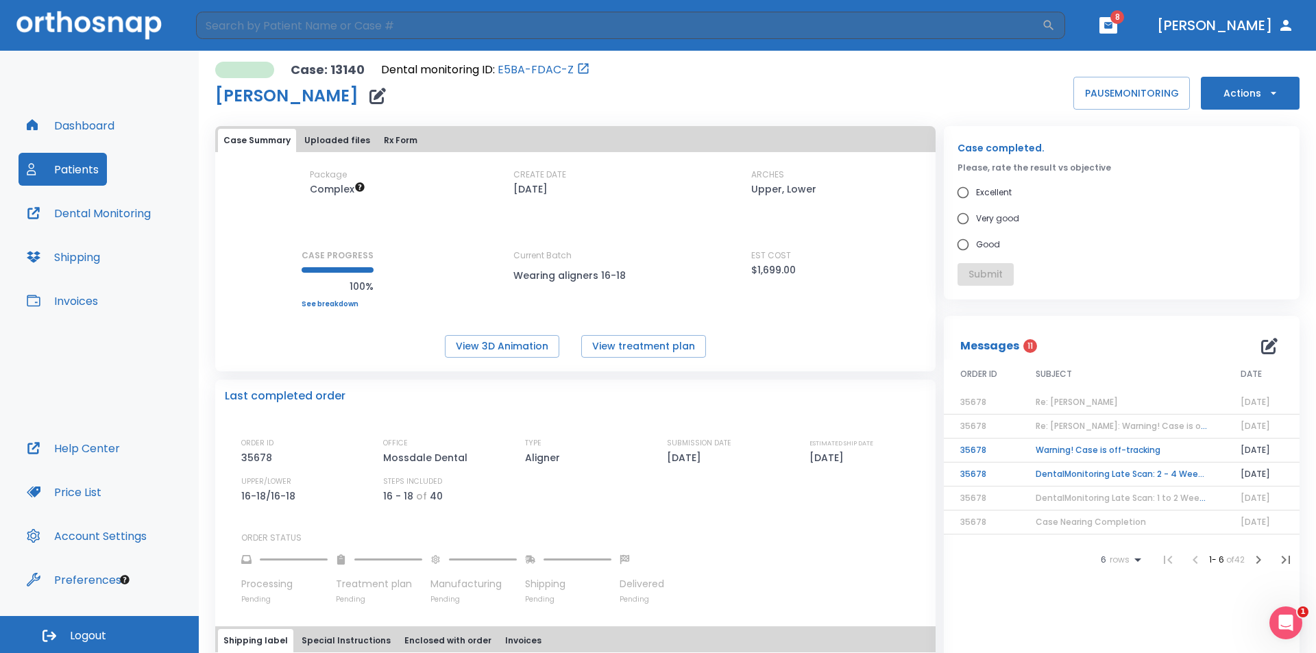
click at [1080, 479] on td "DentalMonitoring Late Scan: 2 - 4 Weeks Notification" at bounding box center [1121, 474] width 205 height 24
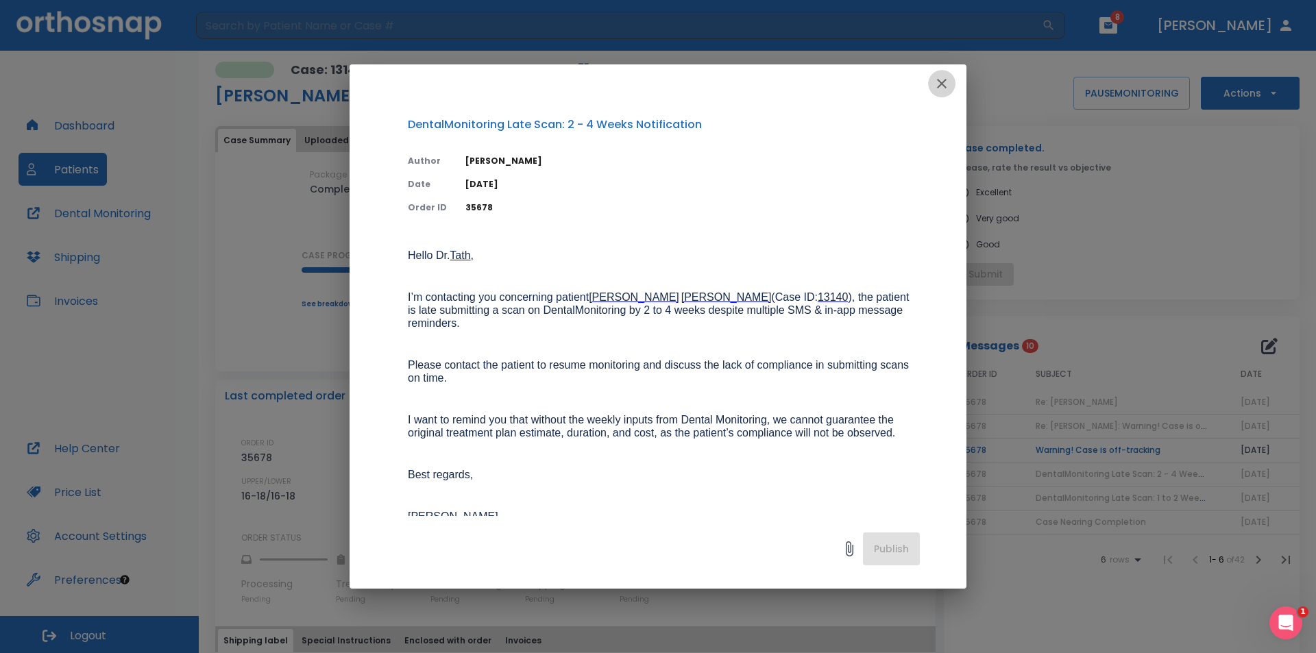
click at [944, 82] on icon "button" at bounding box center [941, 83] width 16 height 16
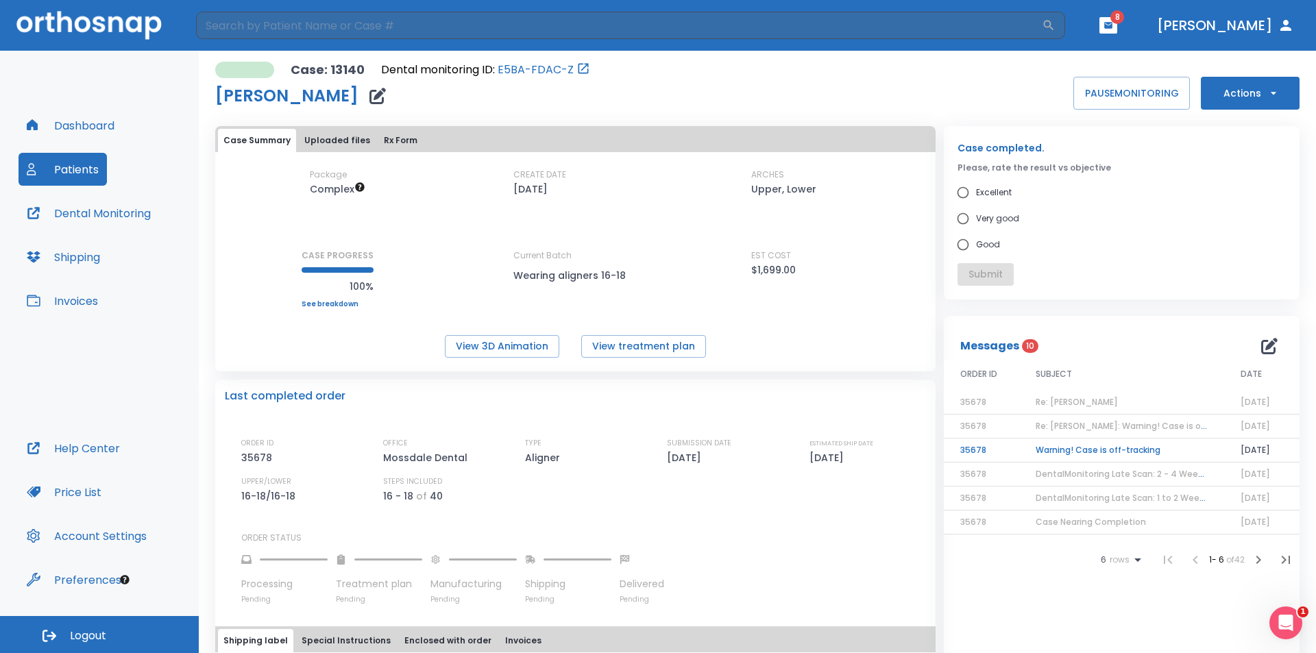
click at [1096, 456] on td "Warning! Case is off-tracking" at bounding box center [1121, 451] width 205 height 24
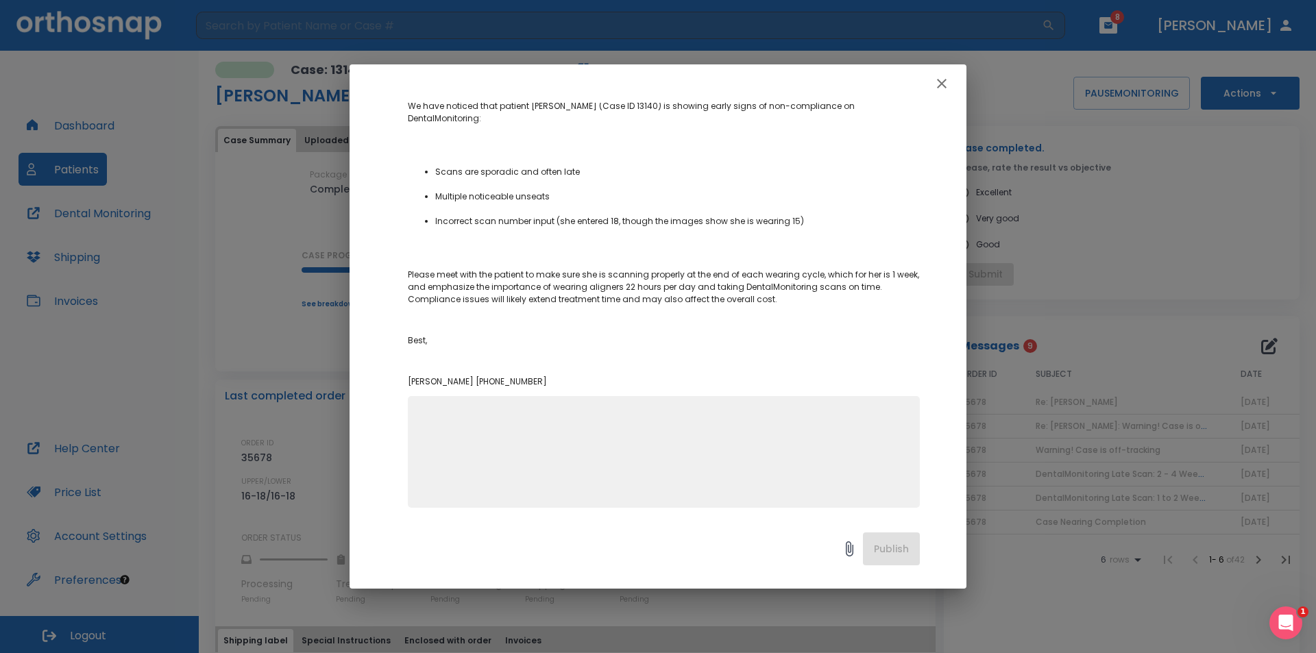
scroll to position [196, 0]
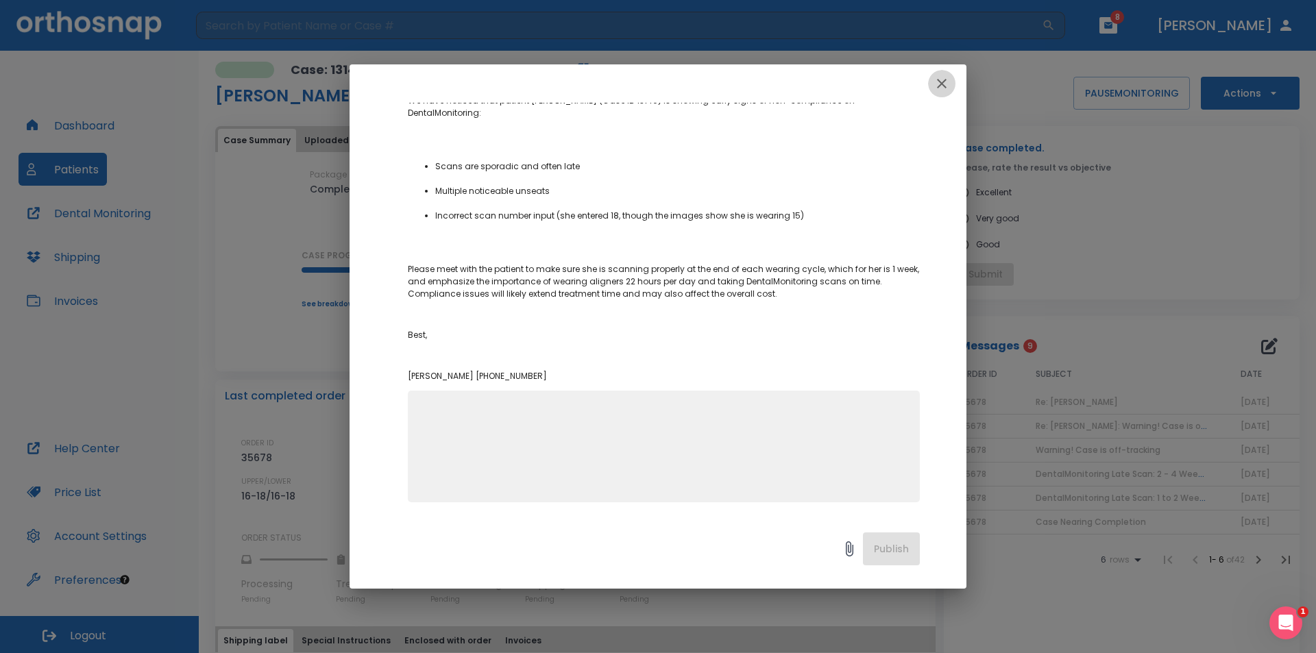
click at [946, 79] on icon "button" at bounding box center [941, 83] width 16 height 16
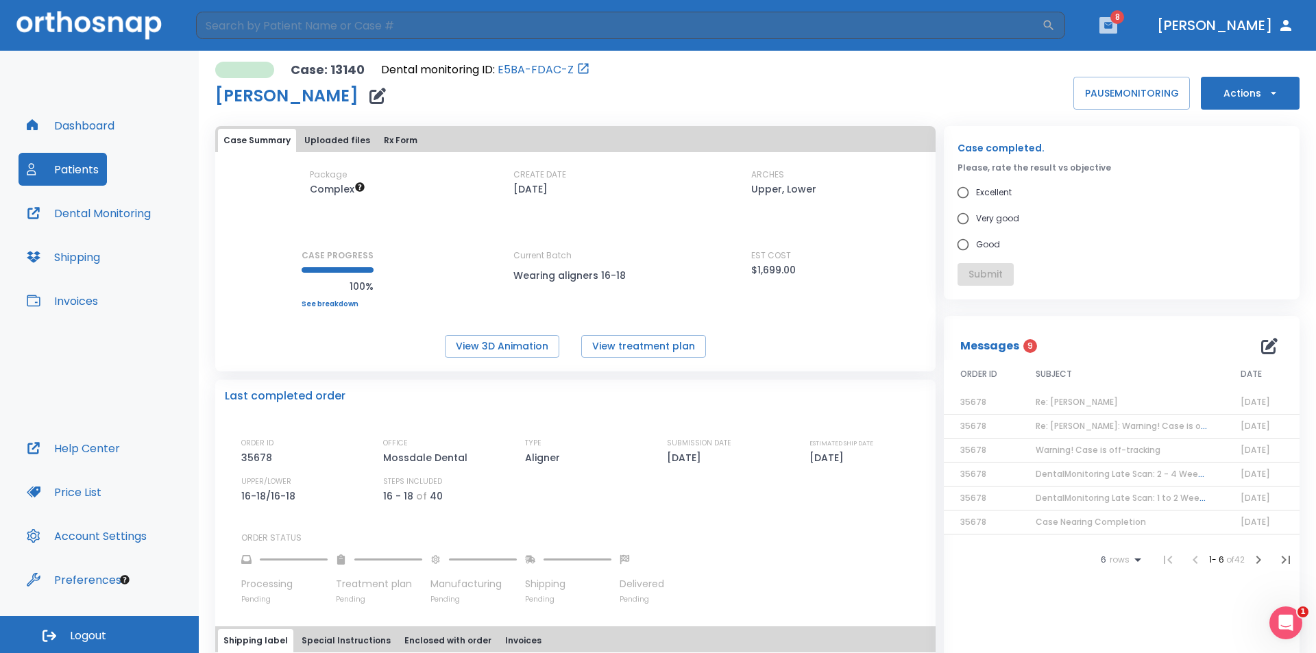
click at [1112, 27] on icon "button" at bounding box center [1108, 25] width 8 height 6
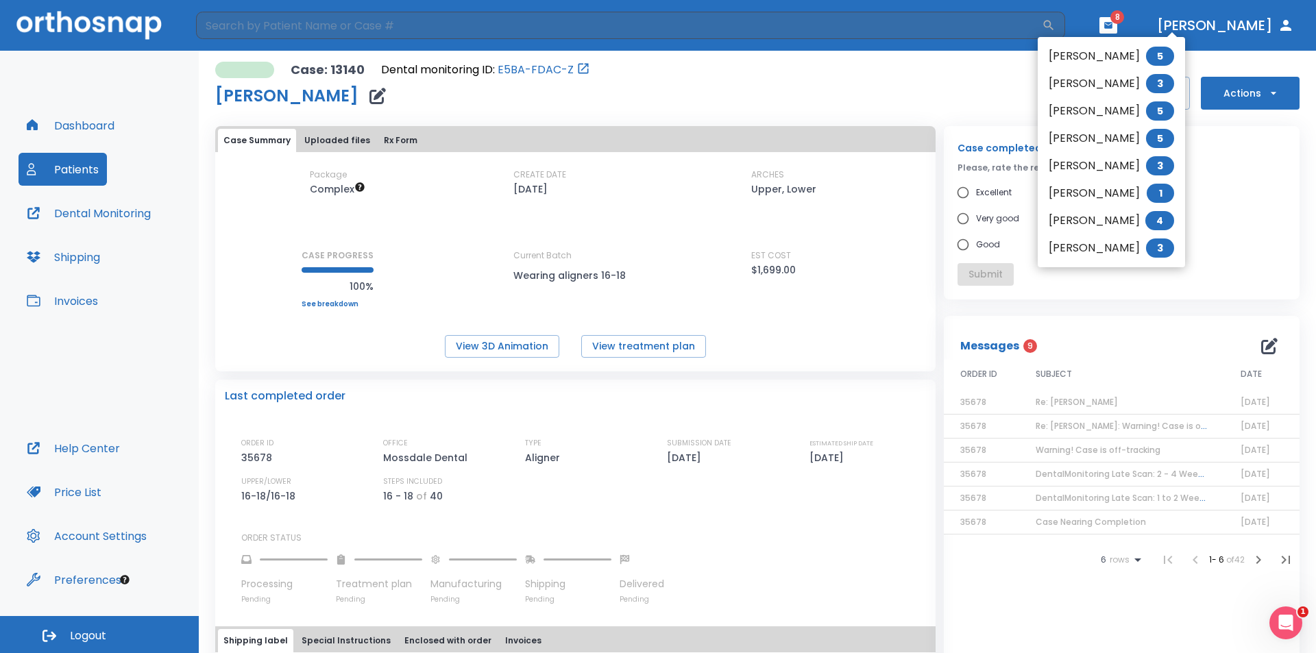
click at [1115, 195] on li "Karen Chavez 1" at bounding box center [1110, 193] width 147 height 27
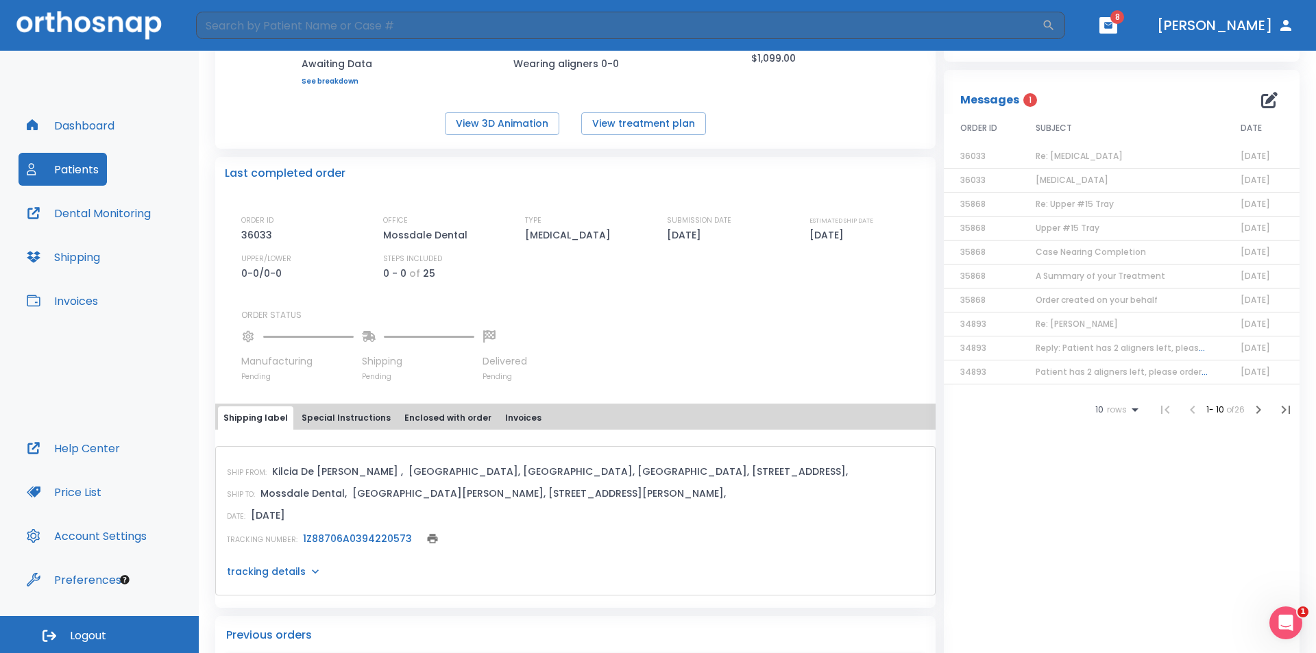
scroll to position [206, 0]
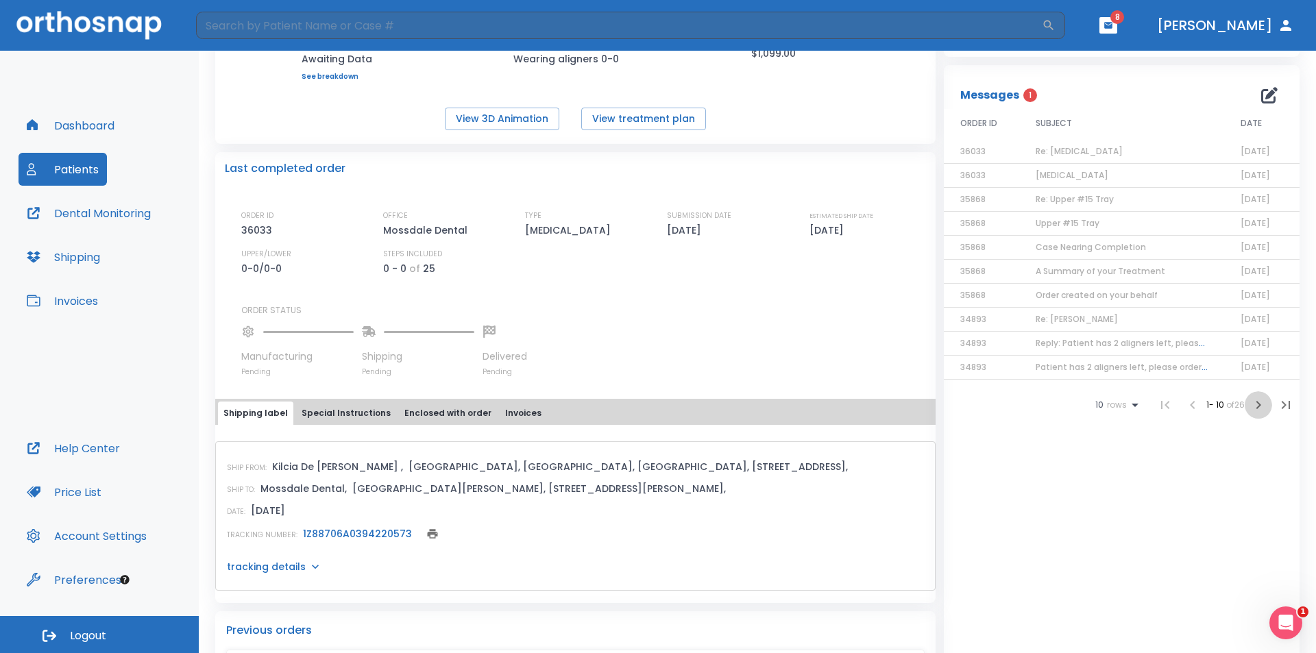
click at [1250, 404] on icon "button" at bounding box center [1258, 405] width 16 height 16
click at [1109, 219] on td "Attachment loss on #20" at bounding box center [1121, 224] width 205 height 24
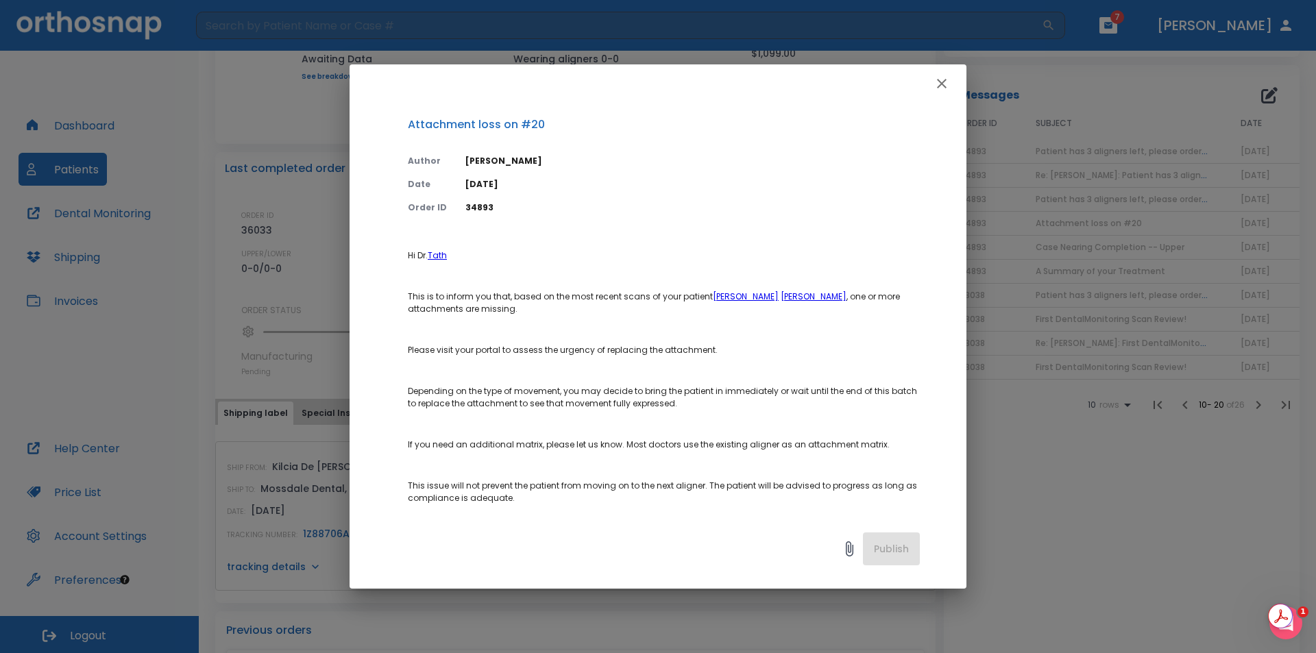
click at [948, 85] on icon "button" at bounding box center [941, 83] width 16 height 16
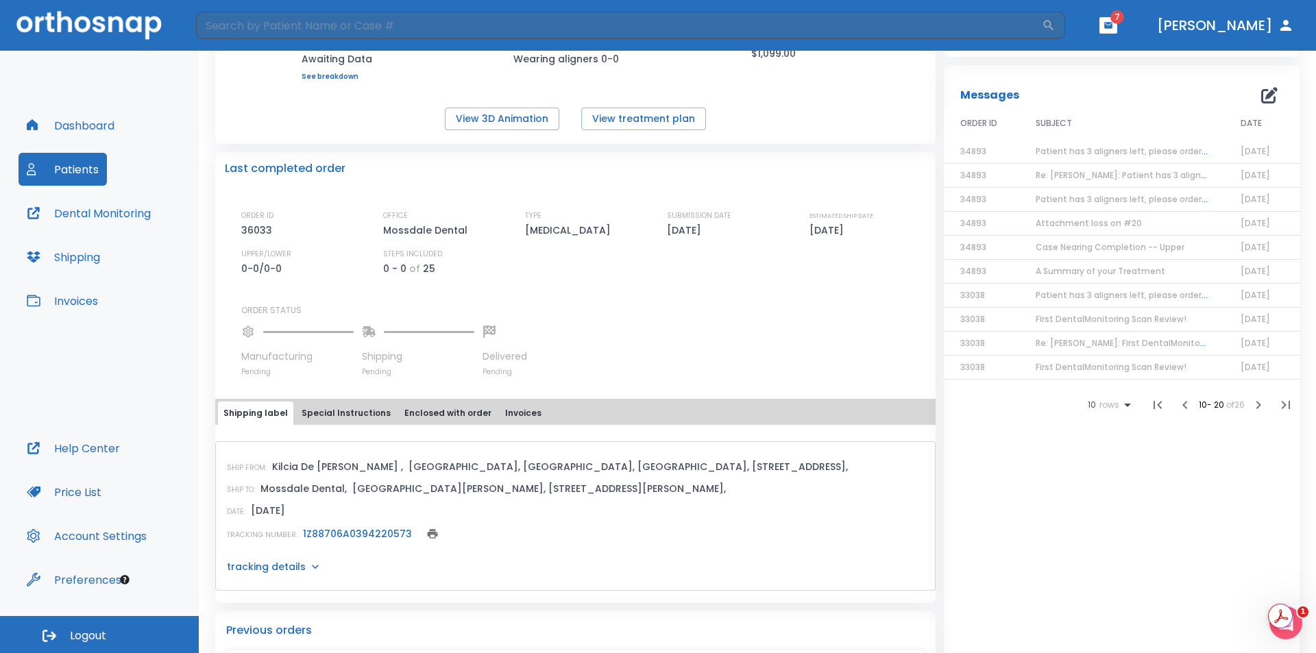
click at [1124, 18] on span "7" at bounding box center [1117, 17] width 14 height 14
click at [1112, 25] on icon "button" at bounding box center [1108, 25] width 8 height 6
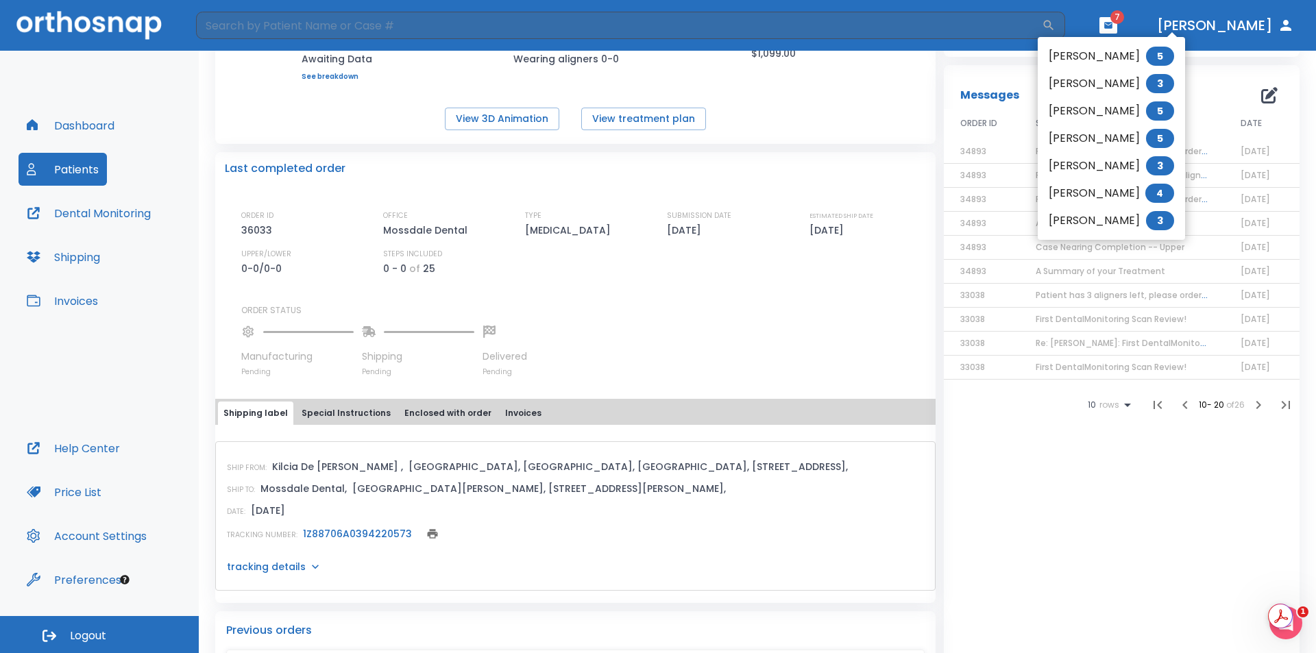
click at [1113, 219] on li "Jordyn Ruiz 3" at bounding box center [1110, 220] width 147 height 27
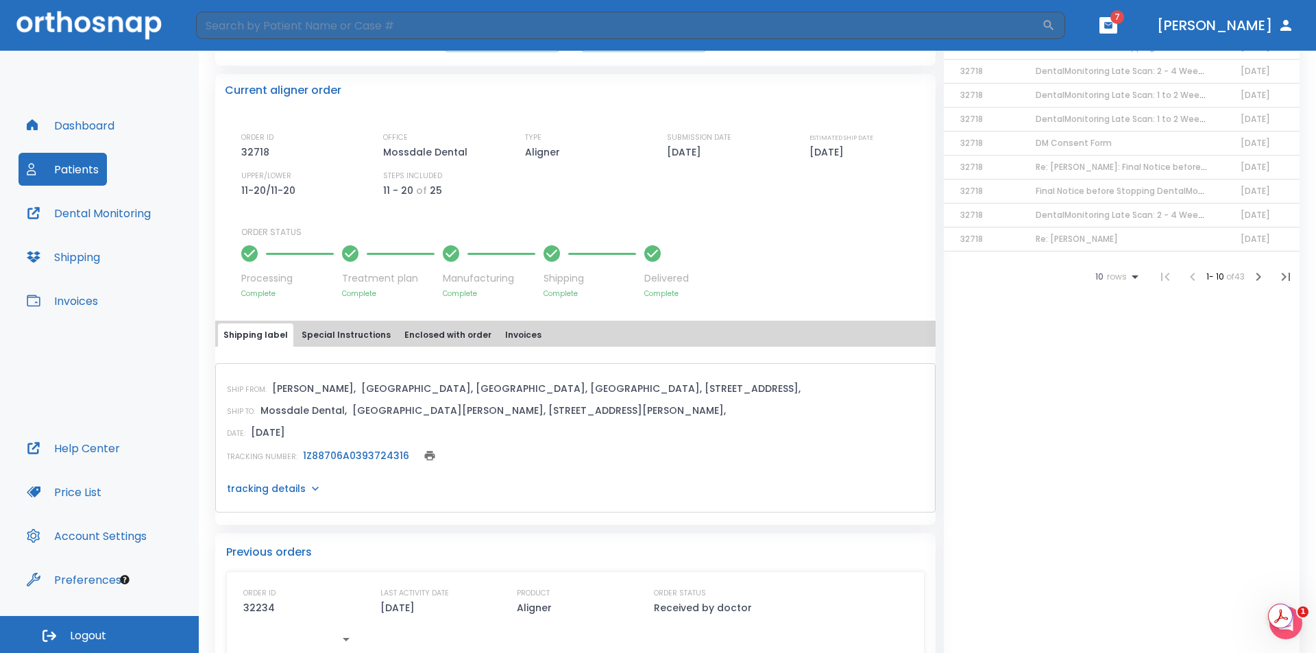
scroll to position [343, 0]
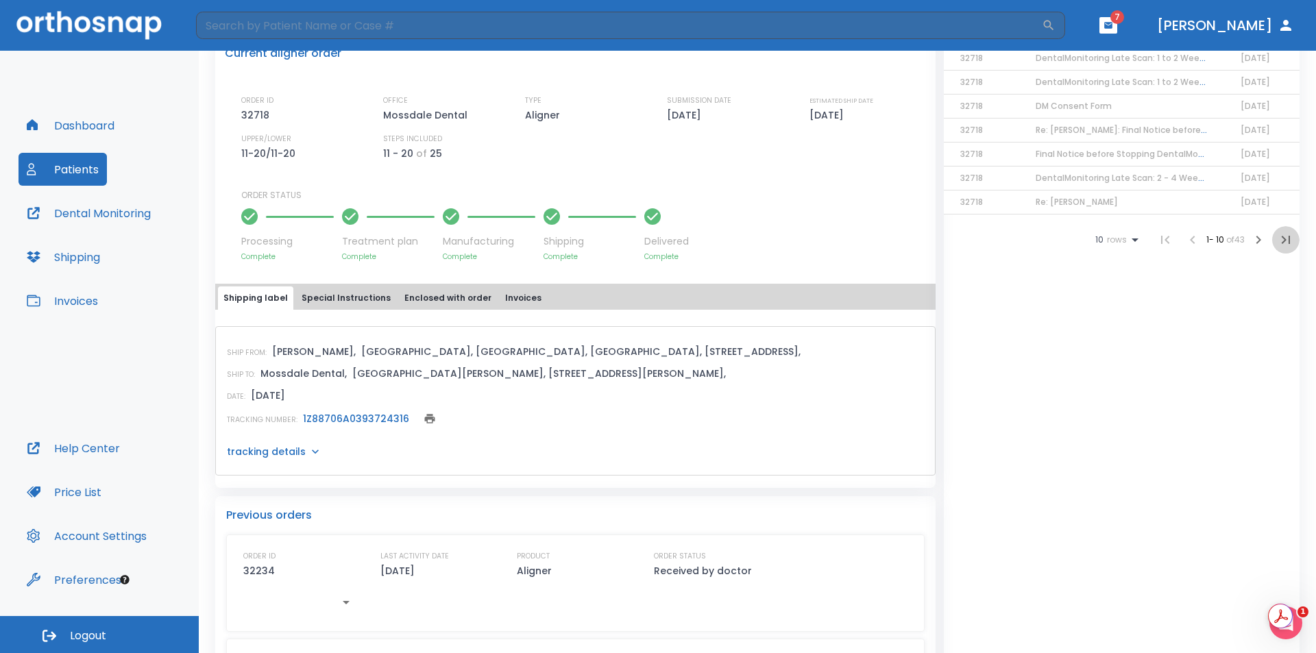
click at [1277, 240] on icon "button" at bounding box center [1285, 240] width 16 height 16
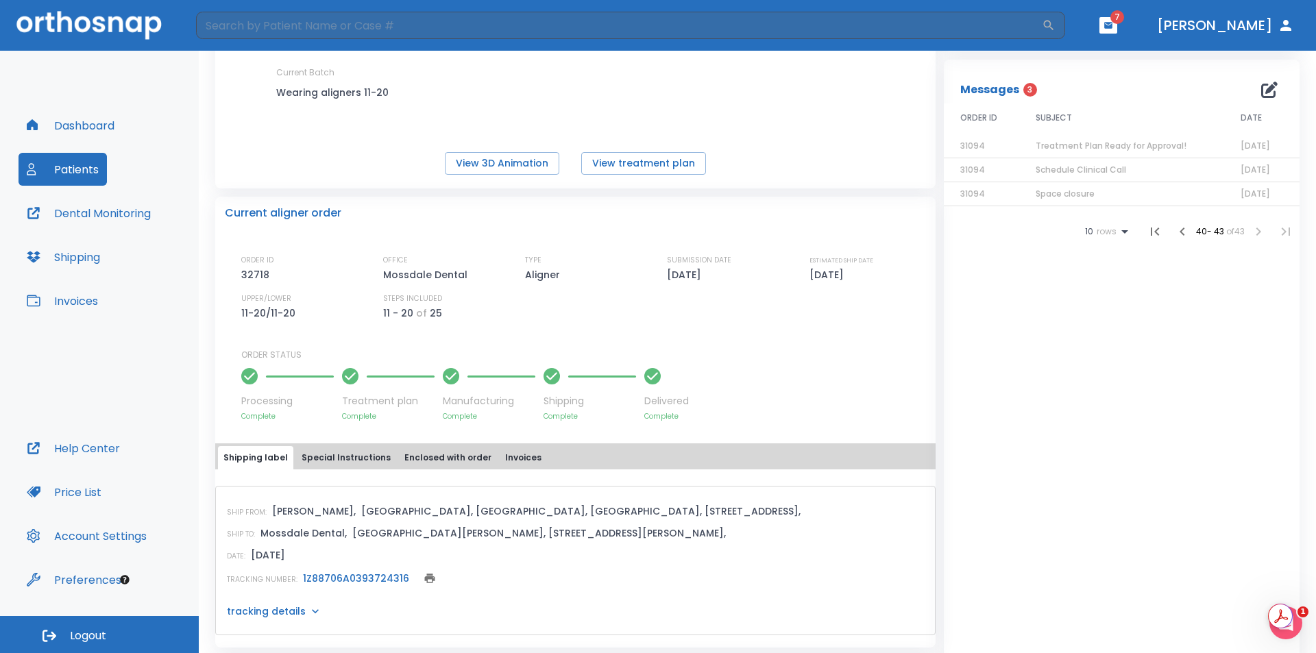
scroll to position [0, 0]
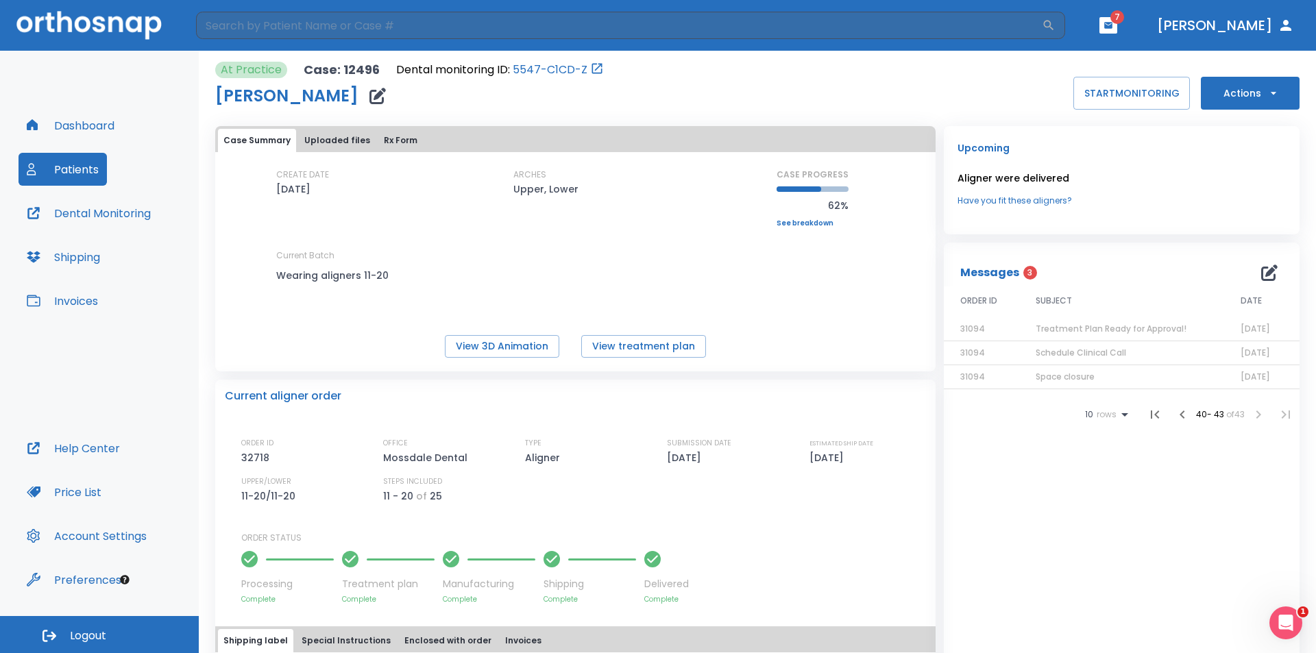
click at [1174, 412] on icon "button" at bounding box center [1182, 414] width 16 height 16
click at [1174, 581] on icon "button" at bounding box center [1182, 582] width 16 height 16
click at [1180, 586] on icon "button" at bounding box center [1182, 582] width 5 height 8
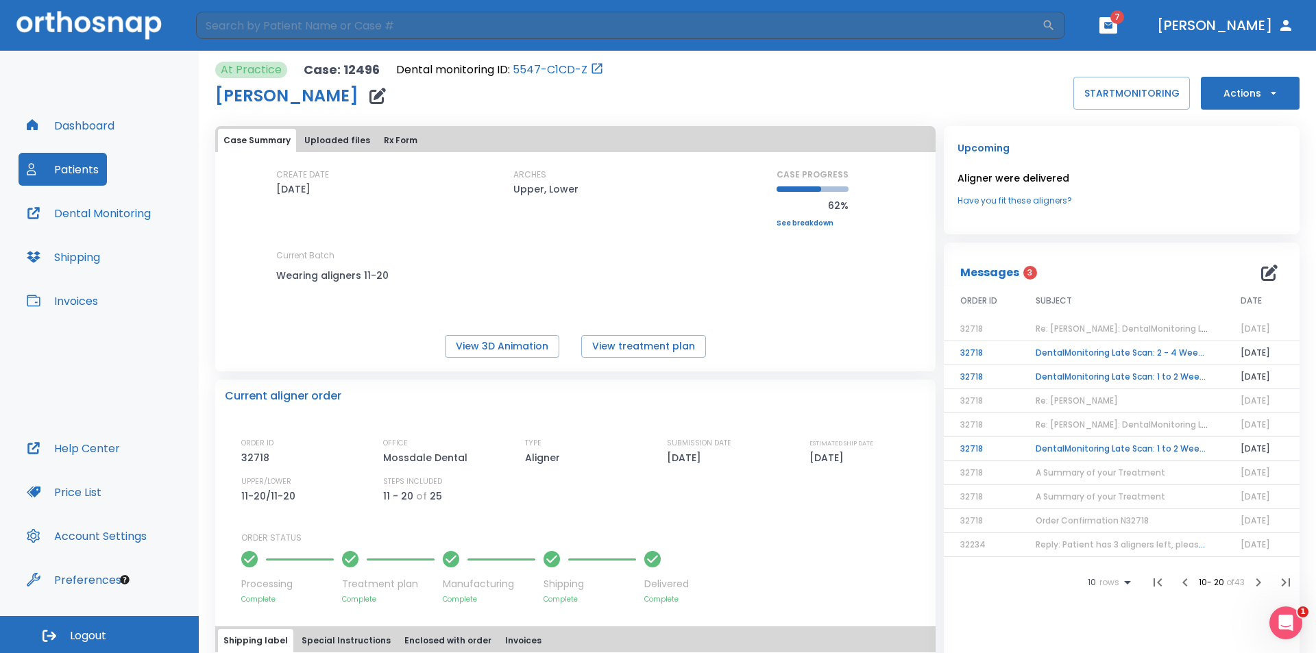
click at [1128, 447] on td "DentalMonitoring Late Scan: 1 to 2 Weeks Notification" at bounding box center [1121, 449] width 205 height 24
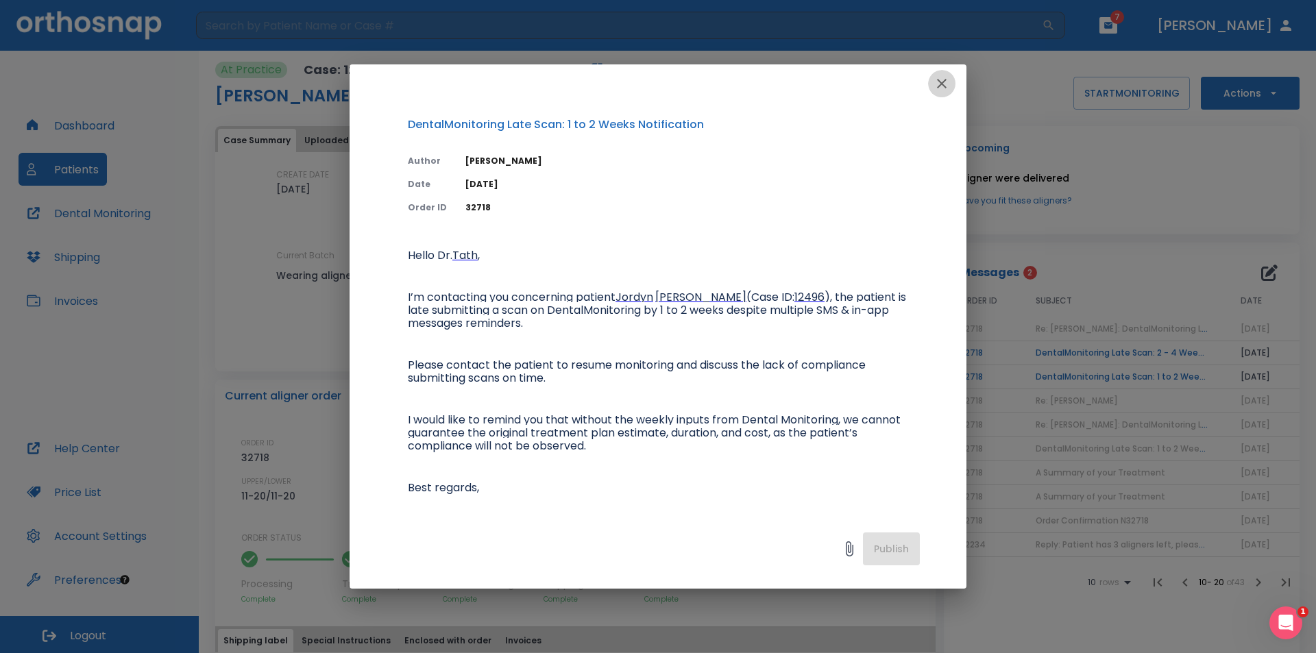
drag, startPoint x: 933, startPoint y: 82, endPoint x: 961, endPoint y: 132, distance: 57.4
click at [933, 83] on button "button" at bounding box center [941, 83] width 27 height 27
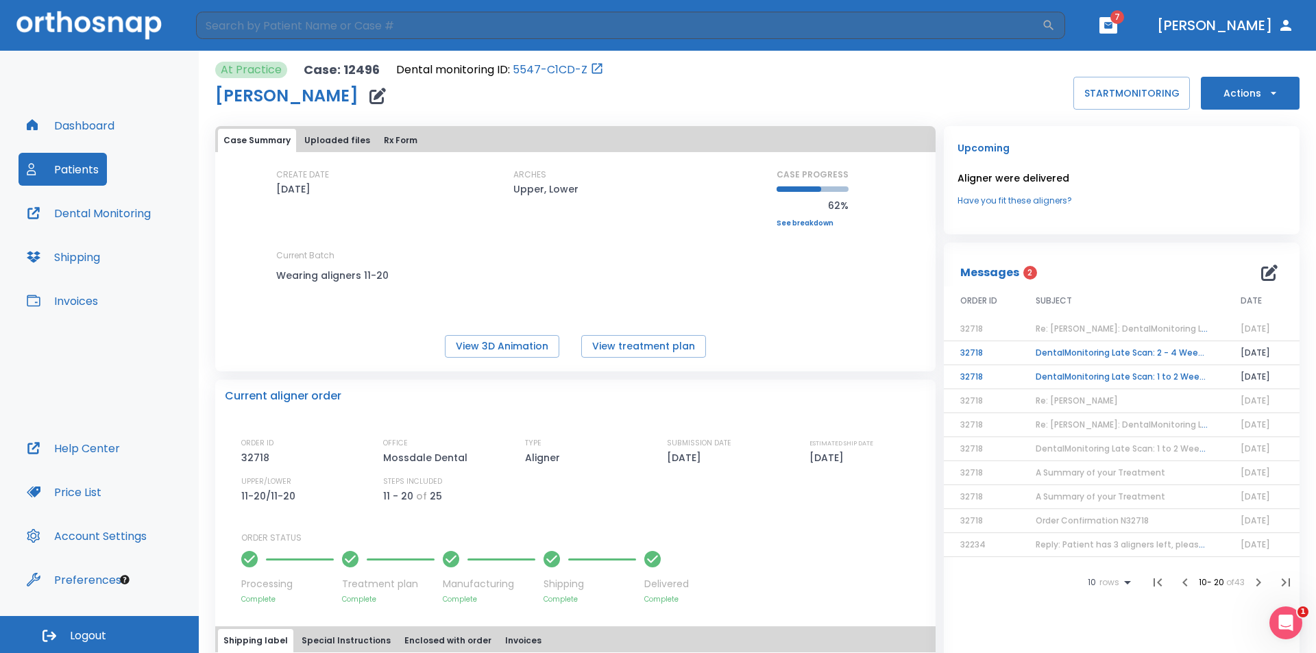
click at [1072, 365] on td "DentalMonitoring Late Scan: 1 to 2 Weeks Notification" at bounding box center [1121, 377] width 205 height 24
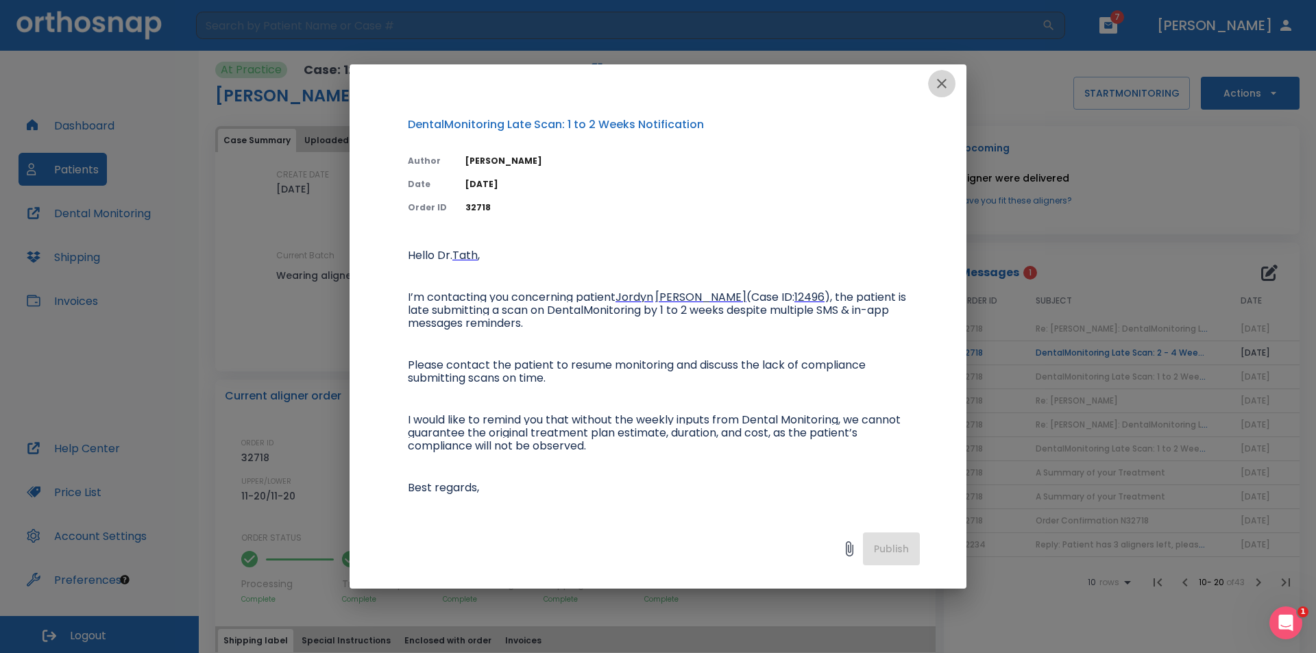
drag, startPoint x: 938, startPoint y: 81, endPoint x: 963, endPoint y: 103, distance: 34.0
click at [939, 84] on icon "button" at bounding box center [941, 83] width 16 height 16
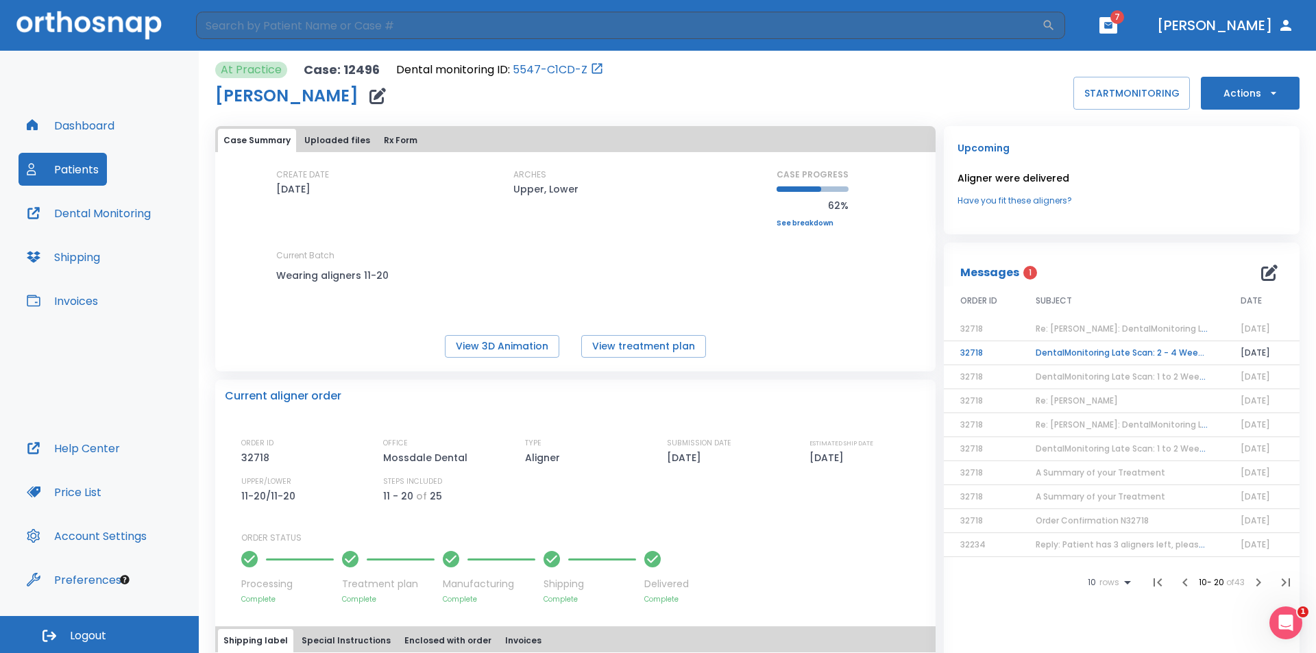
click at [1081, 347] on td "DentalMonitoring Late Scan: 2 - 4 Weeks Notification" at bounding box center [1121, 353] width 205 height 24
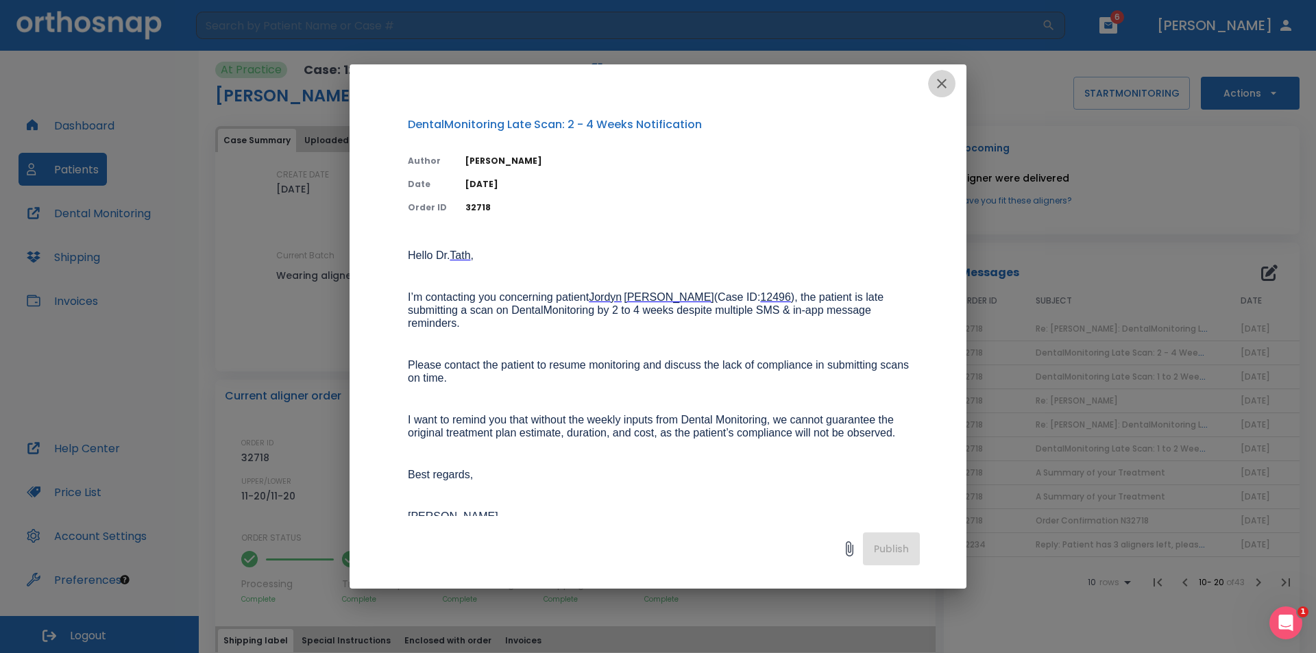
drag, startPoint x: 947, startPoint y: 88, endPoint x: 963, endPoint y: 116, distance: 32.8
click at [946, 88] on icon "button" at bounding box center [941, 83] width 16 height 16
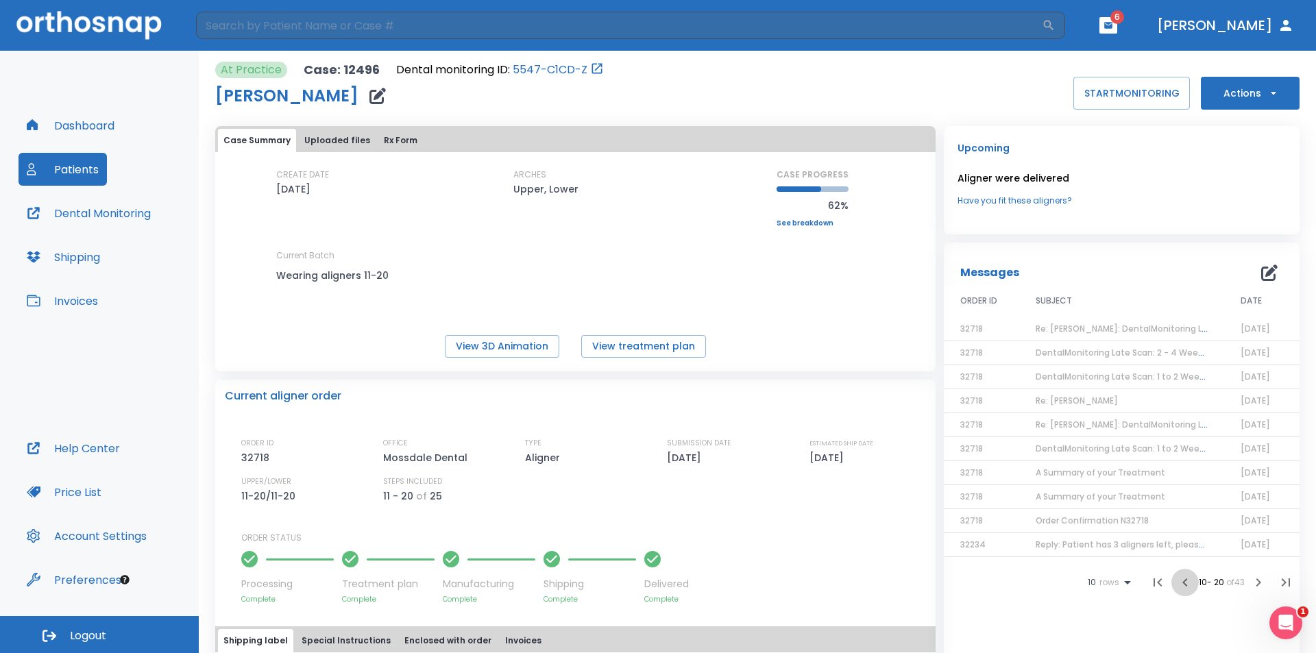
click at [1176, 586] on icon "button" at bounding box center [1184, 582] width 16 height 16
click at [1179, 587] on li at bounding box center [1192, 582] width 27 height 27
click at [1117, 33] on button "button" at bounding box center [1108, 25] width 18 height 16
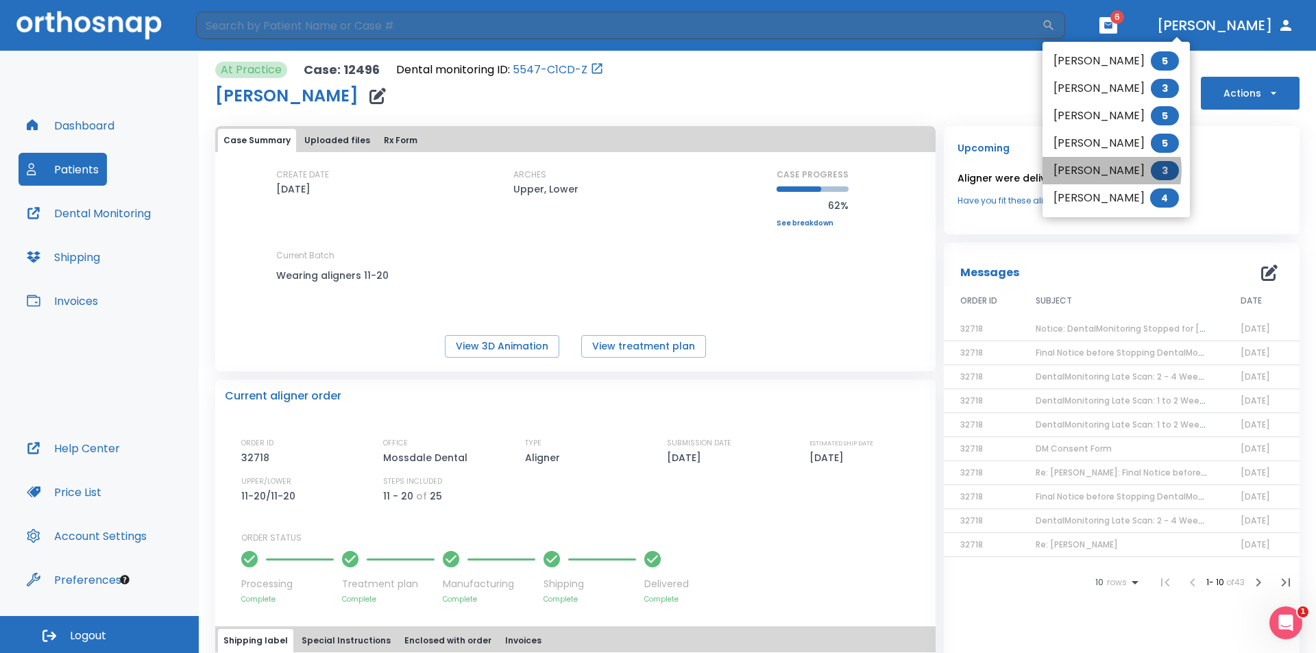
click at [1094, 170] on li "Harspreet Kaur 3" at bounding box center [1115, 170] width 147 height 27
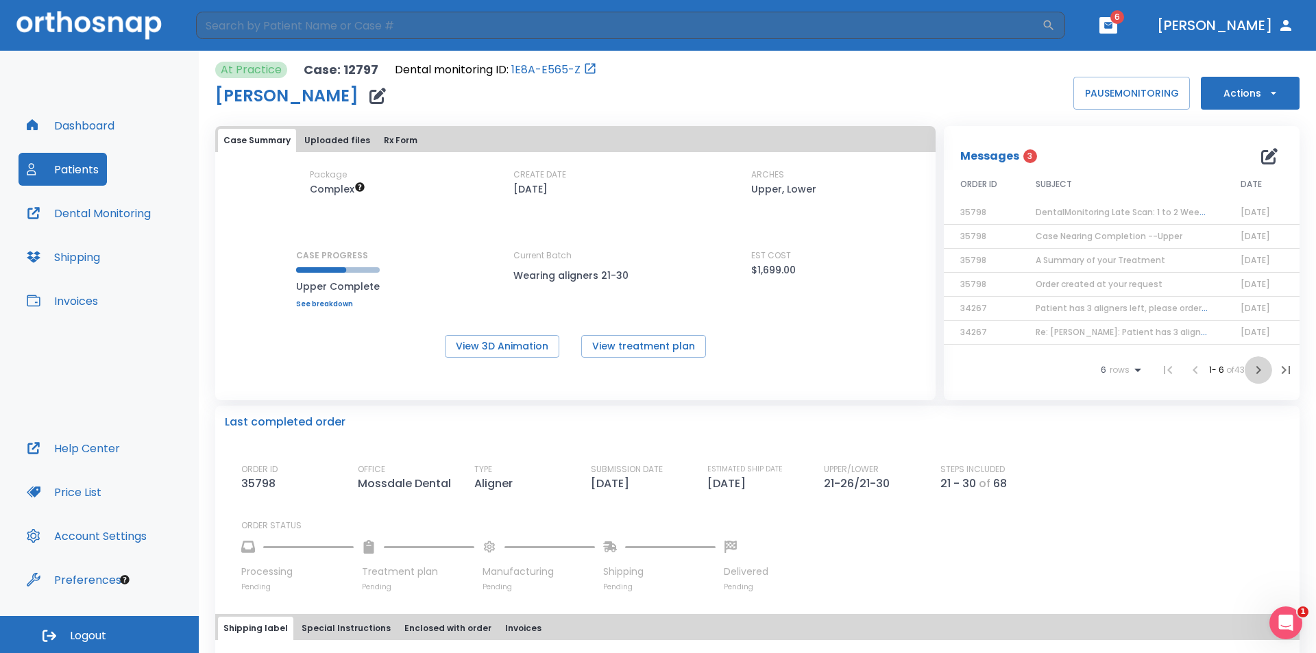
click at [1256, 371] on icon "button" at bounding box center [1258, 370] width 5 height 8
drag, startPoint x: 1250, startPoint y: 371, endPoint x: 1146, endPoint y: 334, distance: 110.1
click at [1152, 354] on div "ORDER ID SUBJECT DATE 34267 Patient has 3 aligners left, please order next set!…" at bounding box center [1121, 277] width 356 height 214
click at [1126, 261] on td "Reply: DentalMonitoring Late Scan: 1 to 2 Weeks Notification" at bounding box center [1121, 261] width 205 height 24
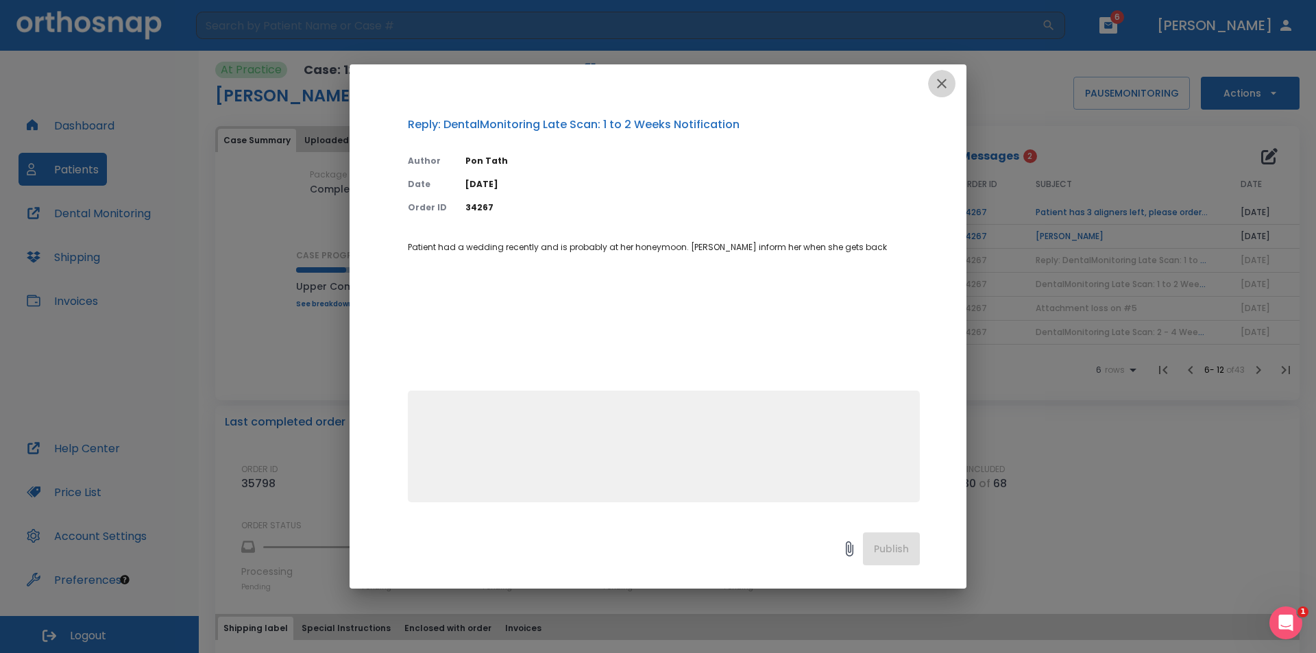
drag, startPoint x: 937, startPoint y: 77, endPoint x: 966, endPoint y: 100, distance: 37.6
click at [946, 86] on icon "button" at bounding box center [941, 83] width 16 height 16
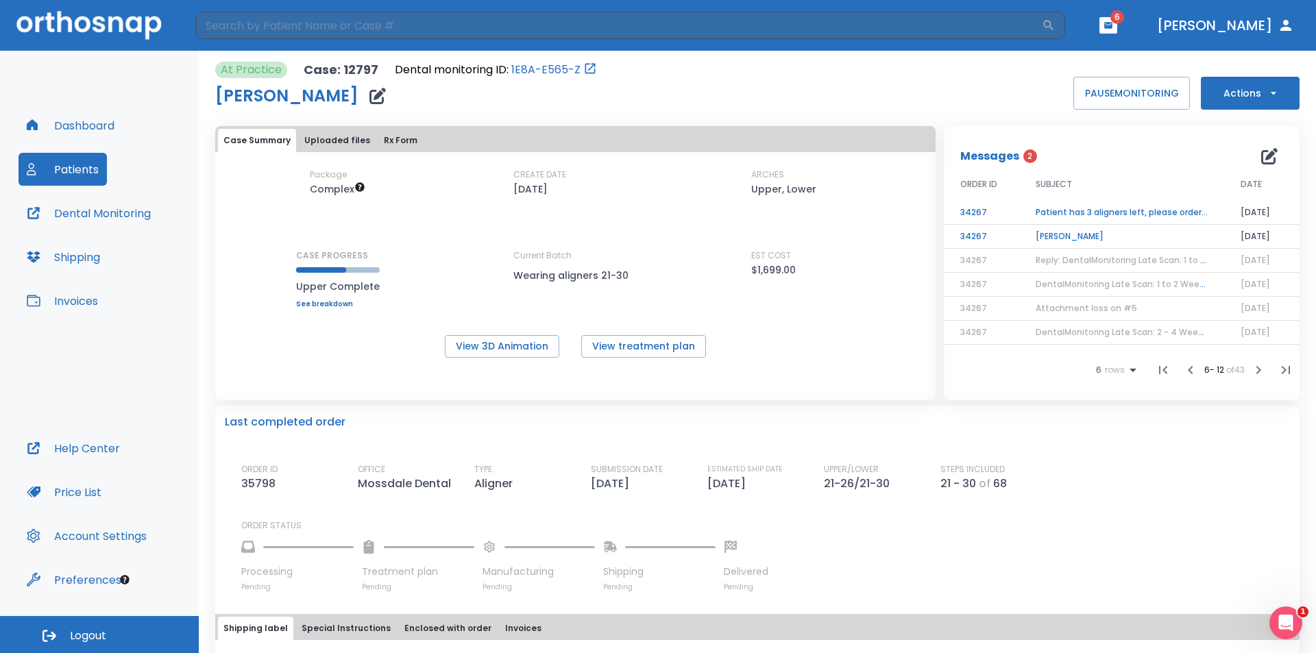
click at [1054, 232] on td "Harspreet Kaur" at bounding box center [1121, 237] width 205 height 24
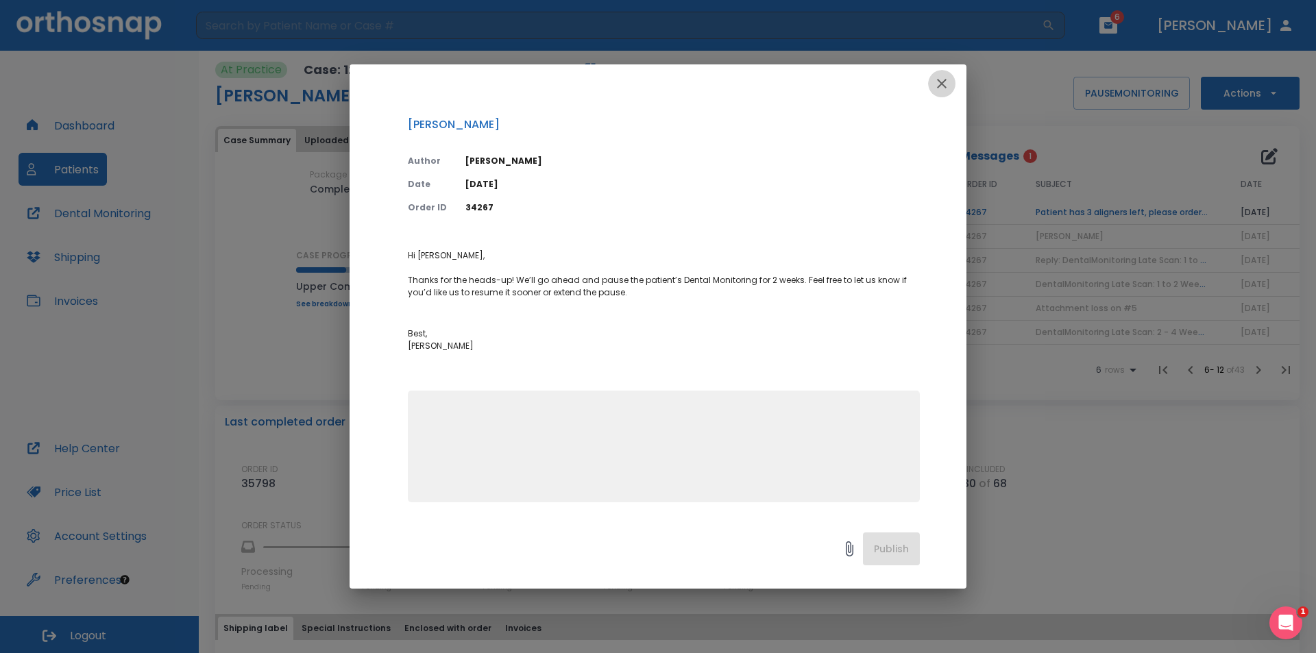
drag, startPoint x: 943, startPoint y: 86, endPoint x: 1005, endPoint y: 129, distance: 75.8
click at [949, 94] on button "button" at bounding box center [941, 83] width 27 height 27
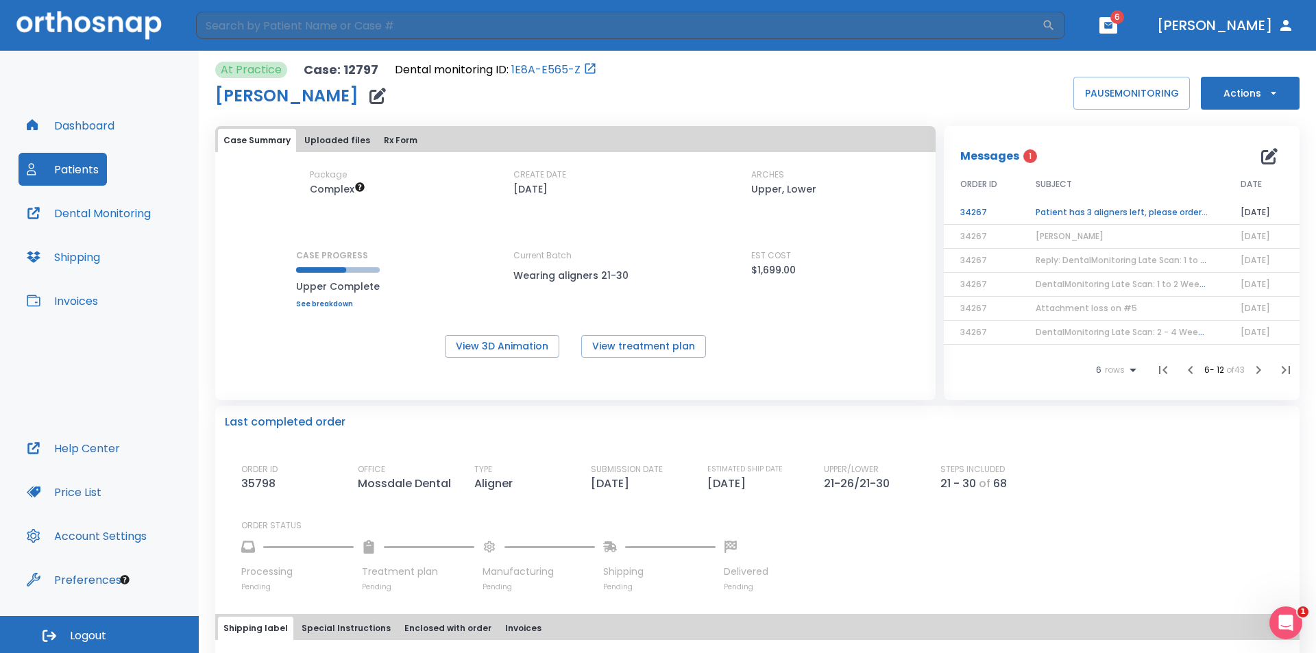
click at [1059, 213] on td "Patient has 3 aligners left, please order next set!" at bounding box center [1121, 213] width 205 height 24
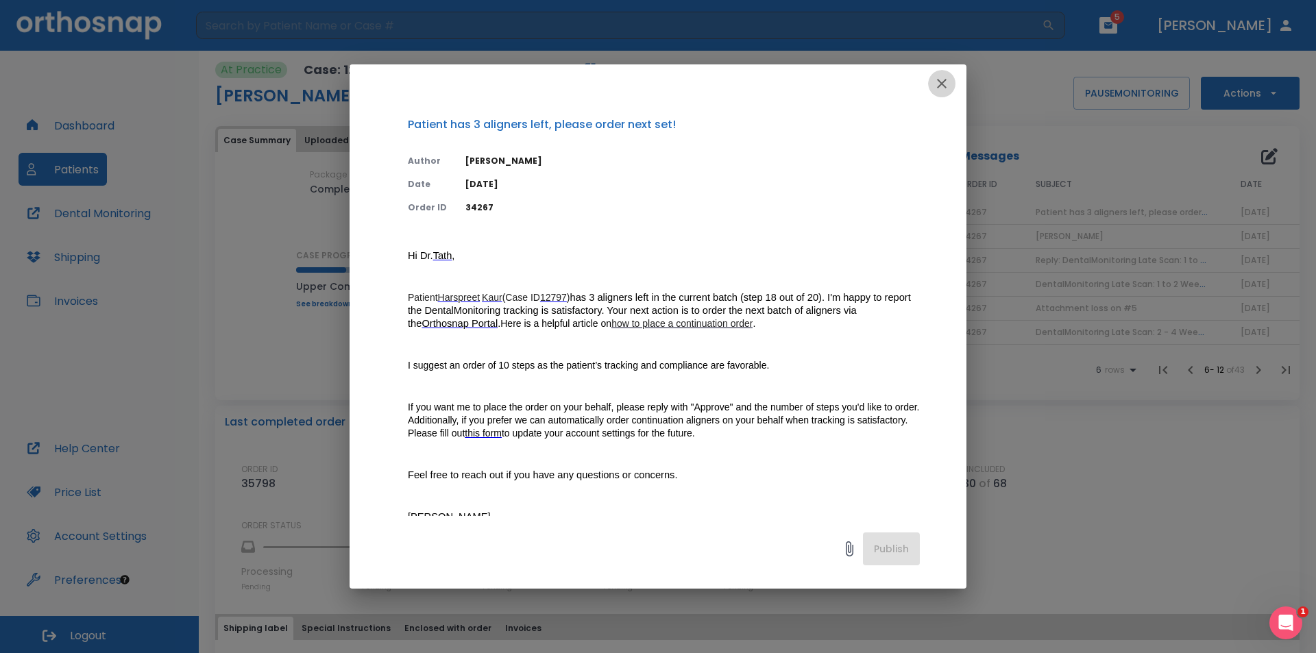
drag, startPoint x: 944, startPoint y: 84, endPoint x: 1022, endPoint y: 162, distance: 110.5
click at [956, 97] on div at bounding box center [657, 83] width 617 height 38
drag, startPoint x: 939, startPoint y: 85, endPoint x: 961, endPoint y: 100, distance: 26.0
click at [945, 90] on icon "button" at bounding box center [941, 83] width 16 height 16
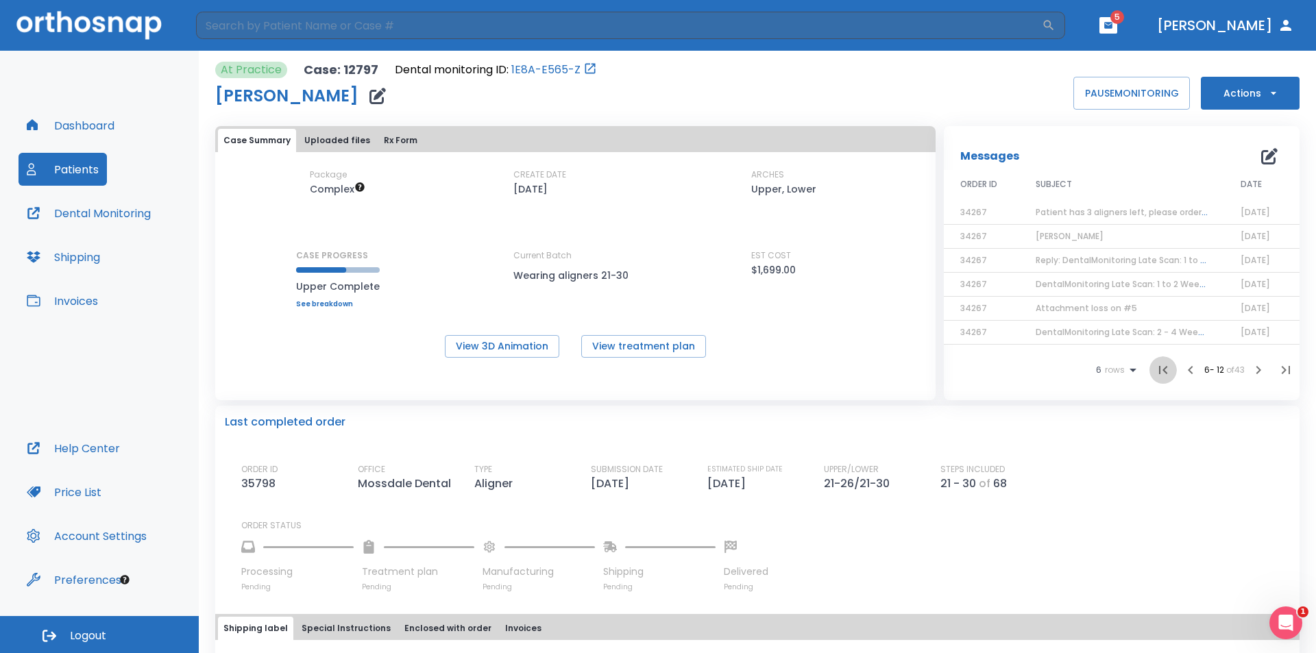
click at [1155, 371] on icon "button" at bounding box center [1163, 370] width 16 height 16
click at [1101, 208] on span "DentalMonitoring Late Scan: 1 to 2 Weeks Notification" at bounding box center [1147, 212] width 225 height 12
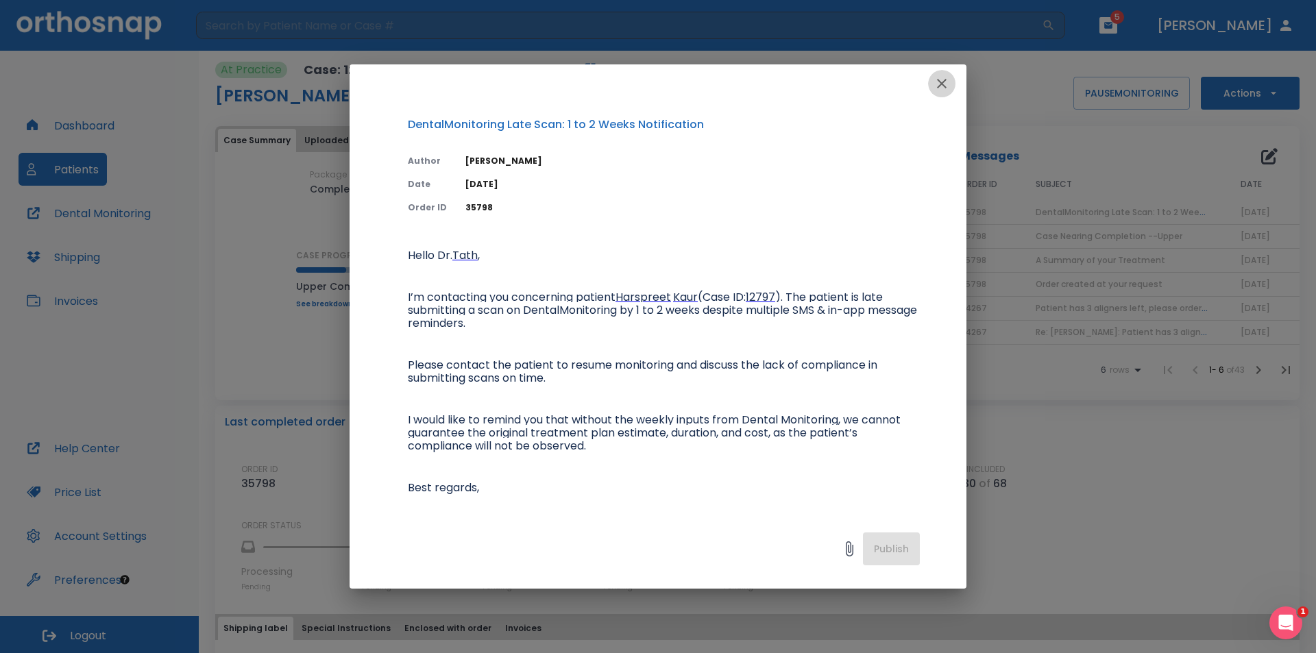
click at [937, 83] on icon "button" at bounding box center [941, 83] width 16 height 16
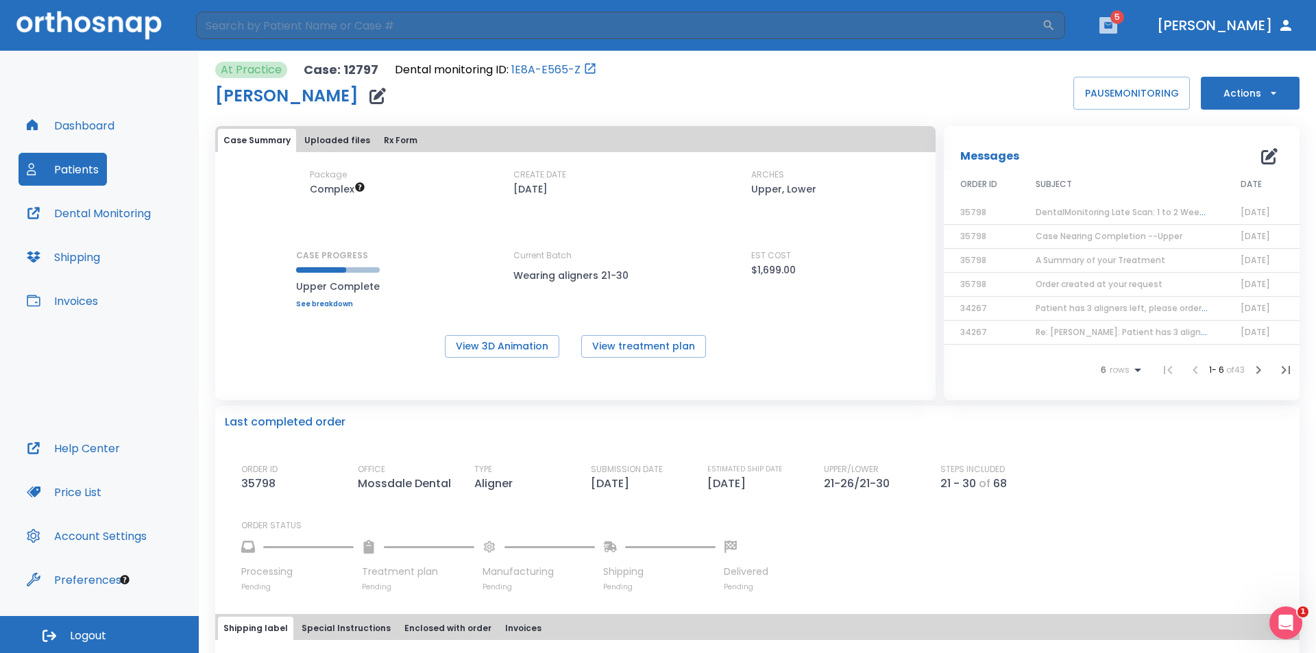
click at [1117, 31] on button "button" at bounding box center [1108, 25] width 18 height 16
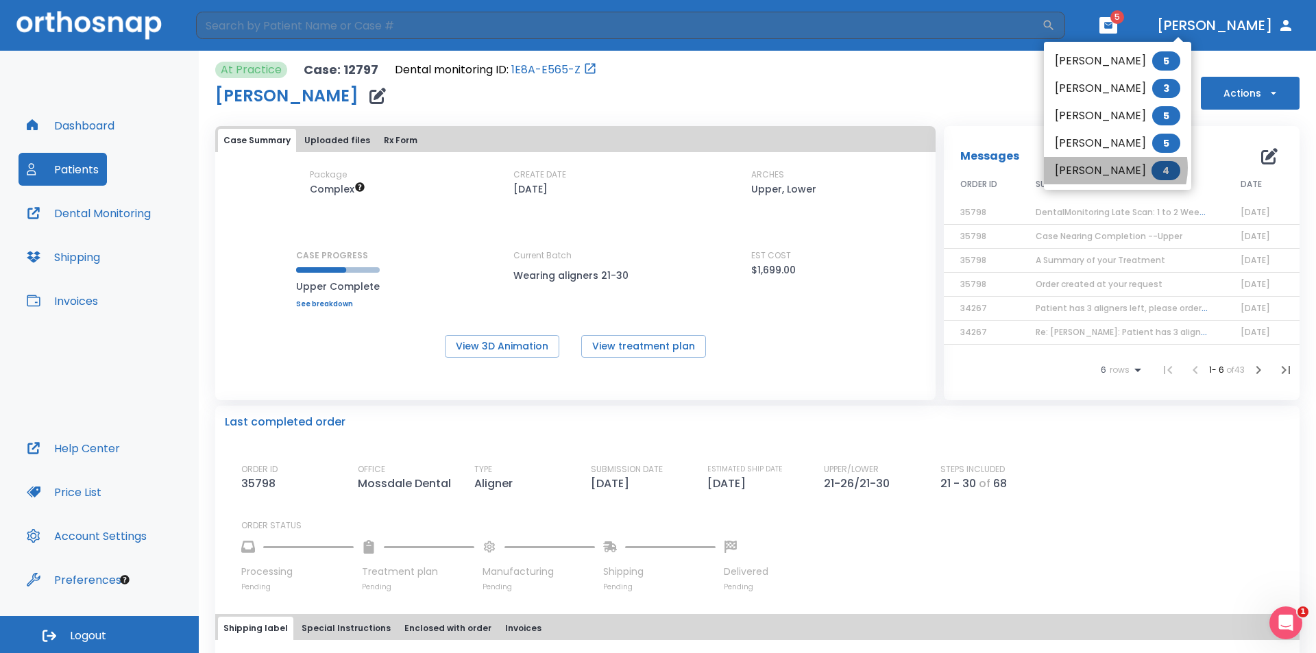
click at [1113, 168] on li "Yesenia Nunez 4" at bounding box center [1117, 170] width 147 height 27
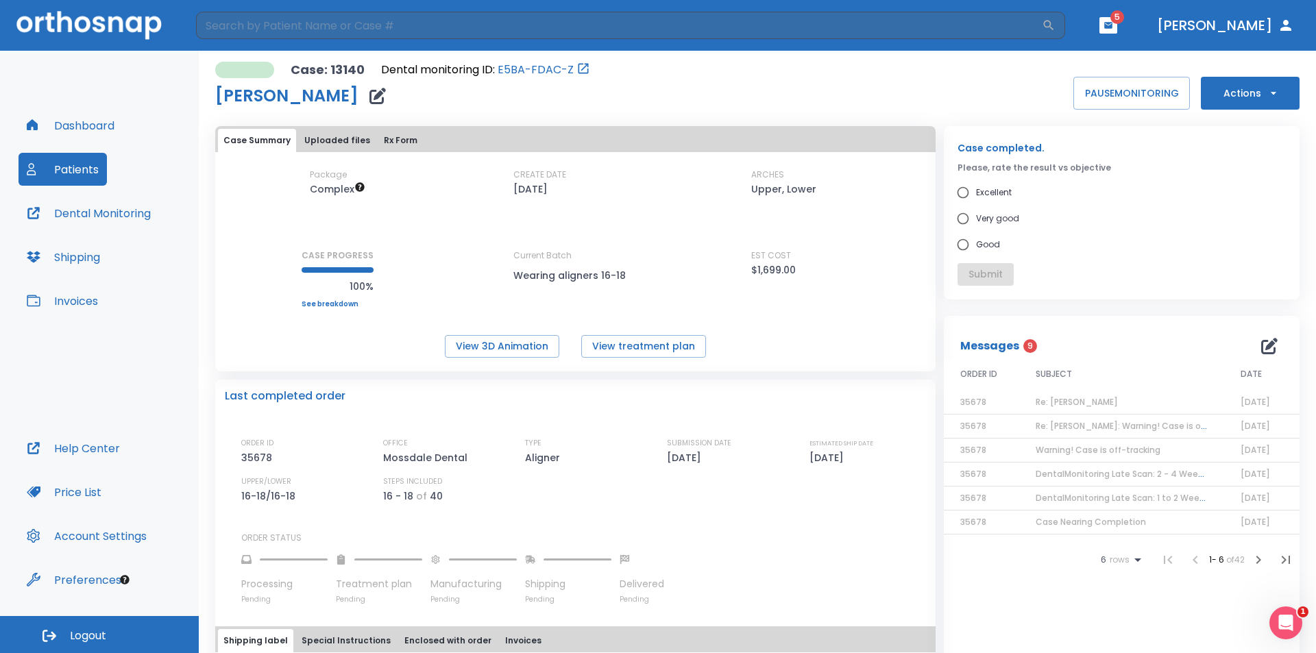
click at [1281, 560] on icon "button" at bounding box center [1285, 560] width 8 height 8
click at [1174, 565] on icon "button" at bounding box center [1182, 560] width 16 height 16
click at [1176, 565] on icon "button" at bounding box center [1184, 560] width 16 height 16
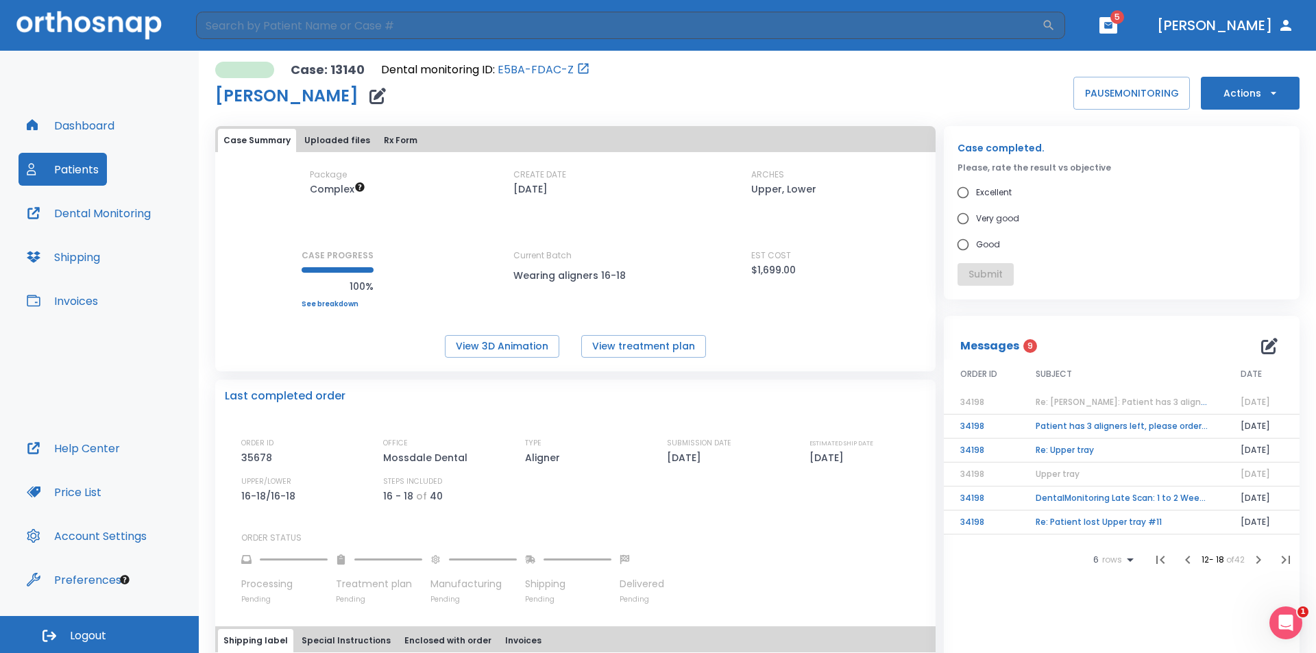
click at [1120, 528] on td "Re: Patient lost Upper tray #11" at bounding box center [1121, 522] width 205 height 24
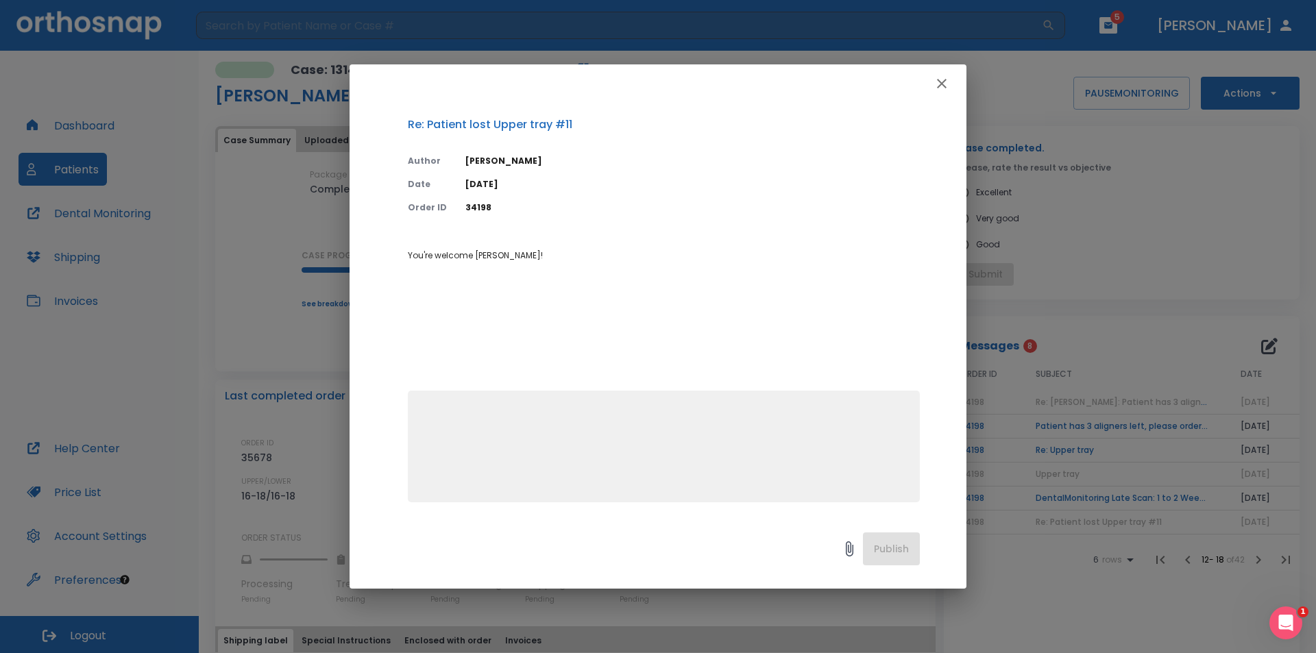
click at [948, 112] on div "Re: Patient lost Upper tray #11 Author Clementina Vidal Date 06/19/25 Order ID …" at bounding box center [657, 309] width 617 height 413
click at [947, 95] on div at bounding box center [657, 83] width 617 height 38
drag, startPoint x: 941, startPoint y: 84, endPoint x: 959, endPoint y: 112, distance: 33.3
click at [953, 103] on div "Re: Patient lost Upper tray #11 Author Clementina Vidal Date 06/19/25 Order ID …" at bounding box center [657, 326] width 617 height 524
drag, startPoint x: 946, startPoint y: 69, endPoint x: 941, endPoint y: 79, distance: 11.0
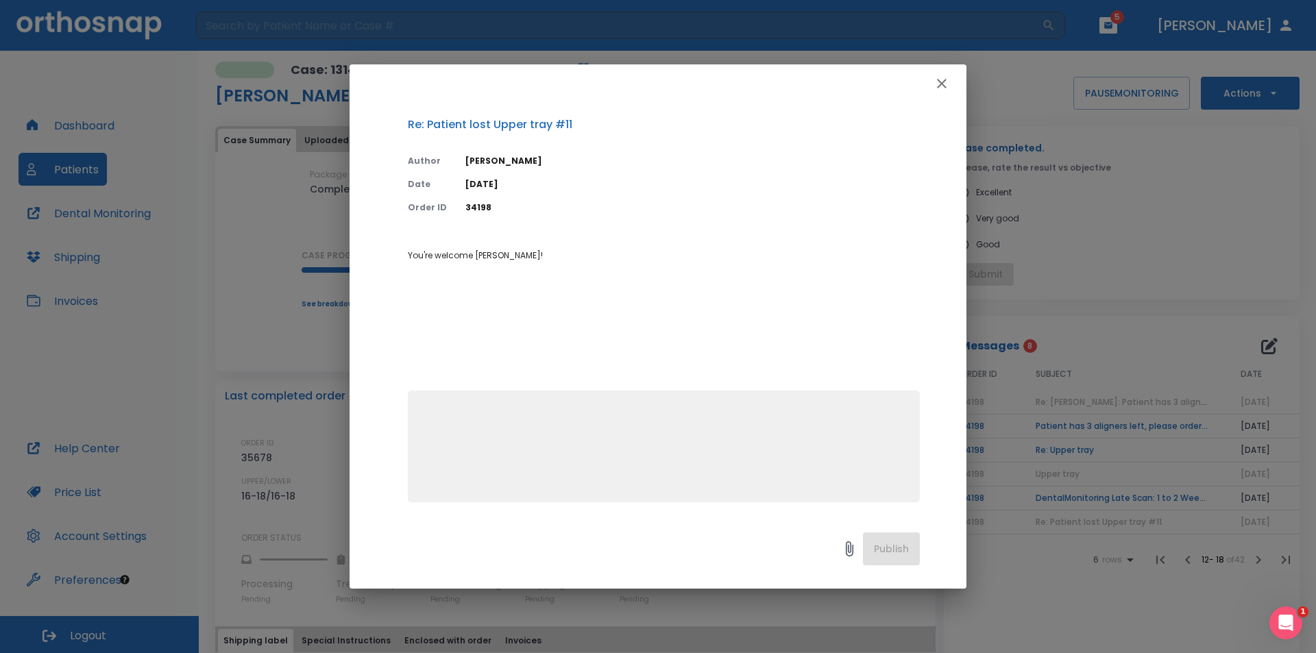
click at [942, 75] on div at bounding box center [657, 83] width 617 height 38
click at [940, 82] on icon "button" at bounding box center [942, 84] width 10 height 10
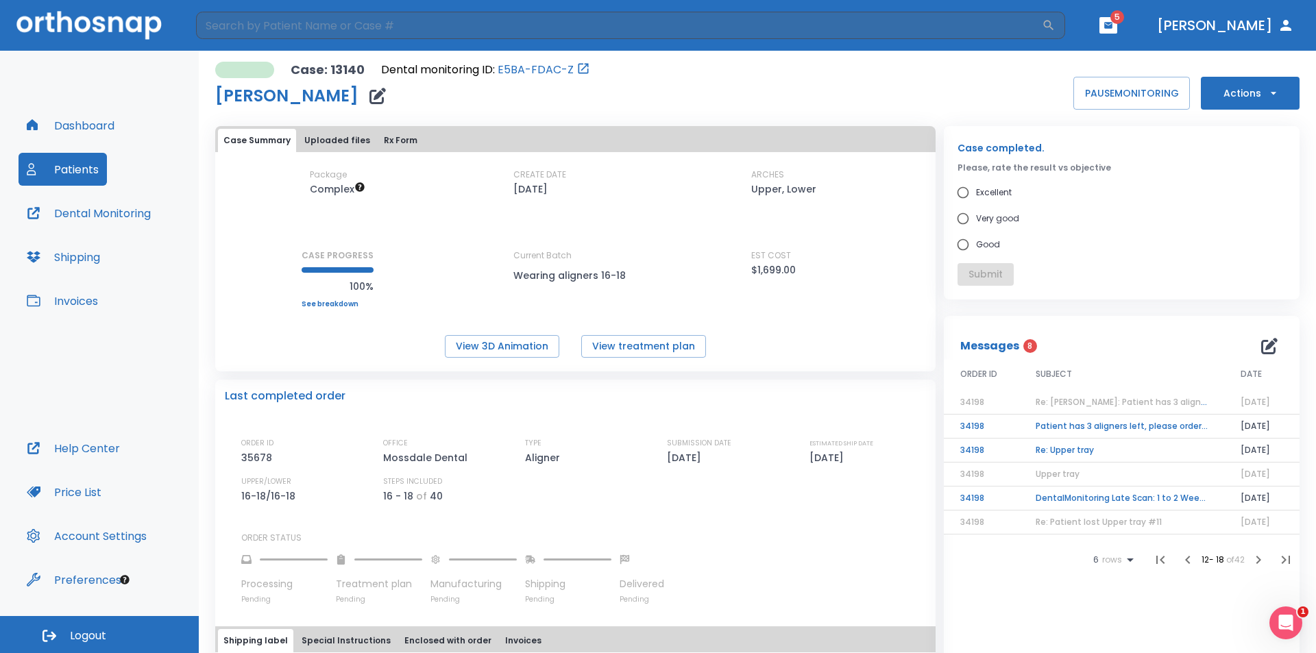
click at [1096, 501] on td "DentalMonitoring Late Scan: 1 to 2 Weeks Notification" at bounding box center [1121, 498] width 205 height 24
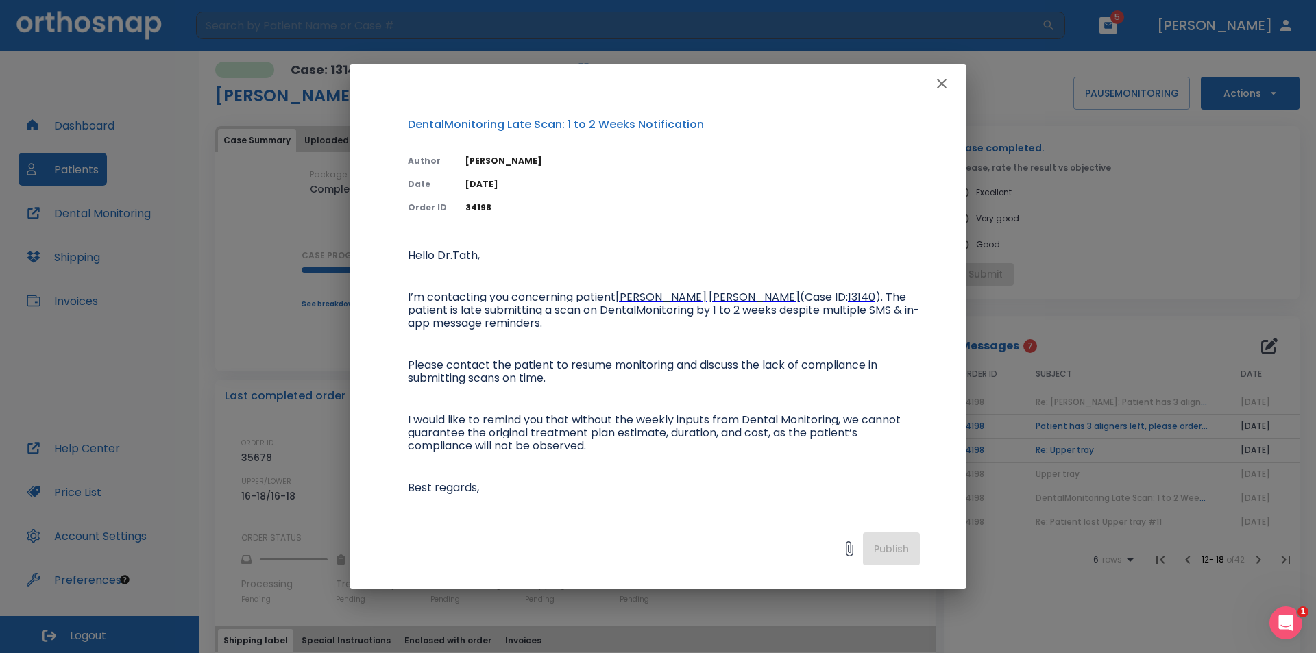
drag, startPoint x: 939, startPoint y: 82, endPoint x: 946, endPoint y: 92, distance: 12.0
click at [944, 89] on icon "button" at bounding box center [941, 83] width 16 height 16
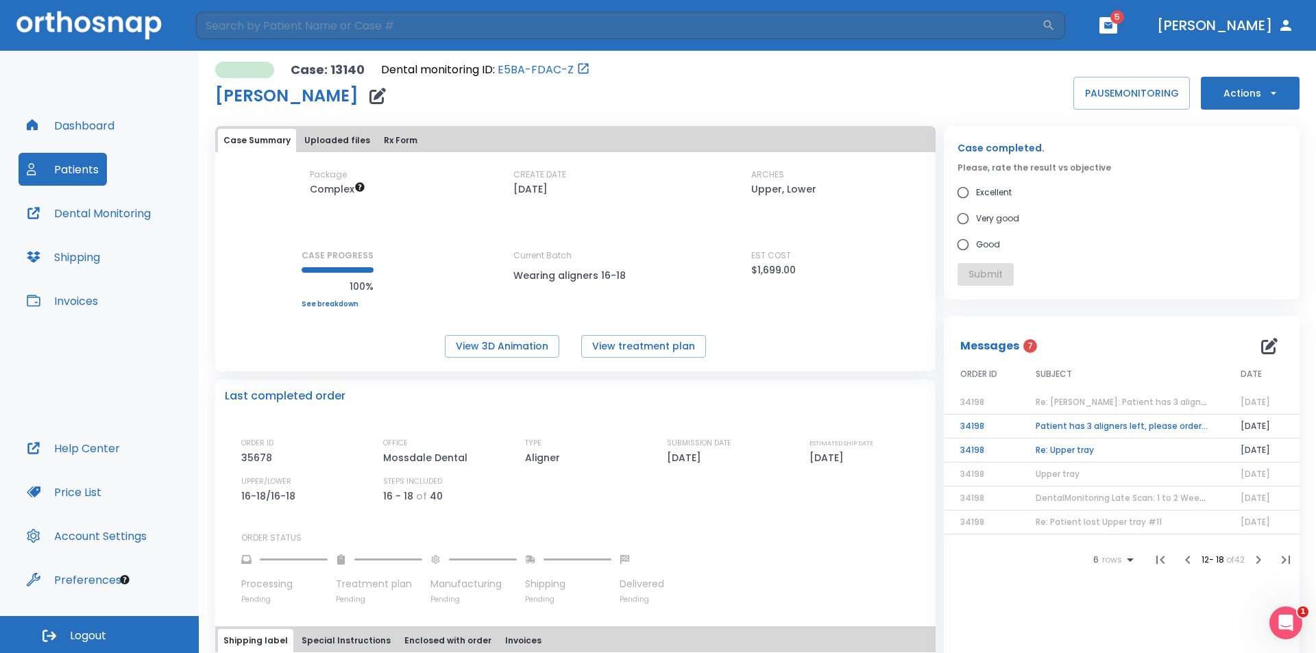
click at [1079, 451] on td "Re: Upper tray" at bounding box center [1121, 451] width 205 height 24
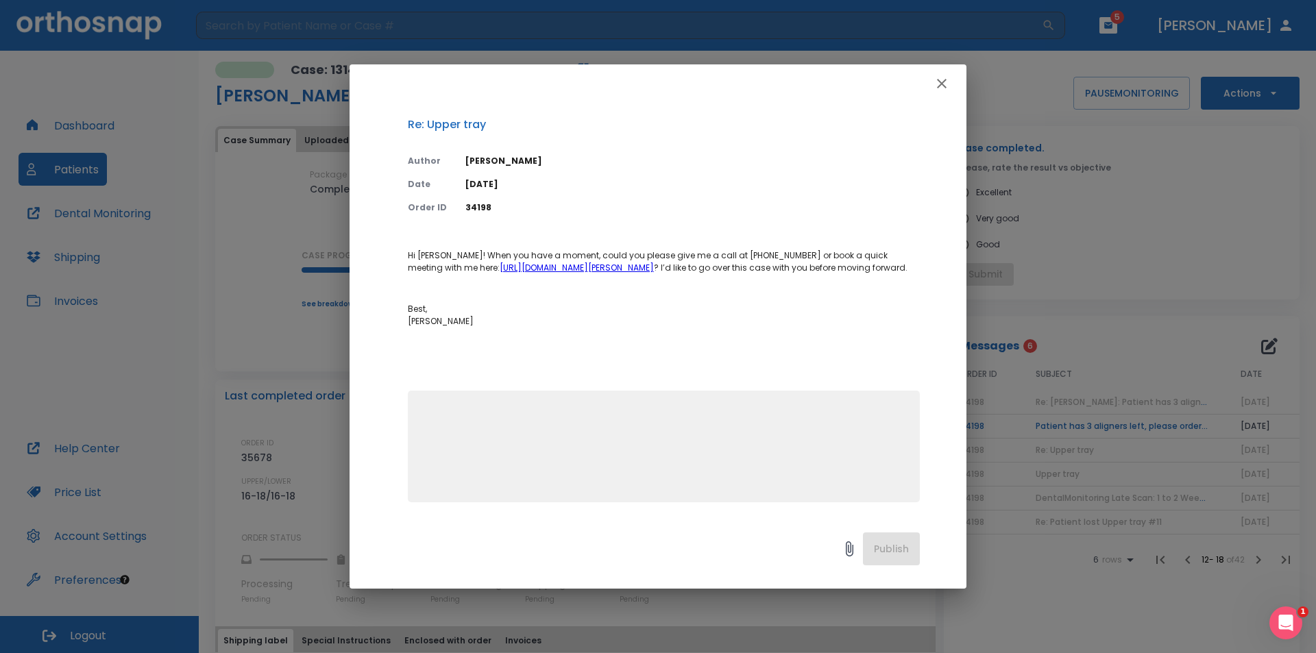
drag, startPoint x: 941, startPoint y: 84, endPoint x: 957, endPoint y: 103, distance: 24.8
click at [944, 92] on button "button" at bounding box center [941, 83] width 27 height 27
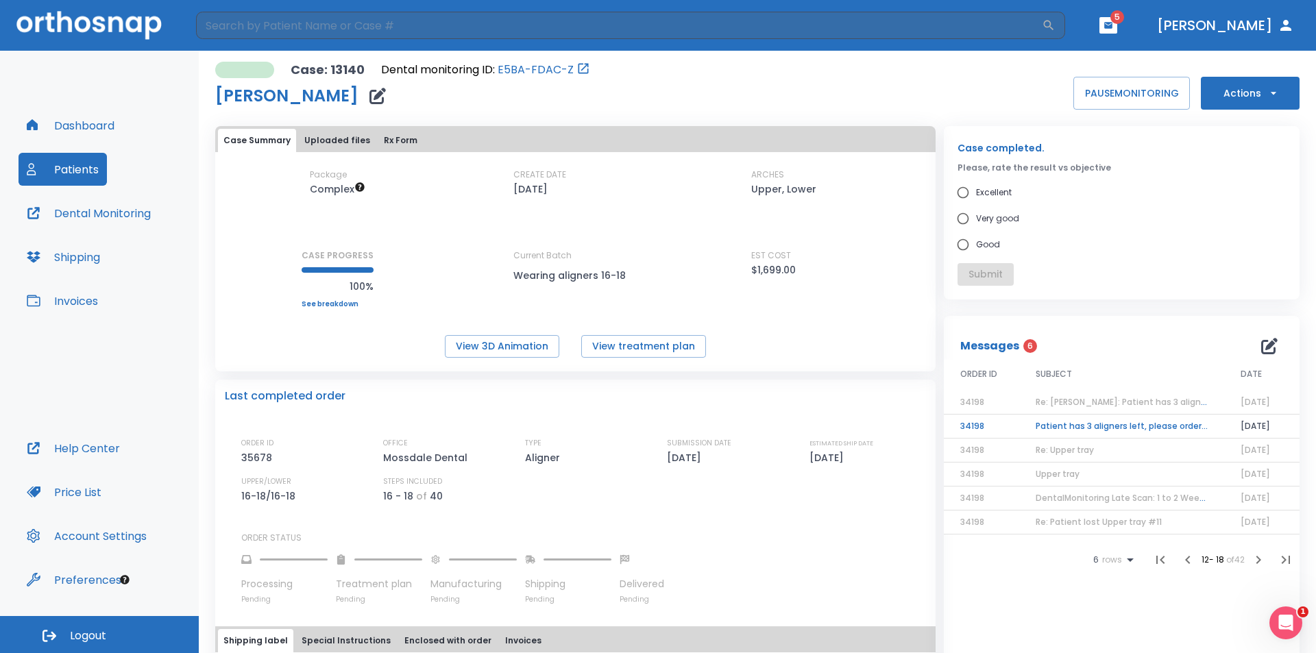
drag, startPoint x: 1065, startPoint y: 412, endPoint x: 1065, endPoint y: 421, distance: 8.2
click at [1065, 415] on tbody "34198 Re: Yesenia Nunez: Patient has 3 aligners left, please order next set! | …" at bounding box center [1121, 463] width 356 height 144
click at [1065, 421] on td "Patient has 3 aligners left, please order next set!" at bounding box center [1121, 427] width 205 height 24
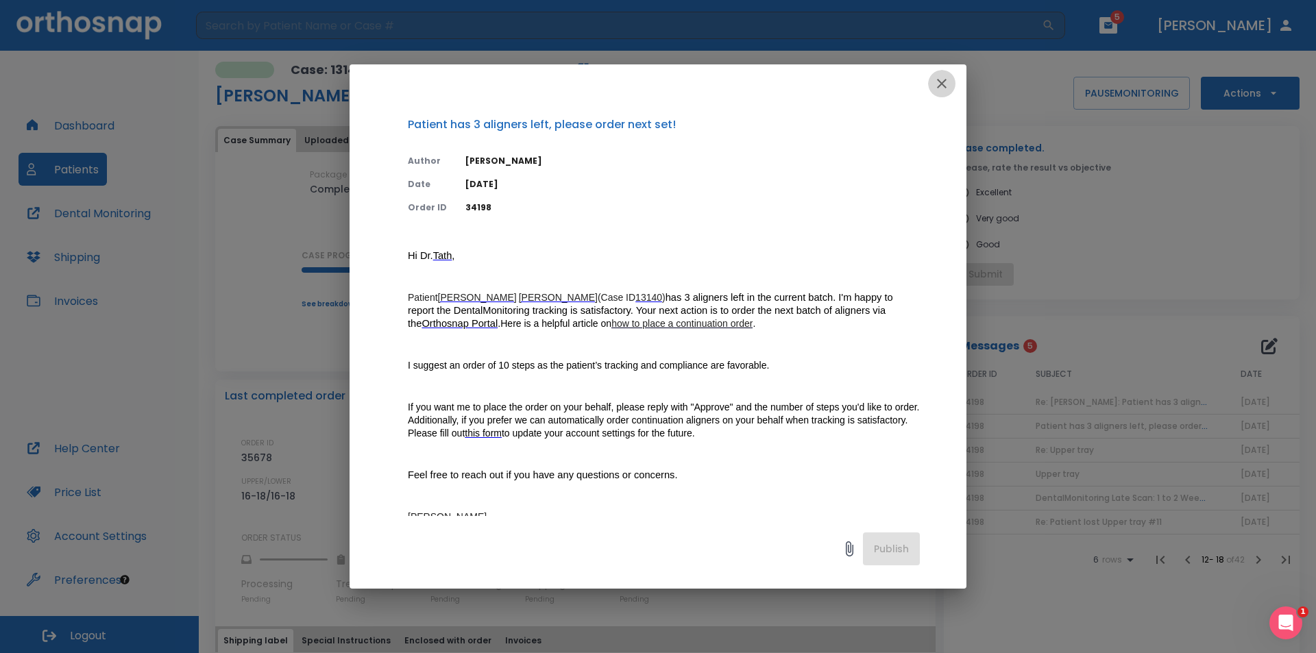
click at [943, 90] on button "button" at bounding box center [941, 83] width 27 height 27
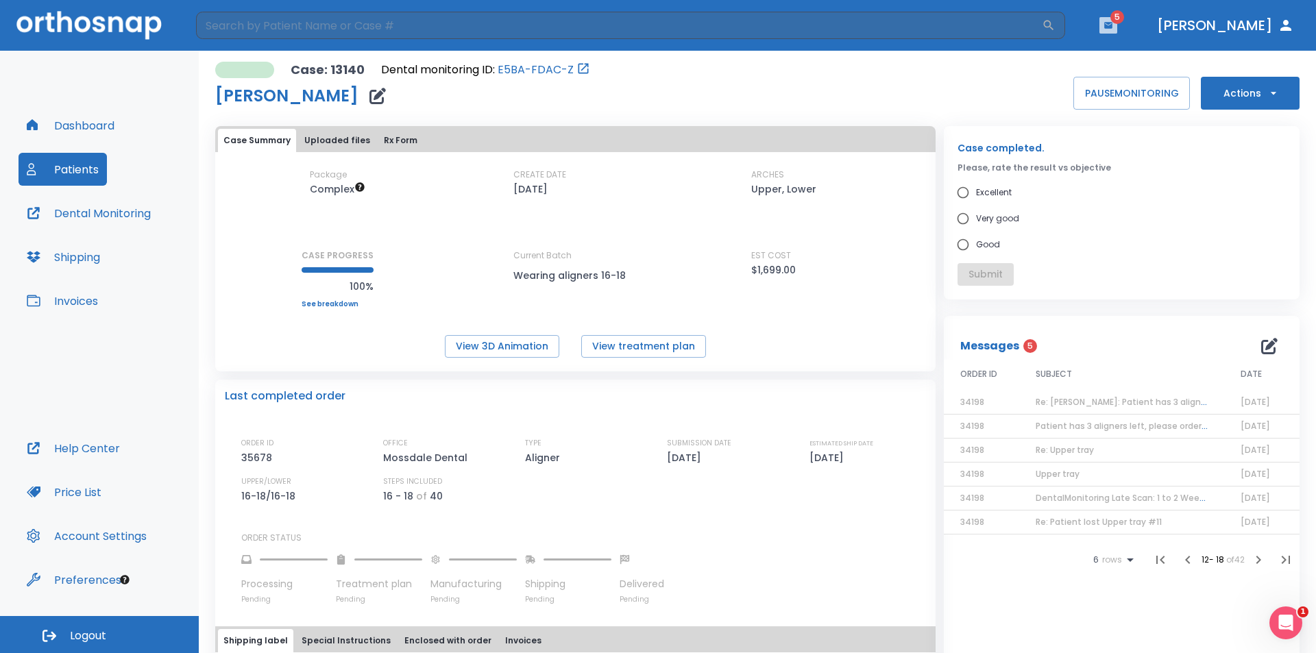
click at [1117, 25] on button "button" at bounding box center [1108, 25] width 18 height 16
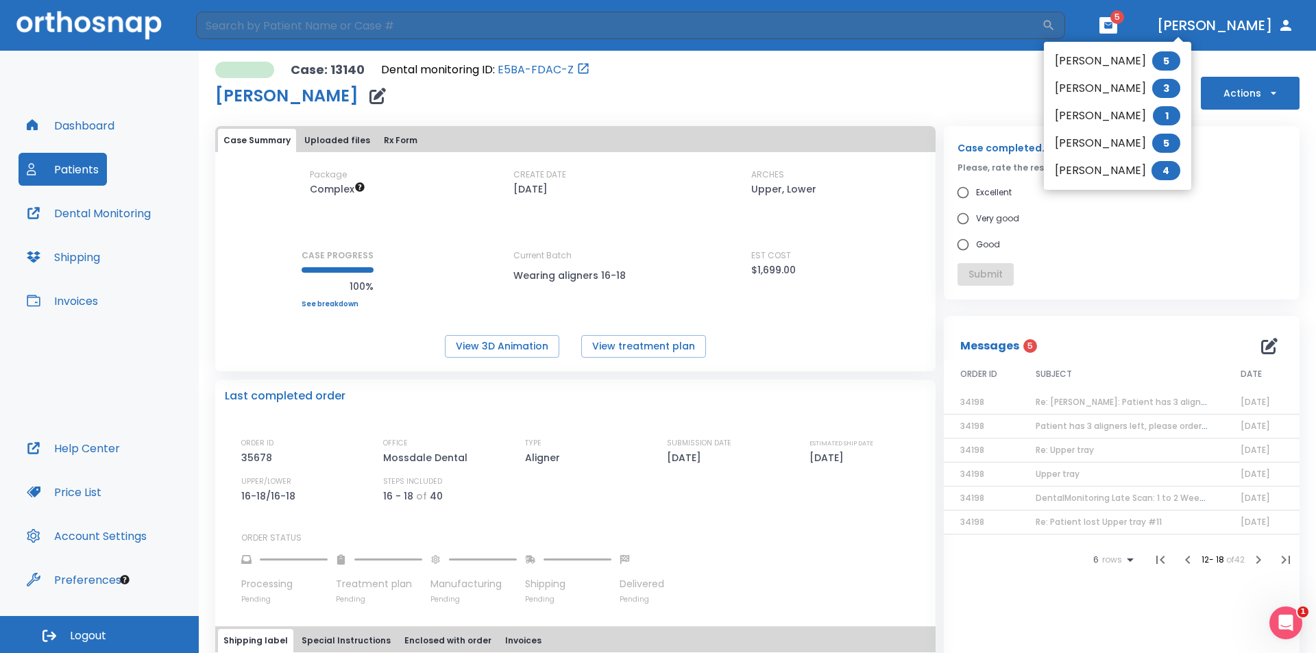
click at [1183, 560] on div at bounding box center [658, 326] width 1316 height 653
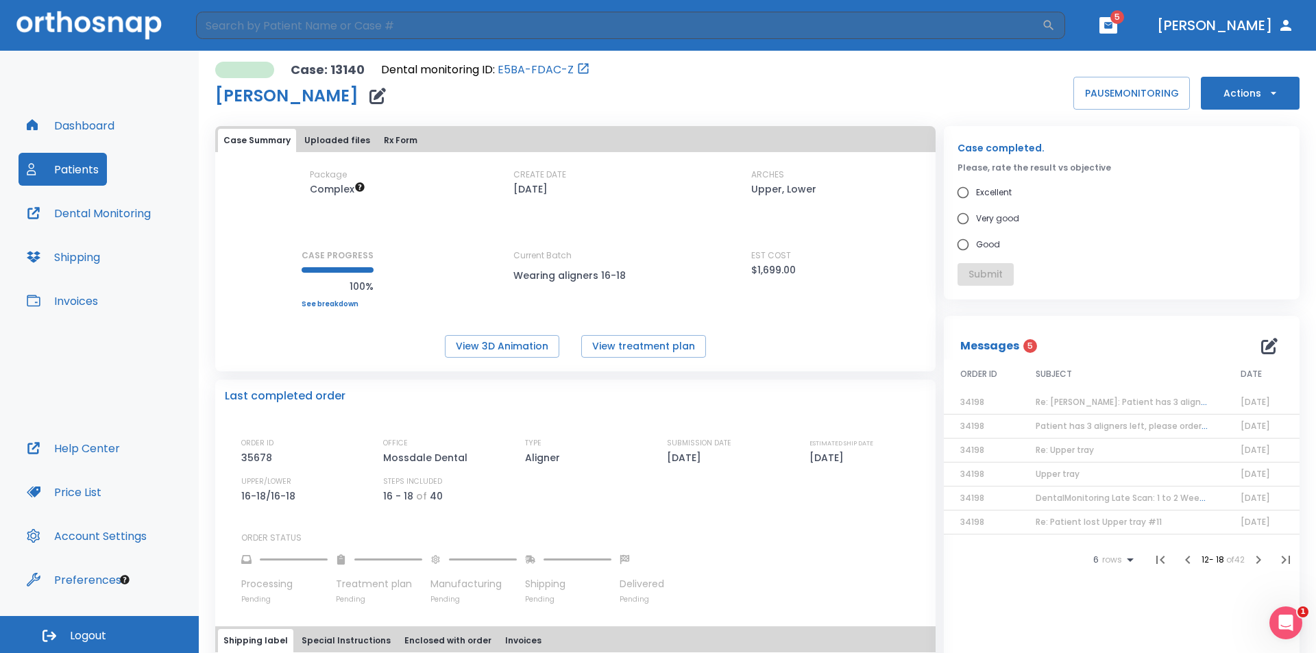
click at [1179, 565] on icon "button" at bounding box center [1187, 560] width 16 height 16
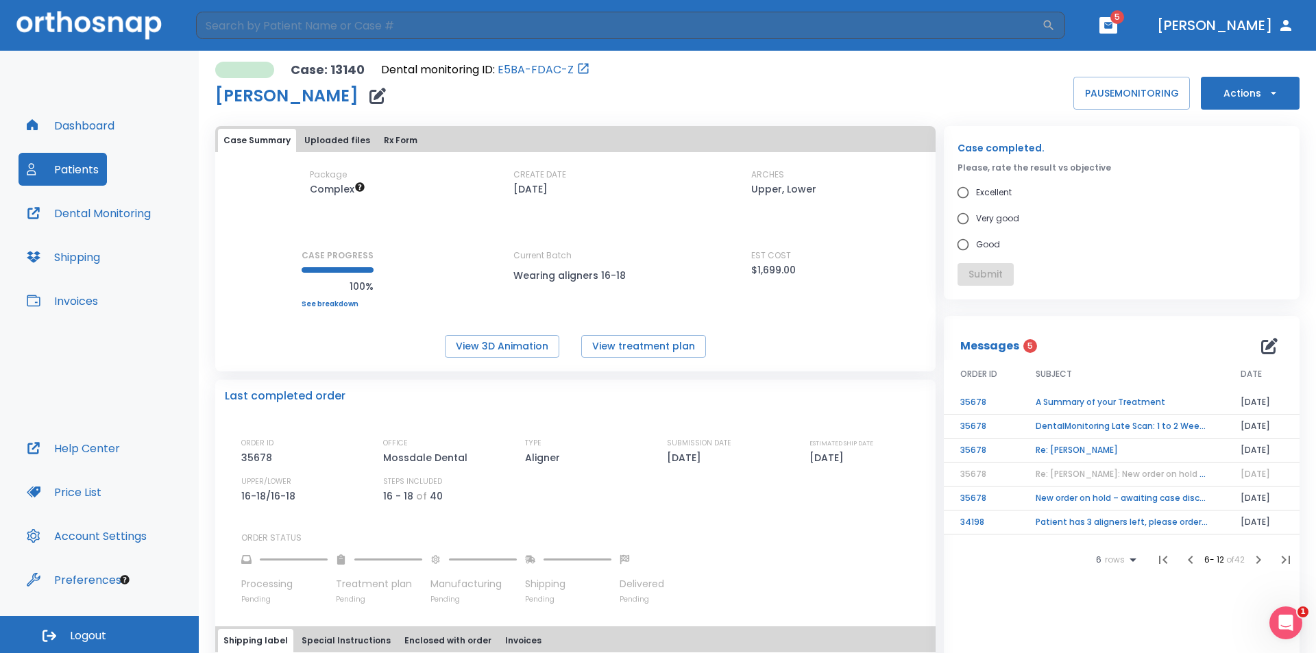
click at [1146, 521] on td "Patient has 3 aligners left, please order next set!" at bounding box center [1121, 522] width 205 height 24
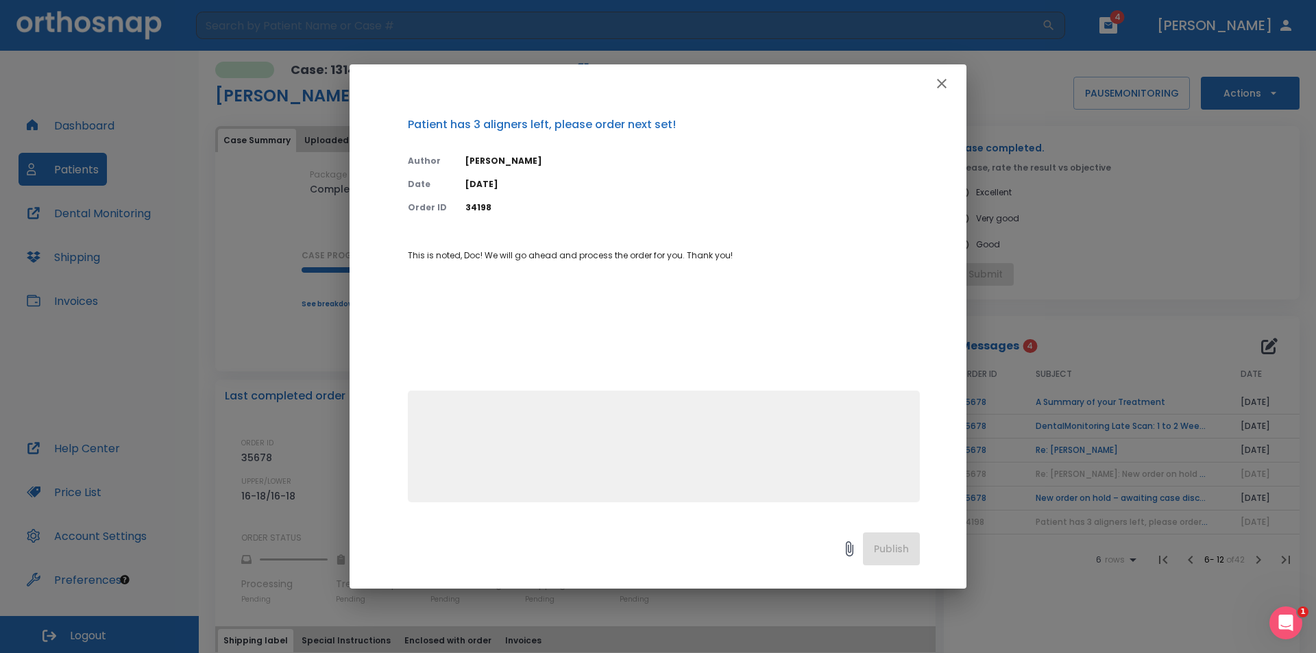
drag, startPoint x: 939, startPoint y: 83, endPoint x: 947, endPoint y: 95, distance: 14.3
click at [941, 86] on icon "button" at bounding box center [941, 83] width 16 height 16
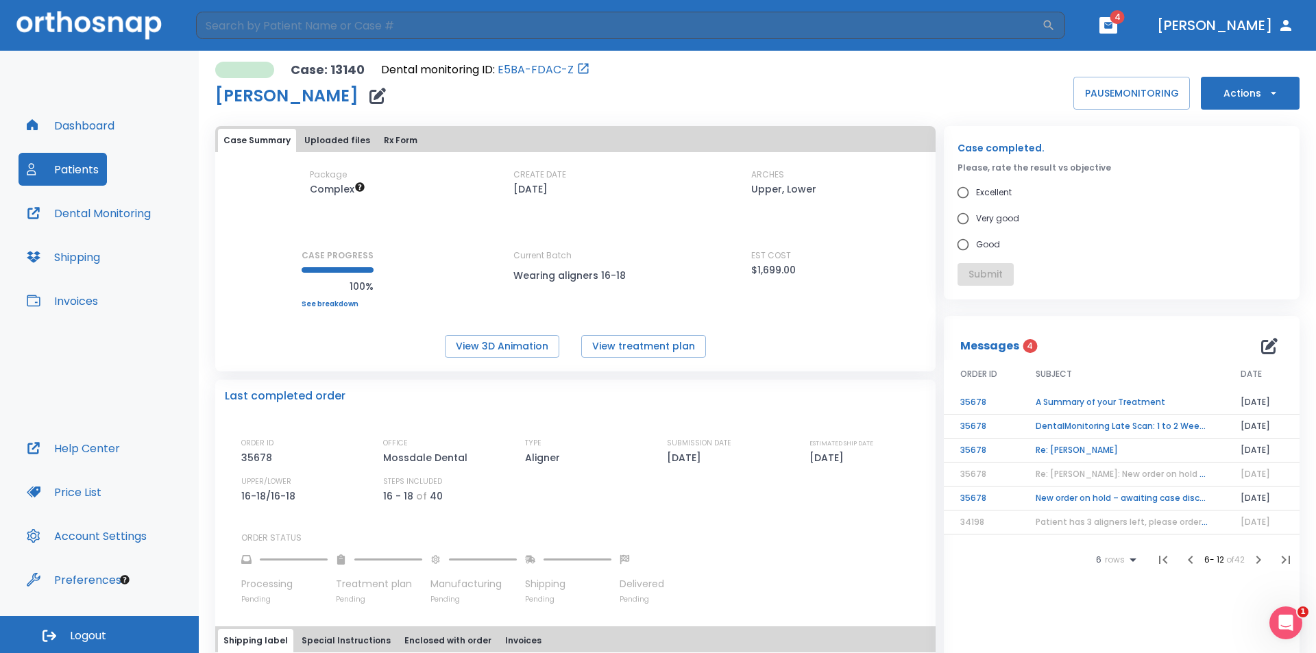
click at [1130, 494] on td "New order on hold – awaiting case discussion or impressions" at bounding box center [1121, 498] width 205 height 24
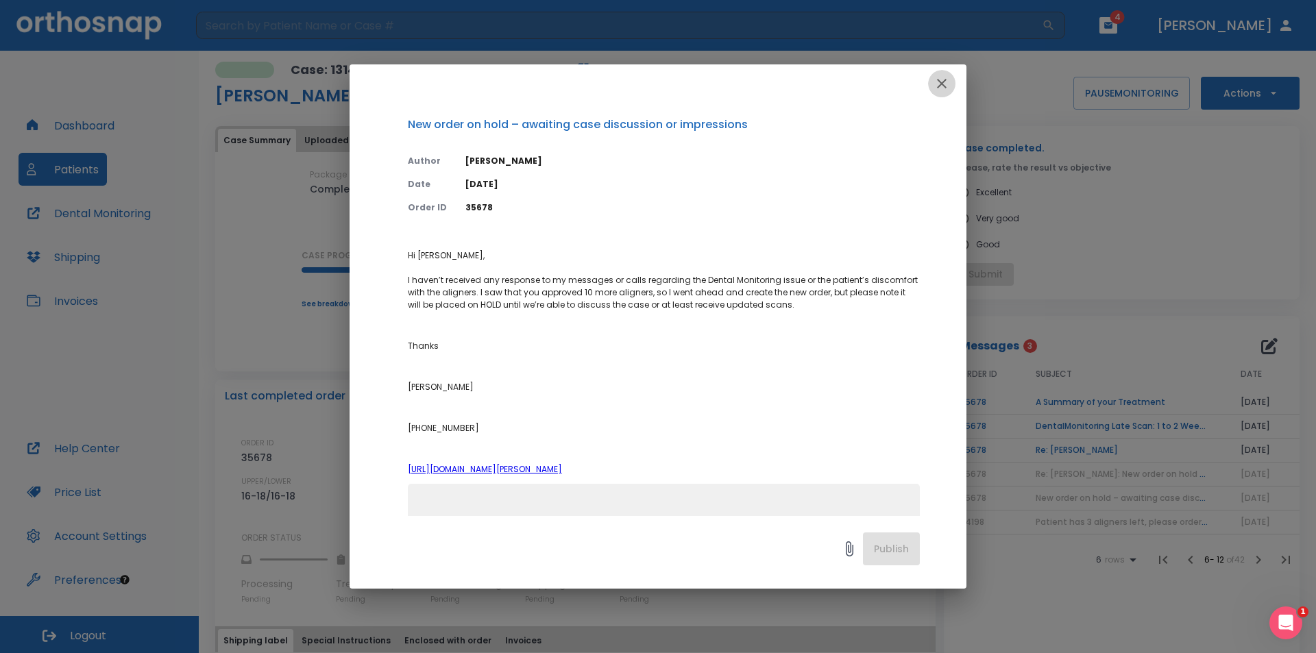
drag, startPoint x: 942, startPoint y: 89, endPoint x: 989, endPoint y: 159, distance: 84.4
click at [944, 92] on button "button" at bounding box center [941, 83] width 27 height 27
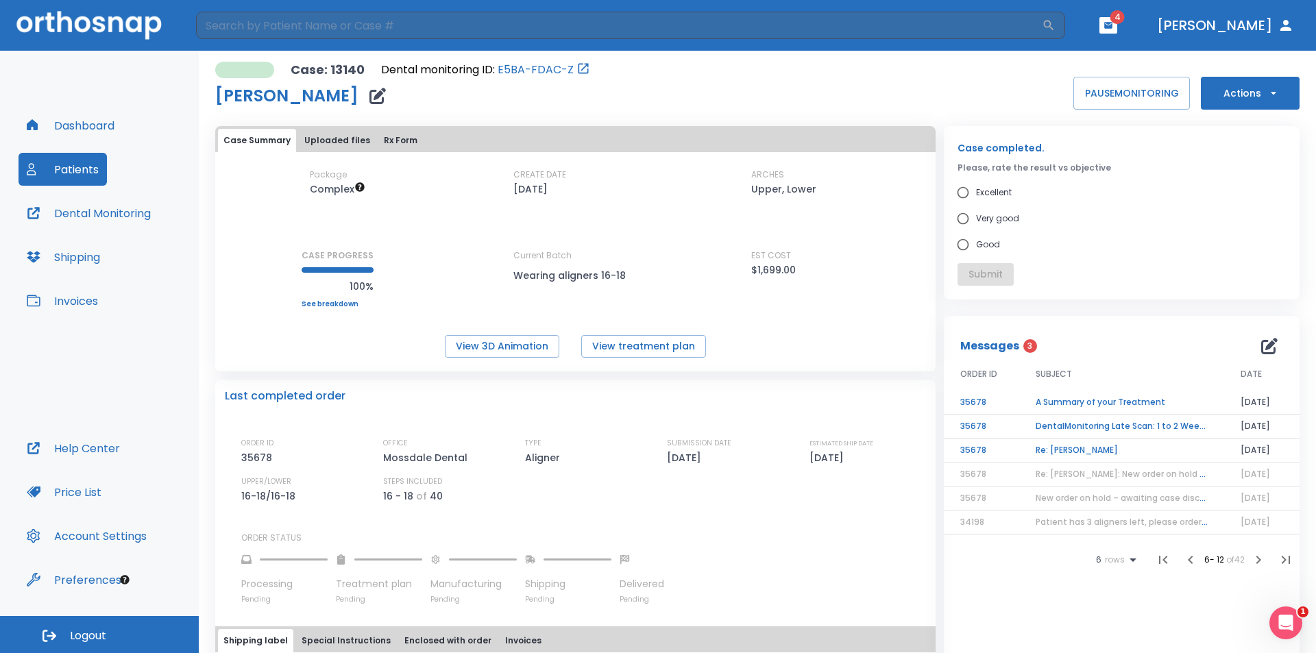
click at [1097, 453] on td "Re: Yesenia Nunez" at bounding box center [1121, 451] width 205 height 24
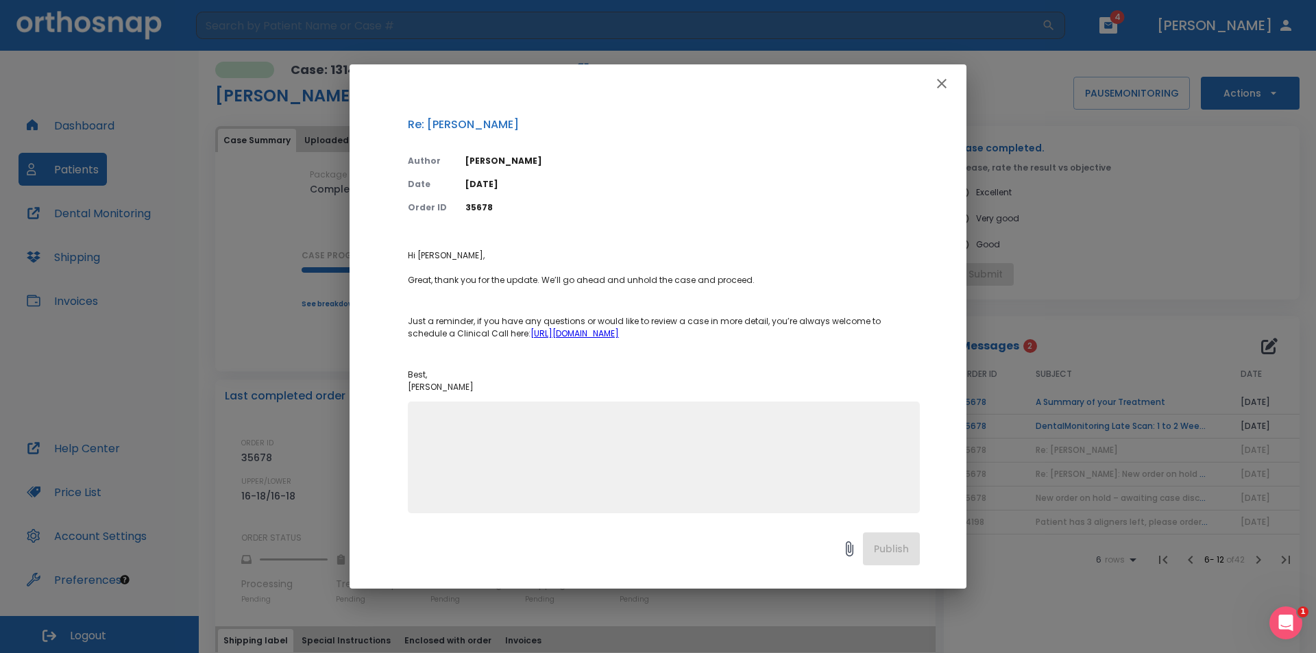
drag, startPoint x: 944, startPoint y: 88, endPoint x: 956, endPoint y: 98, distance: 15.5
click at [946, 89] on icon "button" at bounding box center [941, 83] width 16 height 16
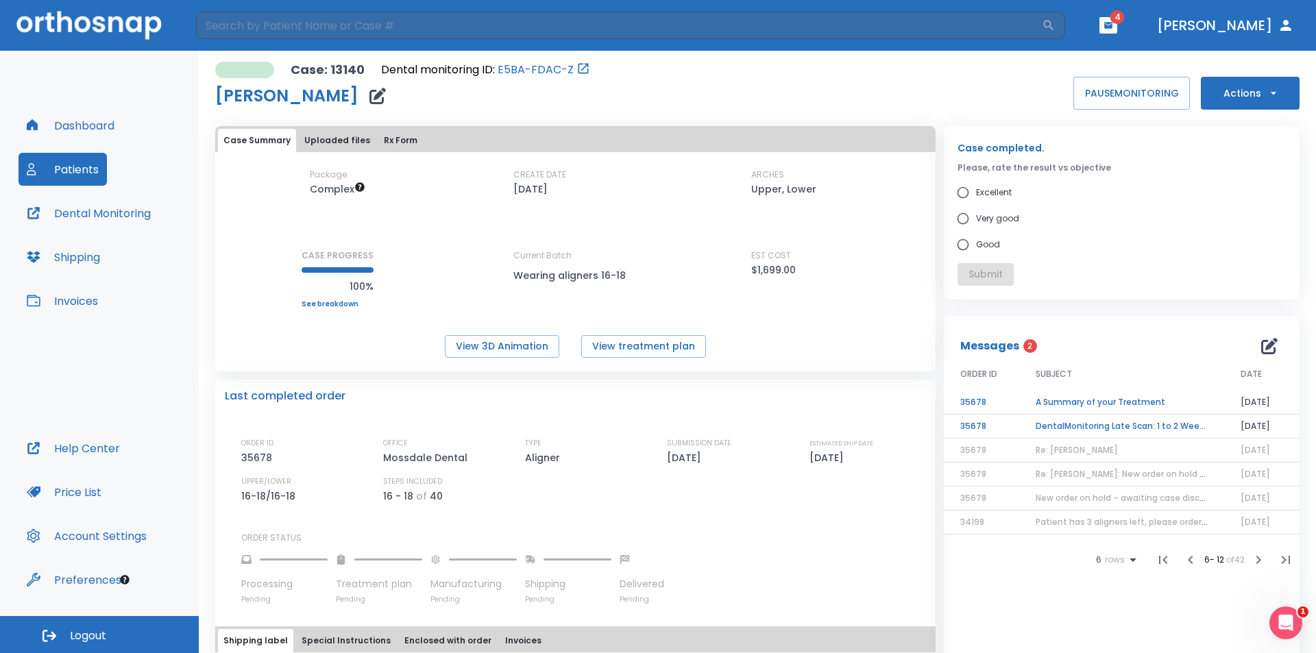
click at [1131, 423] on td "DentalMonitoring Late Scan: 1 to 2 Weeks Notification" at bounding box center [1121, 427] width 205 height 24
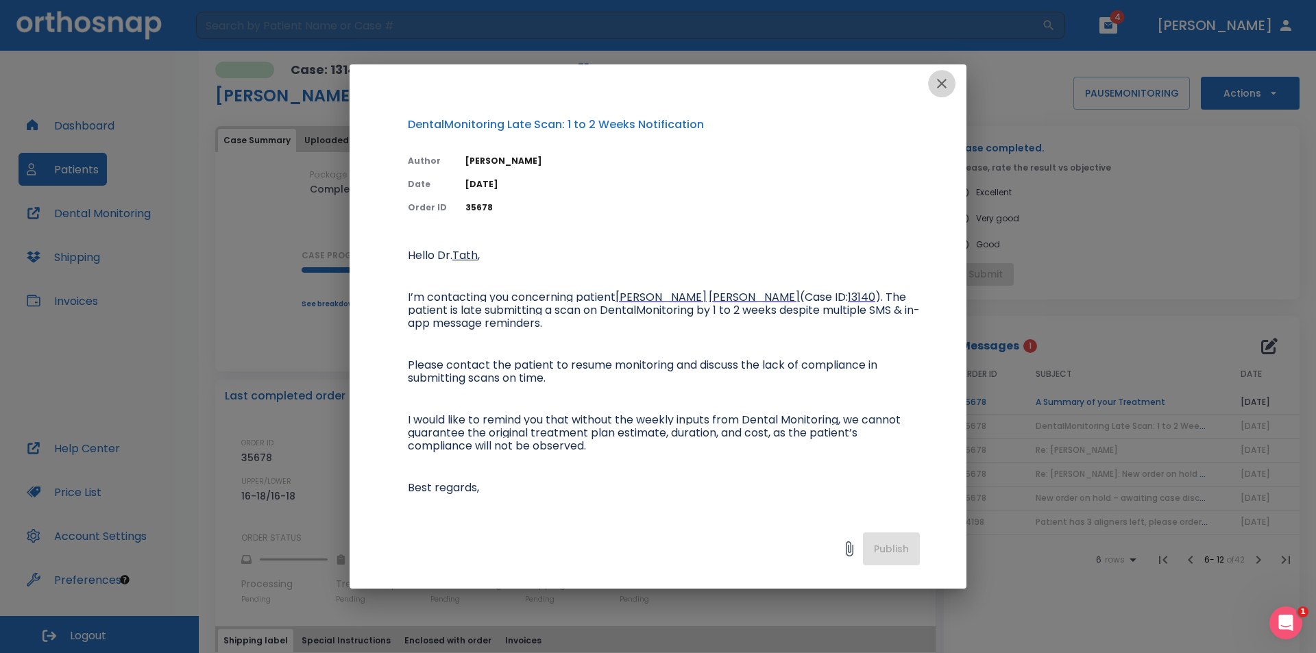
drag, startPoint x: 950, startPoint y: 85, endPoint x: 976, endPoint y: 120, distance: 43.6
click at [950, 86] on button "button" at bounding box center [941, 83] width 27 height 27
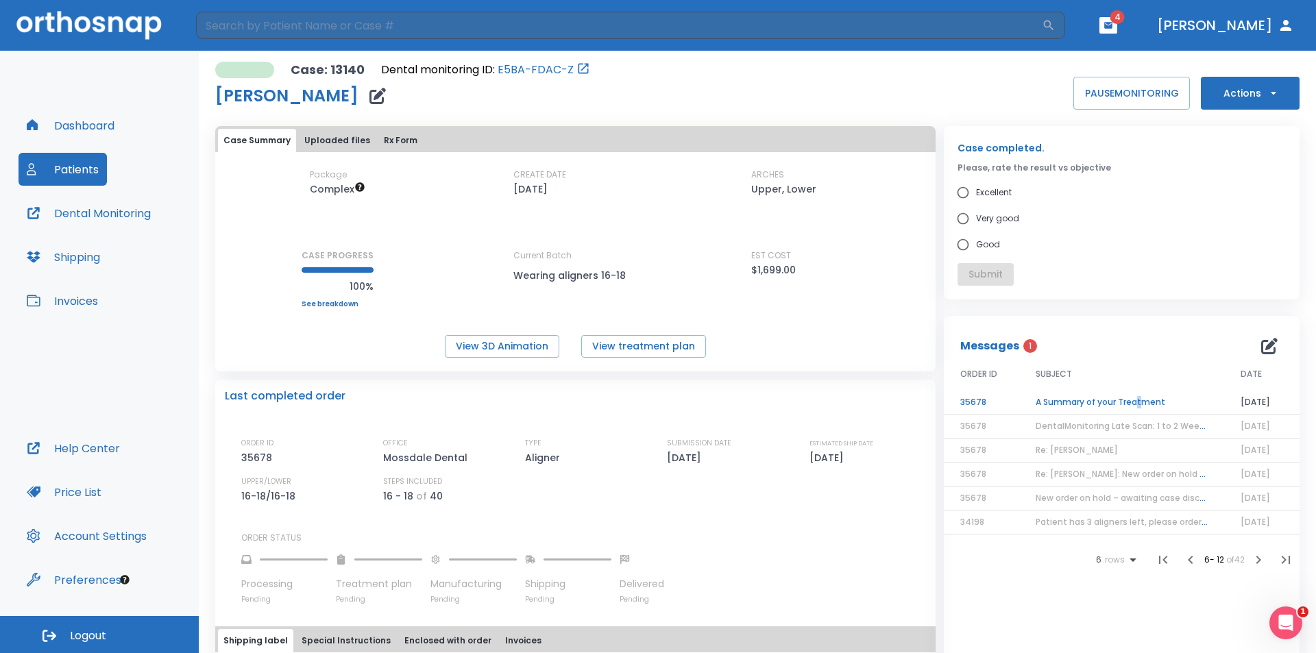
click at [1133, 401] on td "A Summary of your Treatment" at bounding box center [1121, 403] width 205 height 24
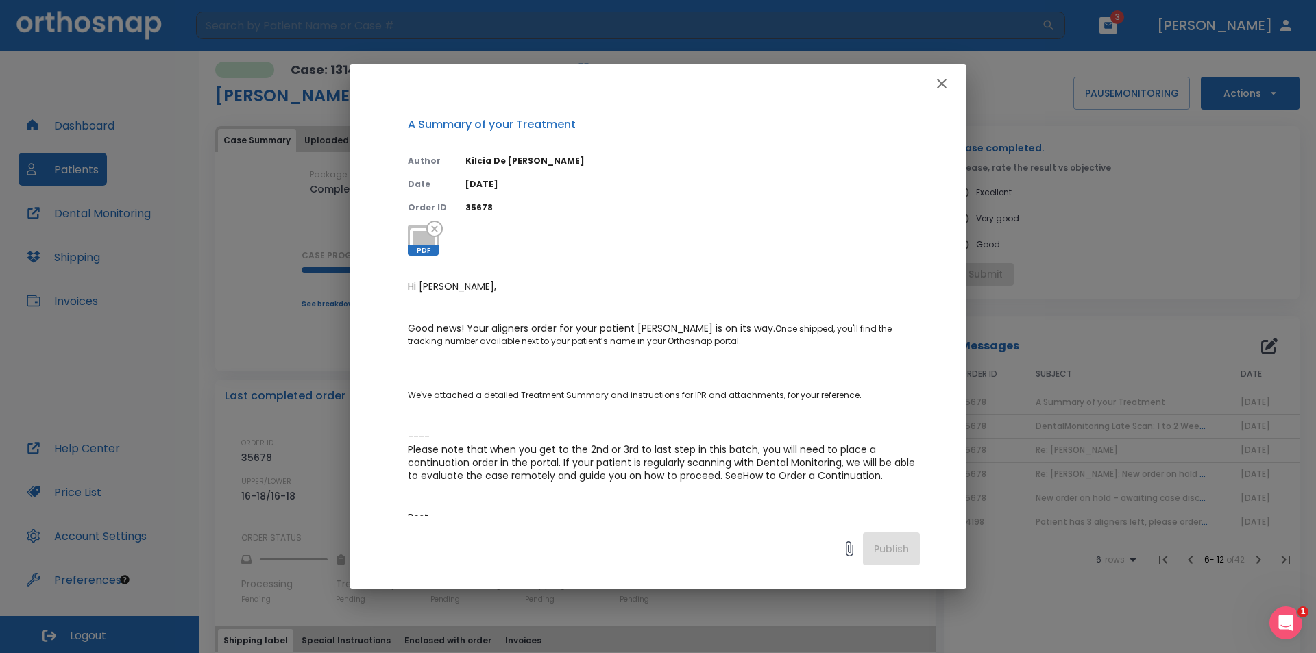
click at [943, 100] on div at bounding box center [657, 83] width 617 height 38
drag, startPoint x: 941, startPoint y: 83, endPoint x: 989, endPoint y: 80, distance: 48.7
click at [941, 83] on icon "button" at bounding box center [942, 84] width 10 height 10
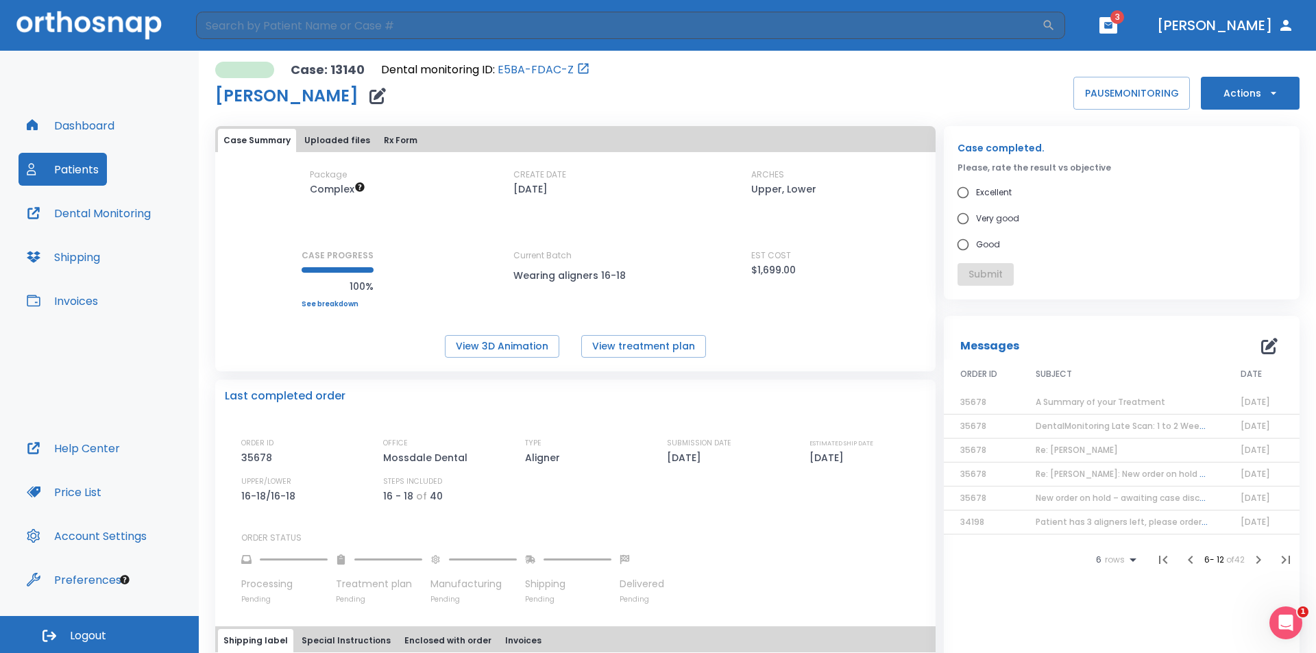
drag, startPoint x: 1179, startPoint y: 34, endPoint x: 1172, endPoint y: 29, distance: 8.3
click at [1177, 35] on header "​ 3 Dr. Tath" at bounding box center [658, 25] width 1316 height 51
click at [1112, 26] on icon "button" at bounding box center [1108, 25] width 8 height 6
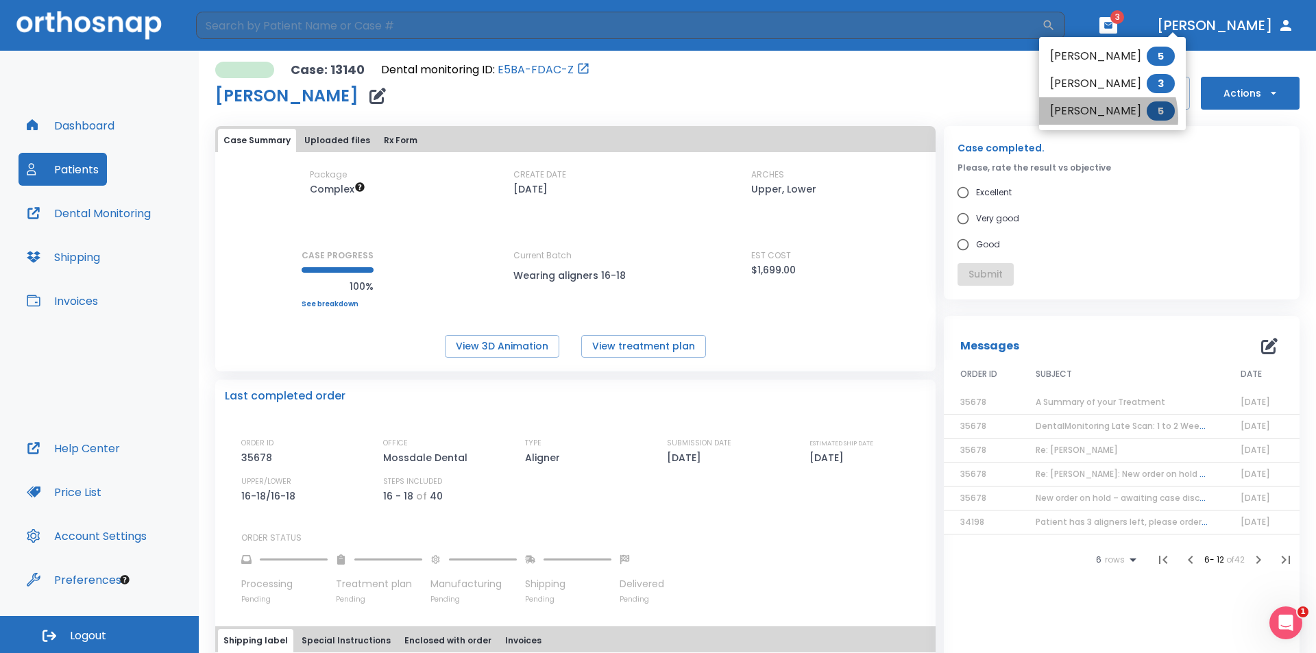
click at [1094, 118] on li "Elisha Moody 5" at bounding box center [1112, 110] width 147 height 27
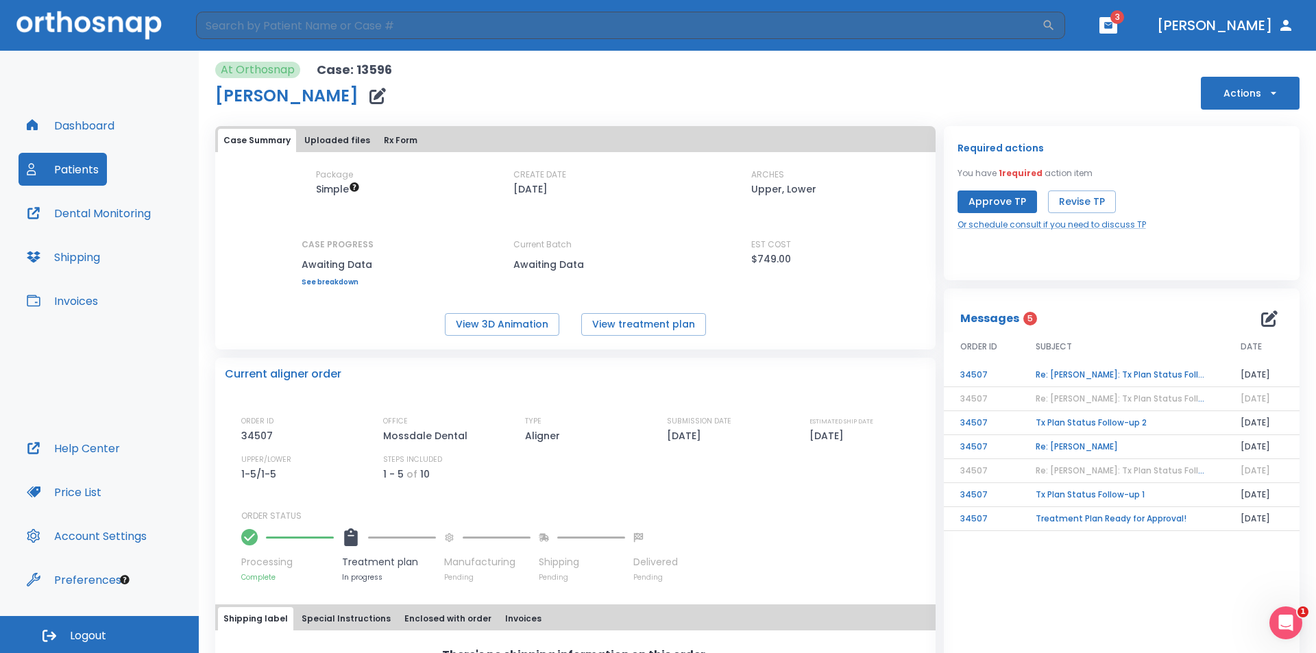
click at [1071, 516] on td "Treatment Plan Ready for Approval!" at bounding box center [1121, 519] width 205 height 24
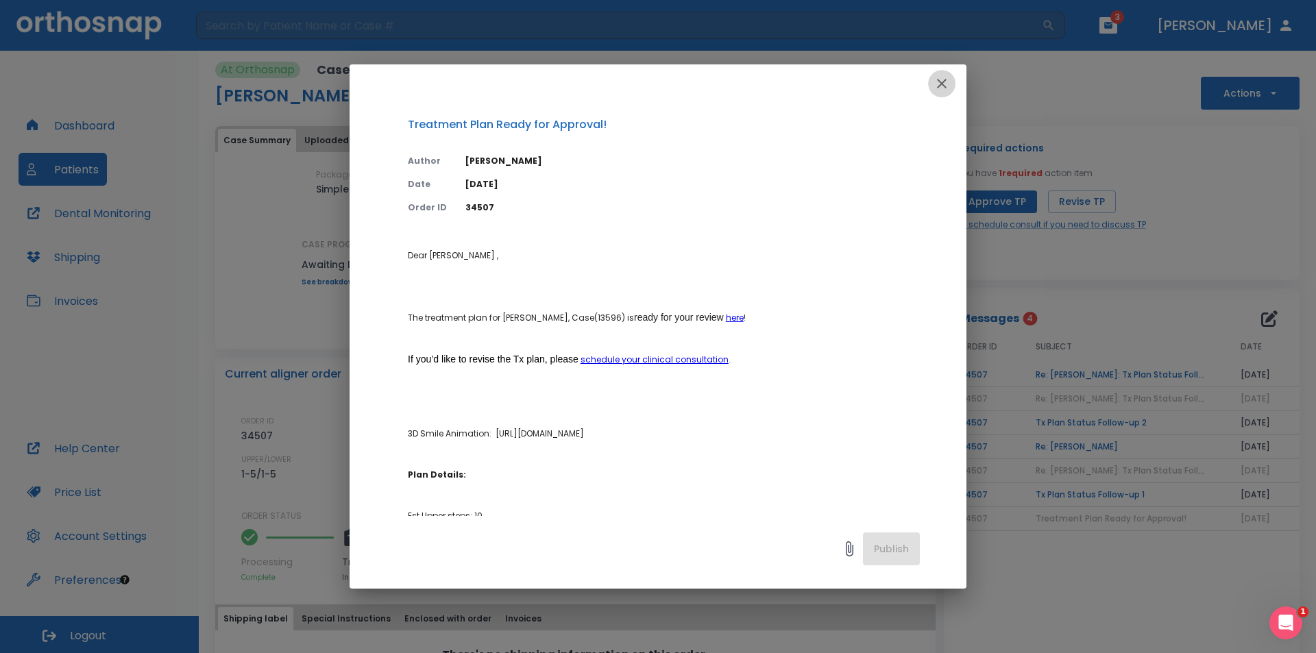
click at [936, 84] on icon "button" at bounding box center [941, 83] width 16 height 16
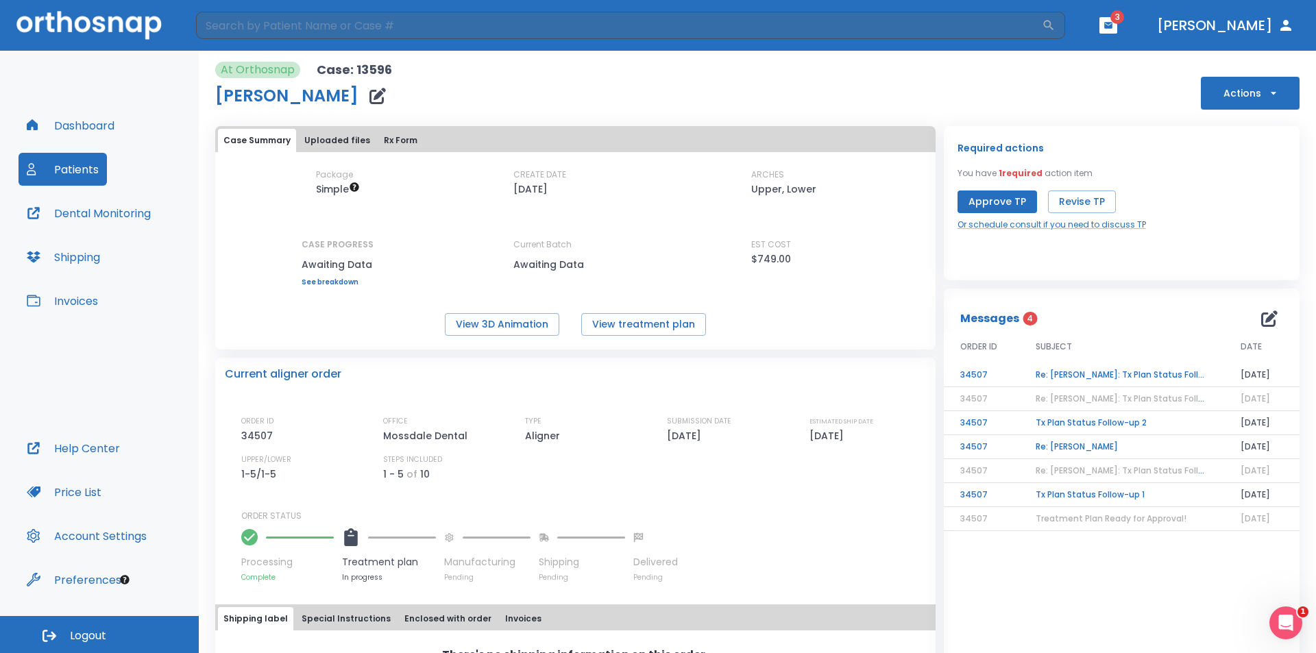
click at [1058, 492] on td "Tx Plan Status Follow-up 1" at bounding box center [1121, 495] width 205 height 24
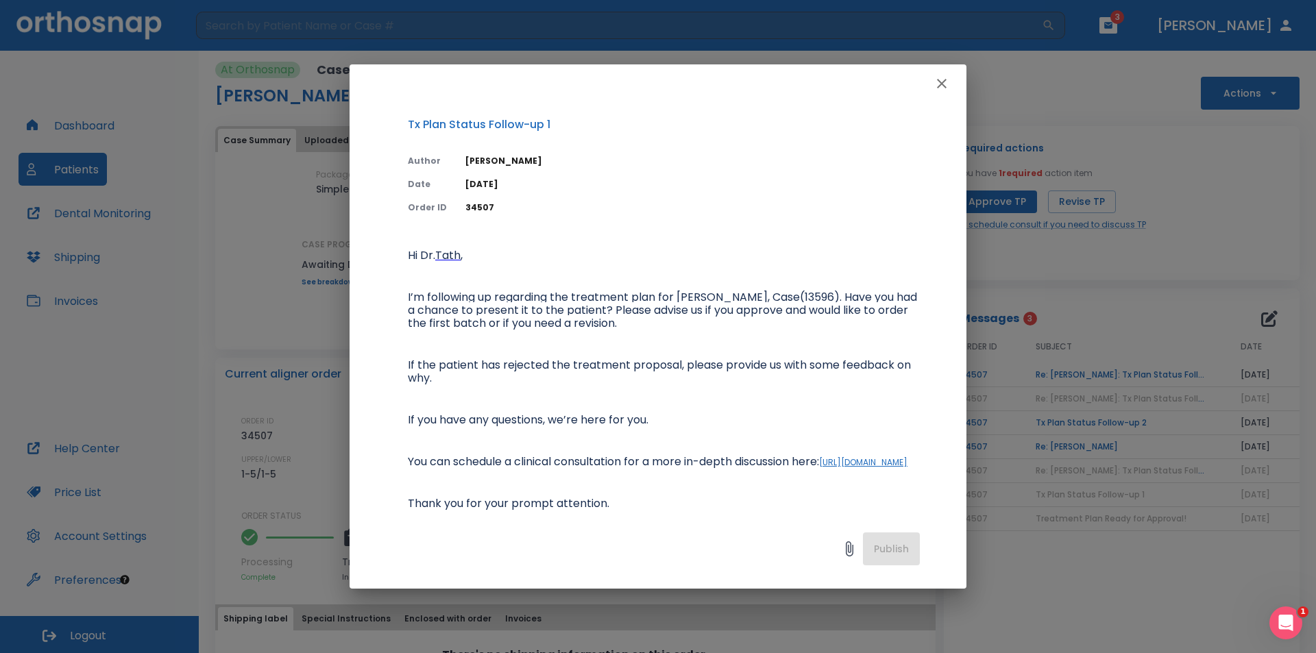
drag, startPoint x: 941, startPoint y: 87, endPoint x: 942, endPoint y: 102, distance: 15.1
click at [941, 90] on icon "button" at bounding box center [941, 83] width 16 height 16
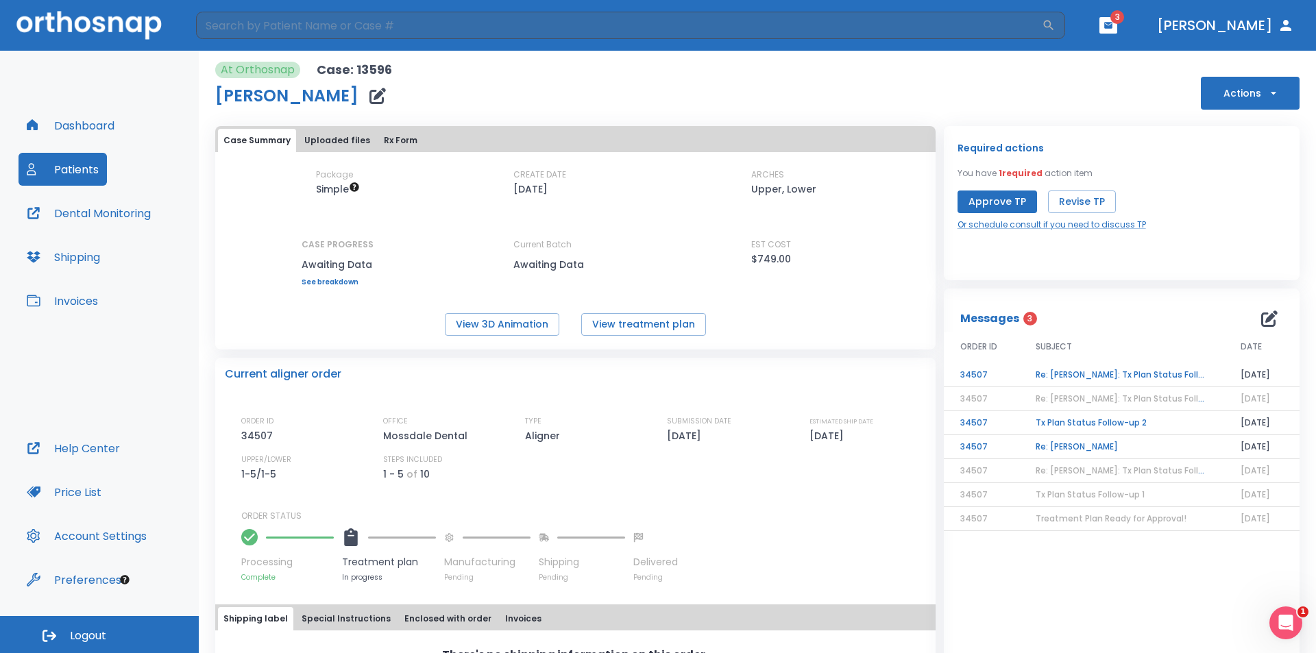
click at [1075, 445] on td "Re: Elisha Moody" at bounding box center [1121, 447] width 205 height 24
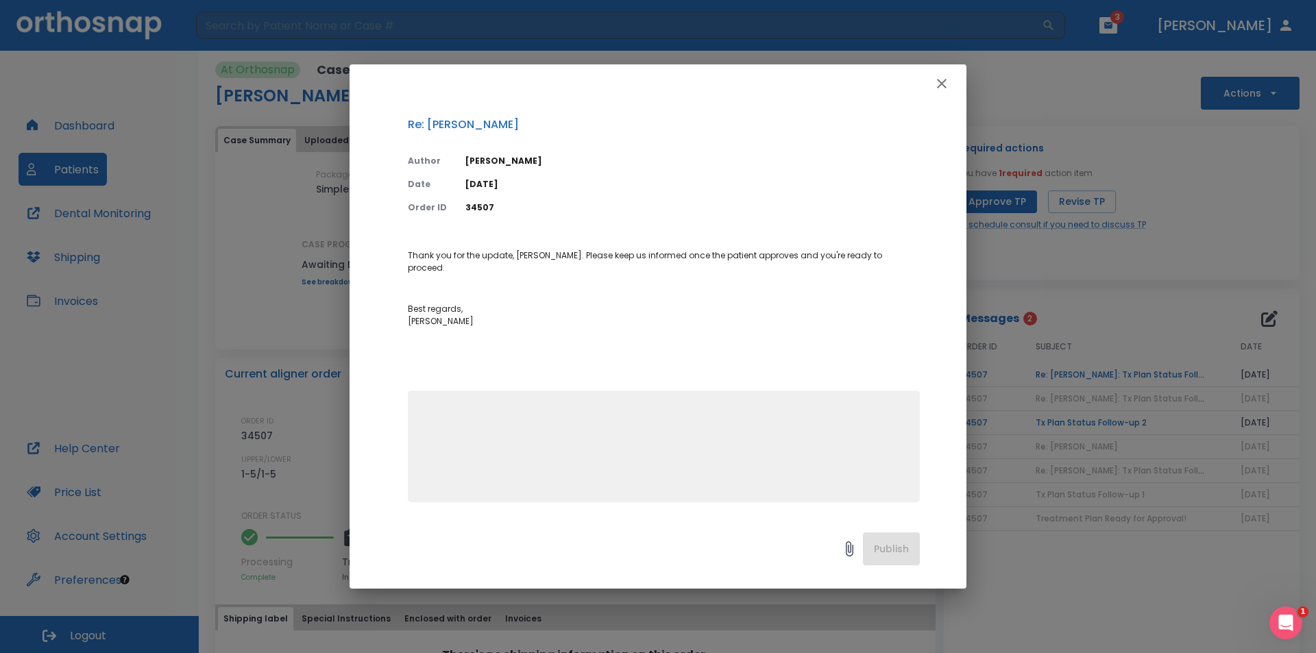
click at [940, 82] on icon "button" at bounding box center [942, 84] width 10 height 10
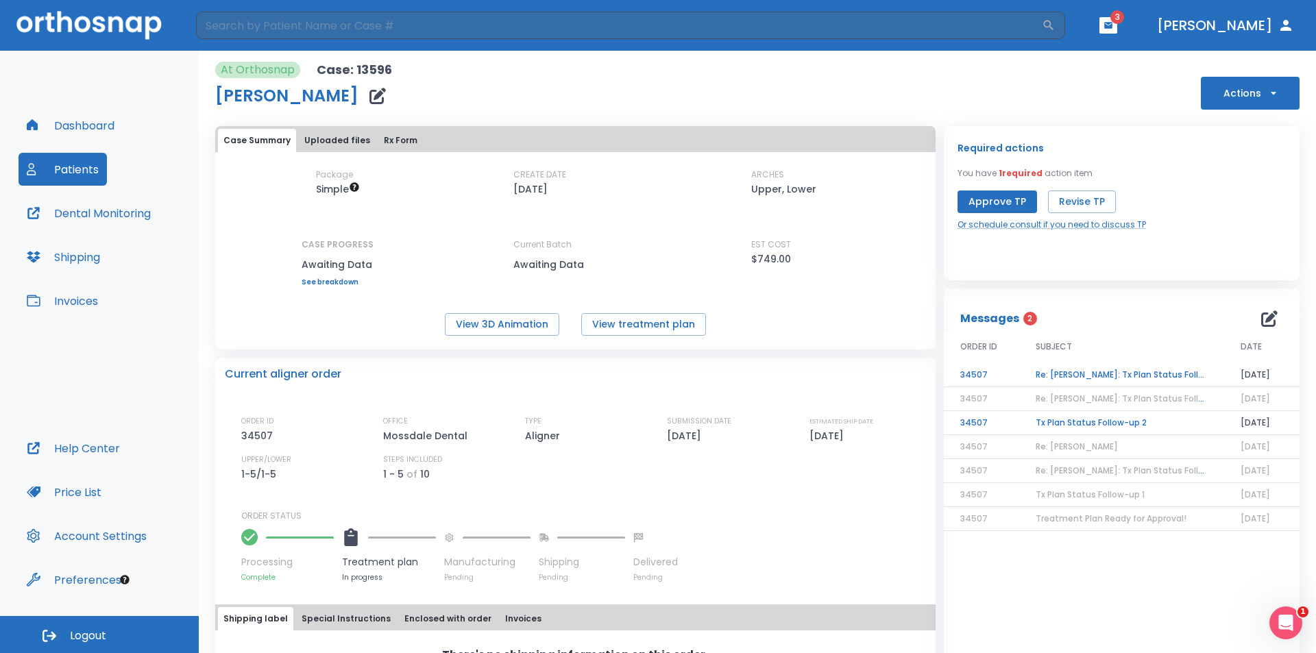
click at [1048, 425] on td "Tx Plan Status Follow-up 2" at bounding box center [1121, 423] width 205 height 24
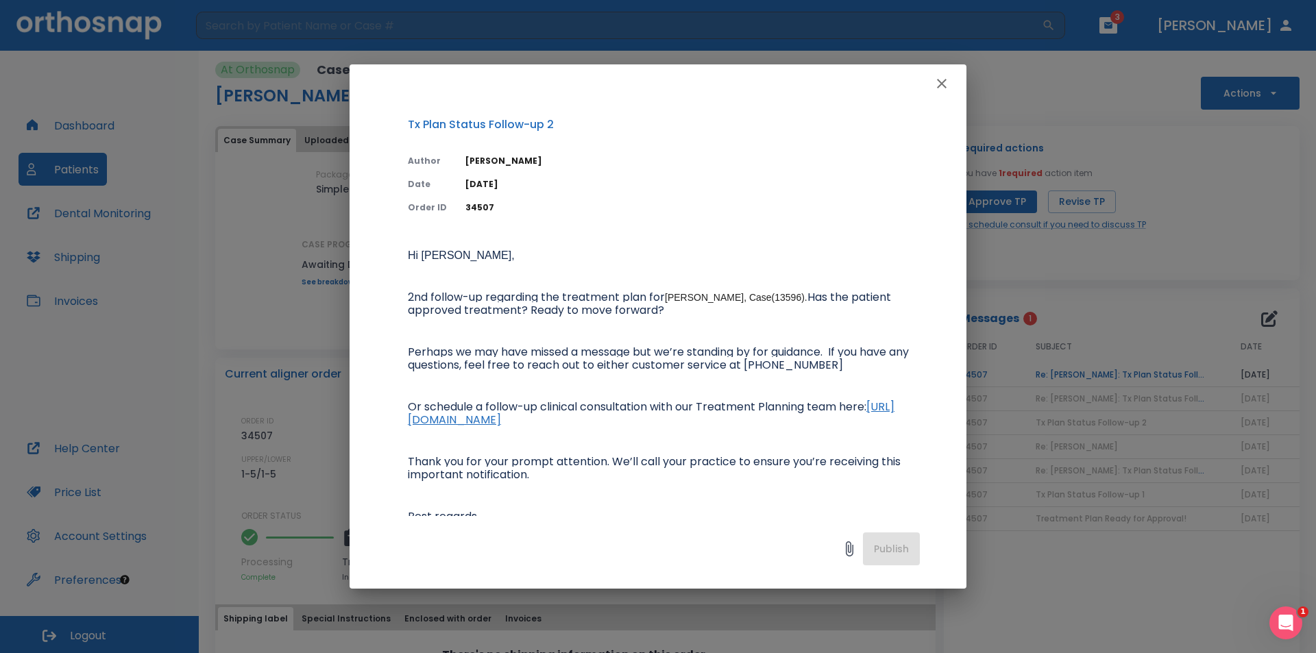
click at [934, 84] on icon "button" at bounding box center [941, 83] width 16 height 16
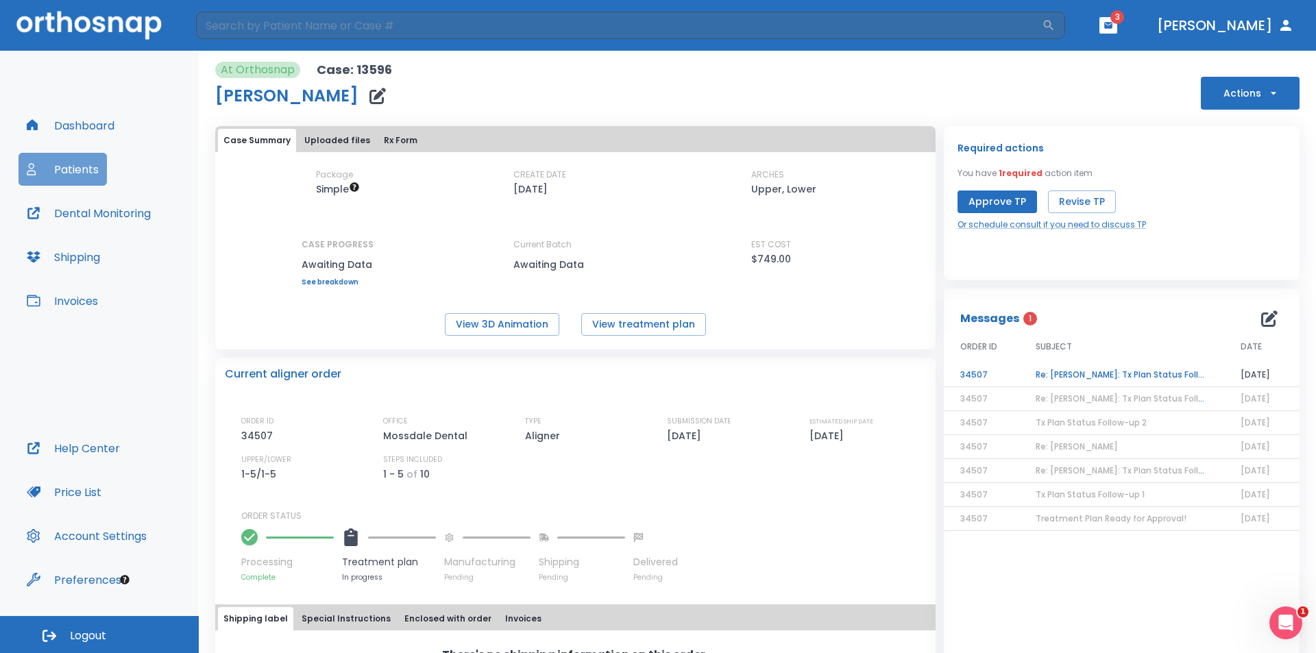
click at [73, 172] on button "Patients" at bounding box center [62, 169] width 88 height 33
